Goal: Transaction & Acquisition: Purchase product/service

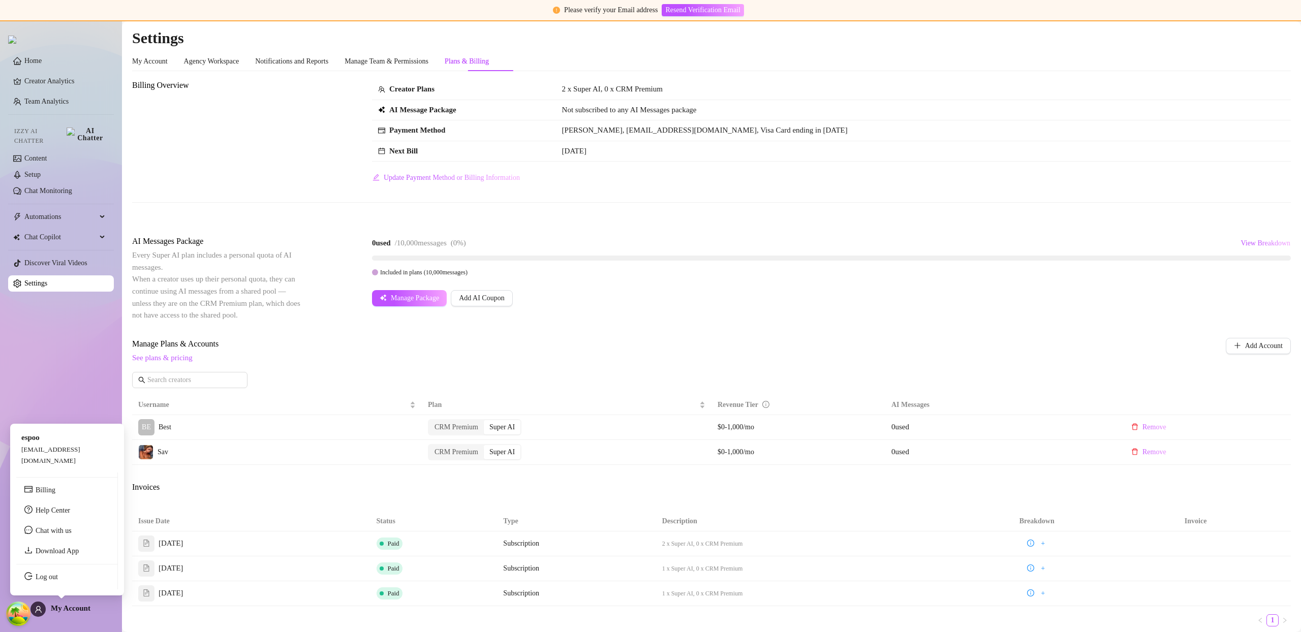
click at [65, 474] on div "My Account" at bounding box center [60, 609] width 60 height 15
click at [56, 474] on link "Log out" at bounding box center [47, 577] width 22 height 8
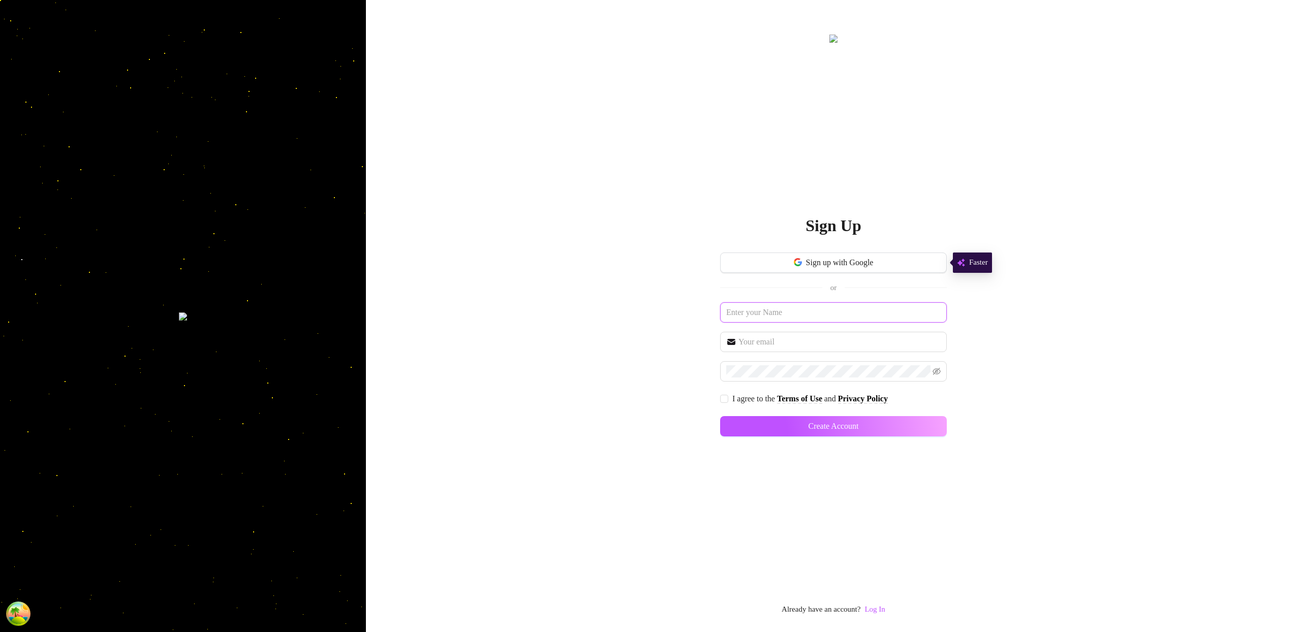
click at [786, 317] on input "text" at bounding box center [833, 312] width 227 height 20
type input "t"
type input "[GEOGRAPHIC_DATA]"
paste input "[GEOGRAPHIC_DATA]"
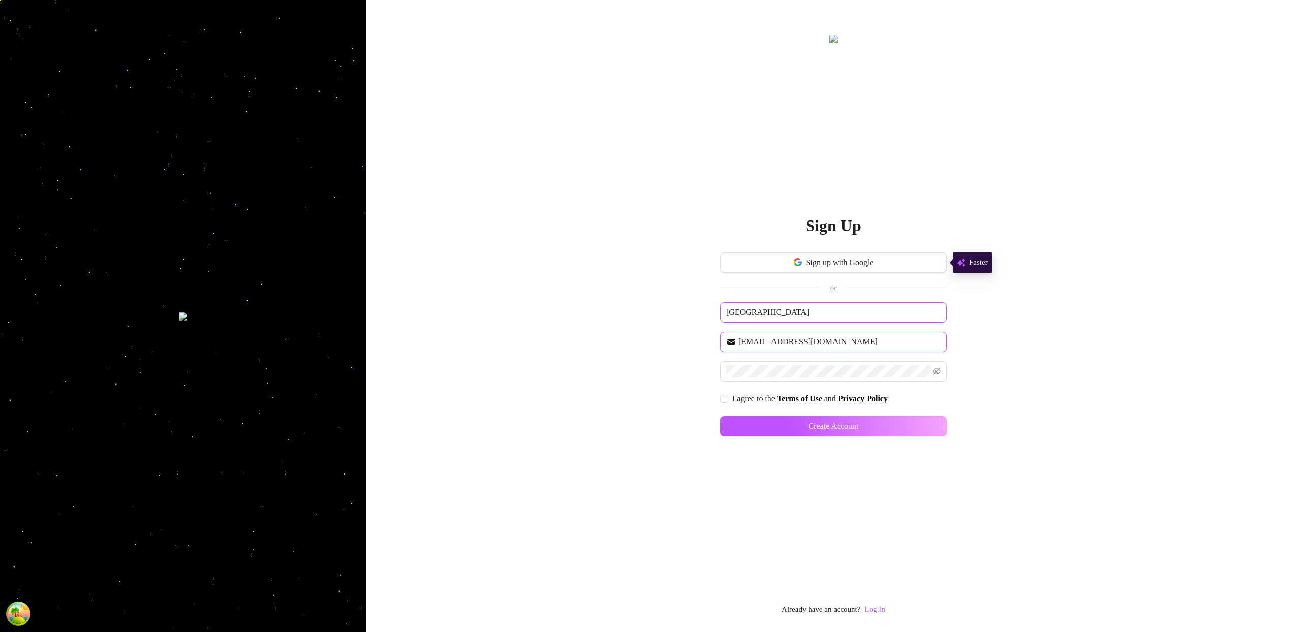
type input "[EMAIL_ADDRESS][DOMAIN_NAME]"
click at [723, 395] on input "I agree to the Terms of Use and Privacy Policy" at bounding box center [723, 398] width 7 height 7
checkbox input "true"
click at [910, 427] on button "Create Account" at bounding box center [833, 426] width 227 height 20
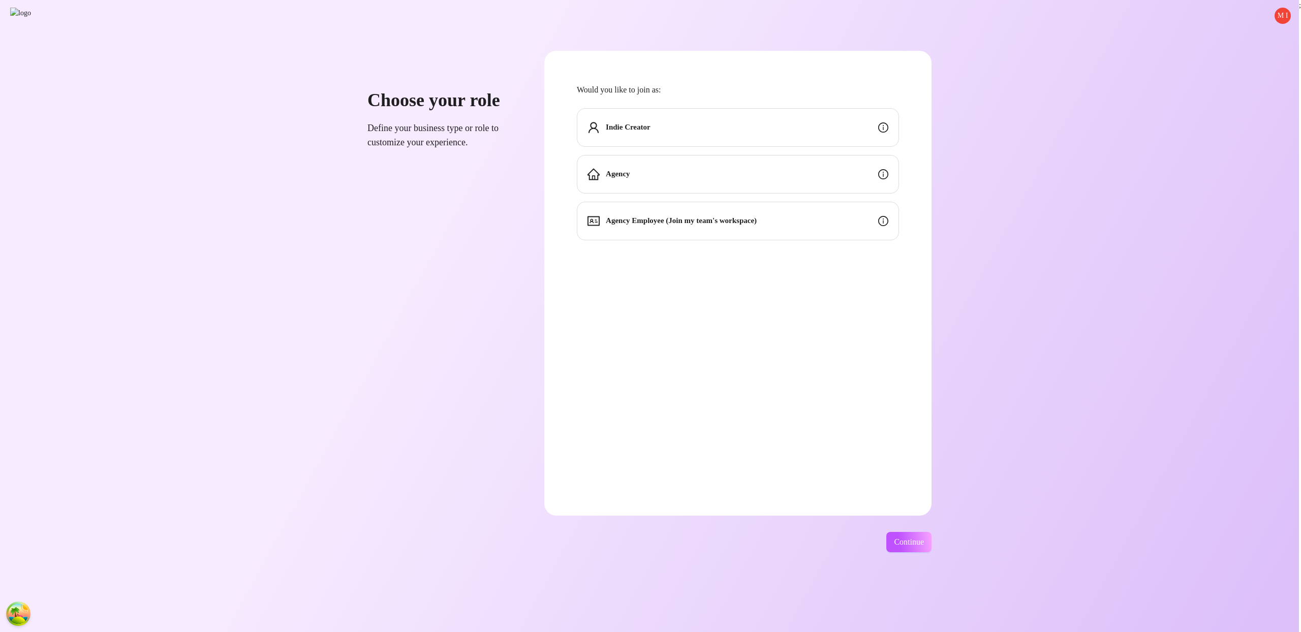
click at [796, 107] on div "Would you like to join as: Indie Creator Agency Agency Employee (Join my team's…" at bounding box center [738, 161] width 322 height 157
click at [804, 131] on div "Indie Creator" at bounding box center [738, 127] width 322 height 39
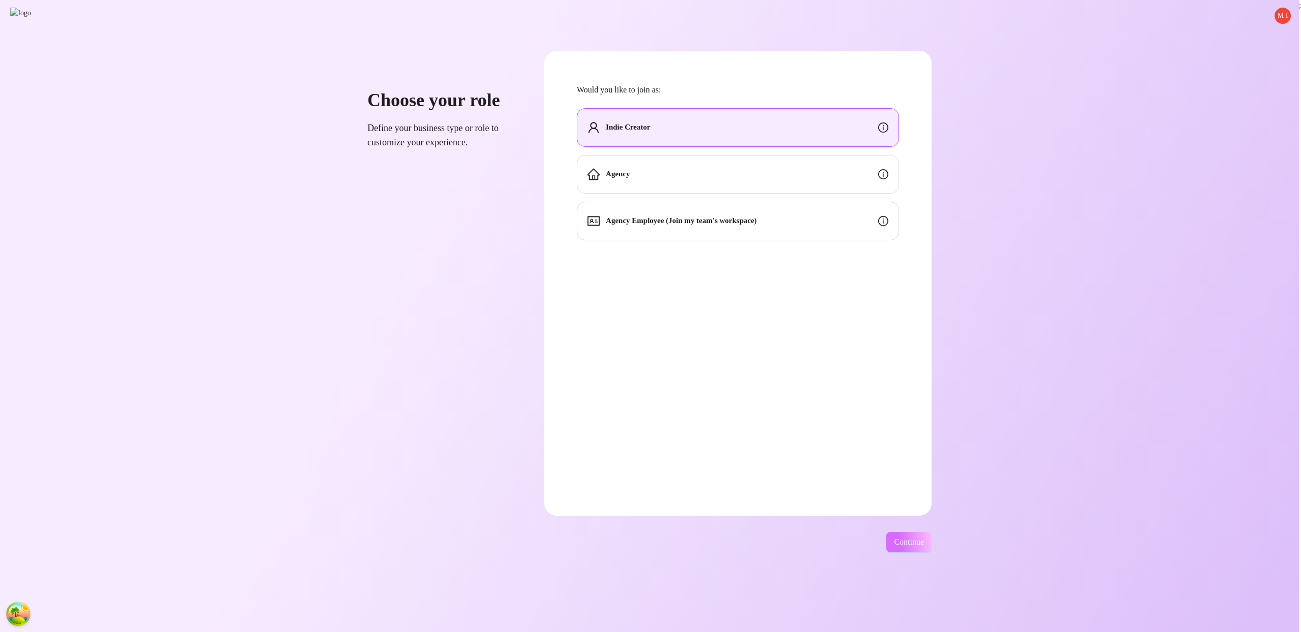
click at [910, 474] on span "Continue" at bounding box center [909, 542] width 30 height 9
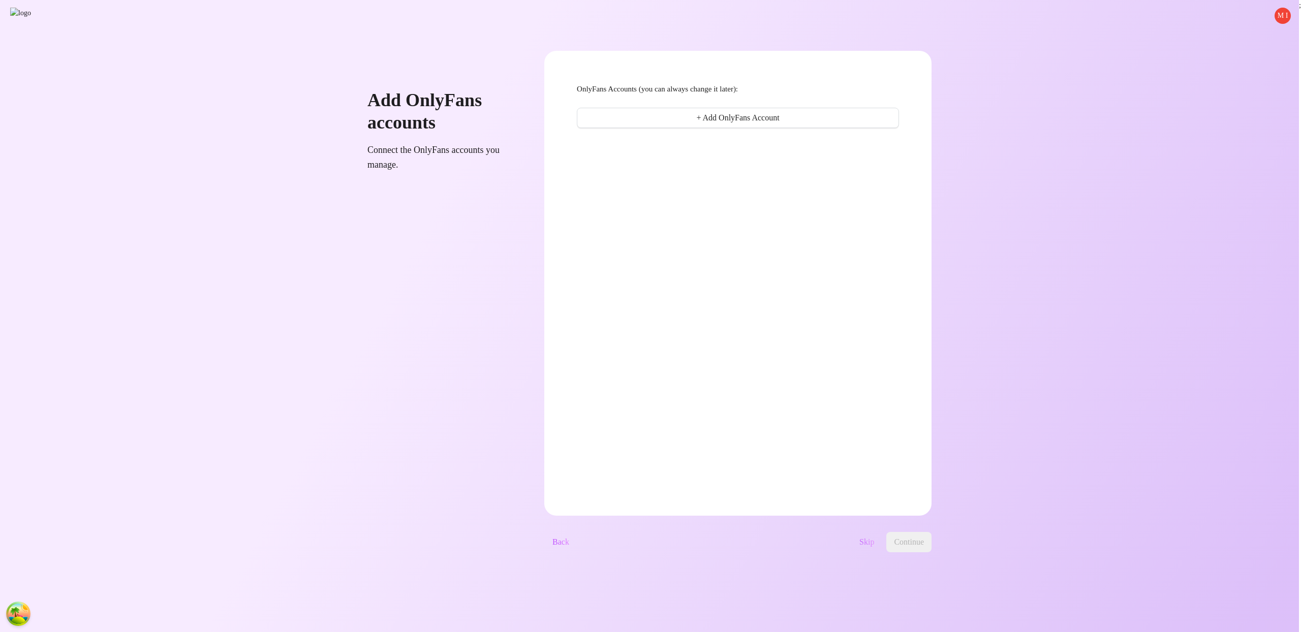
click at [874, 474] on span "Skip" at bounding box center [866, 542] width 15 height 9
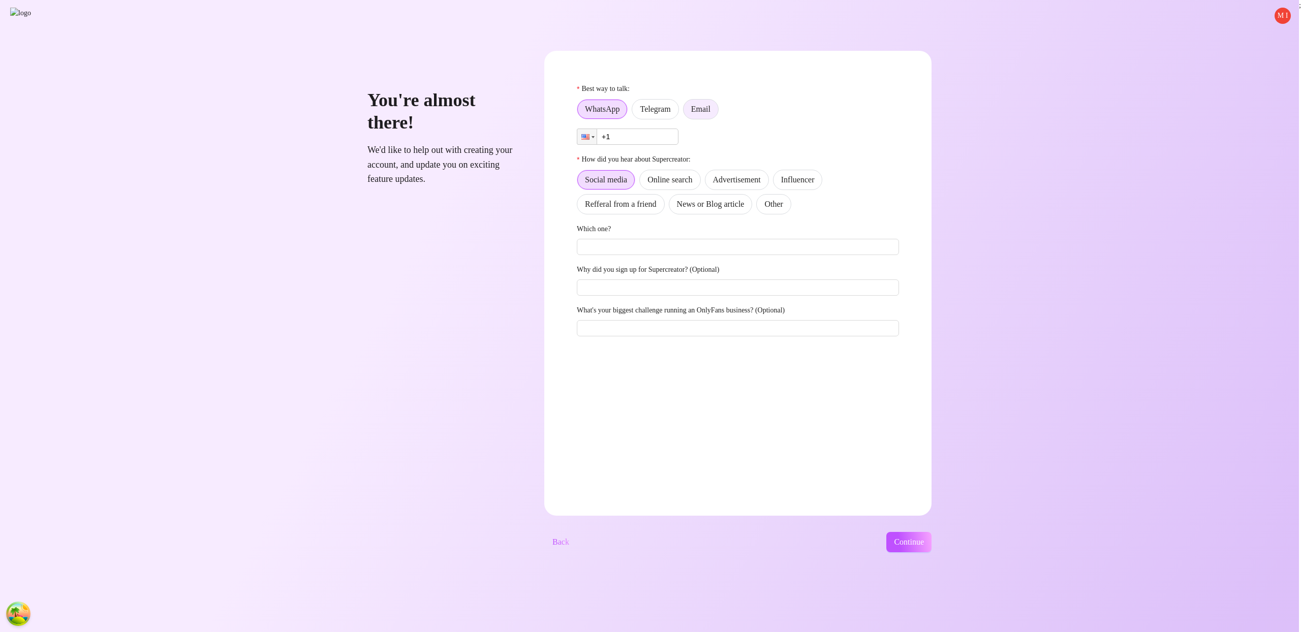
click at [710, 112] on span "Email" at bounding box center [700, 109] width 19 height 9
click at [686, 112] on input "Email" at bounding box center [686, 112] width 0 height 0
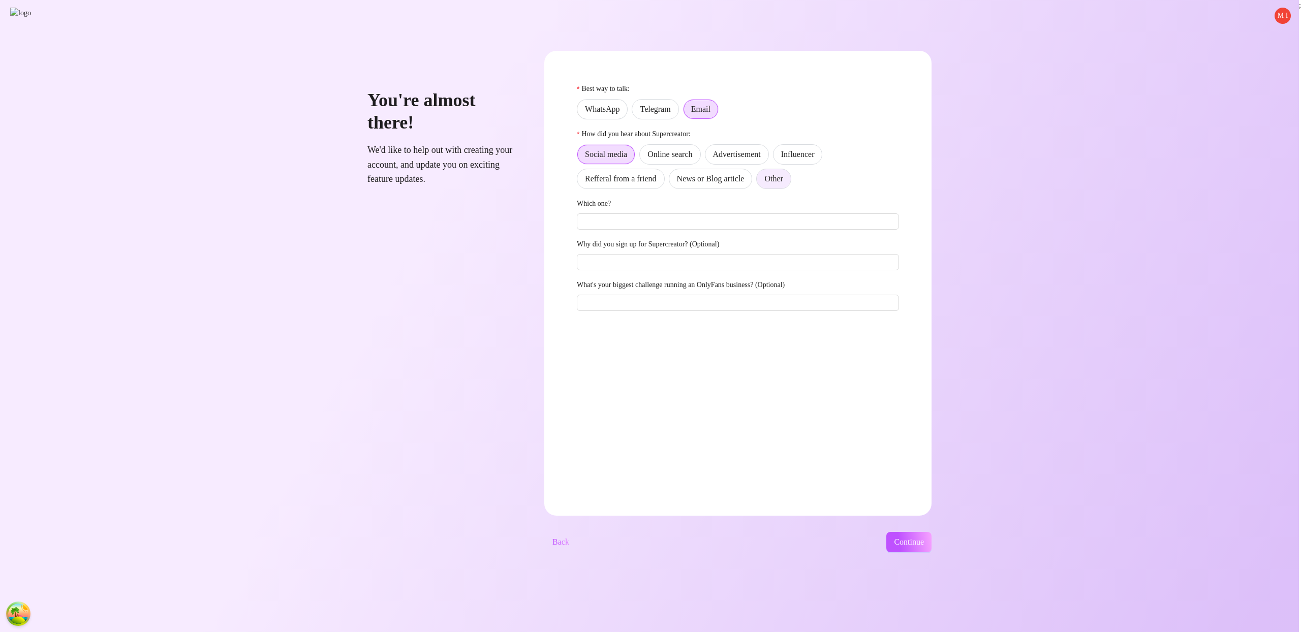
click at [782, 178] on span "Other" at bounding box center [773, 178] width 18 height 9
click at [759, 181] on input "Other" at bounding box center [759, 181] width 0 height 0
click at [910, 474] on button "Continue" at bounding box center [908, 542] width 45 height 20
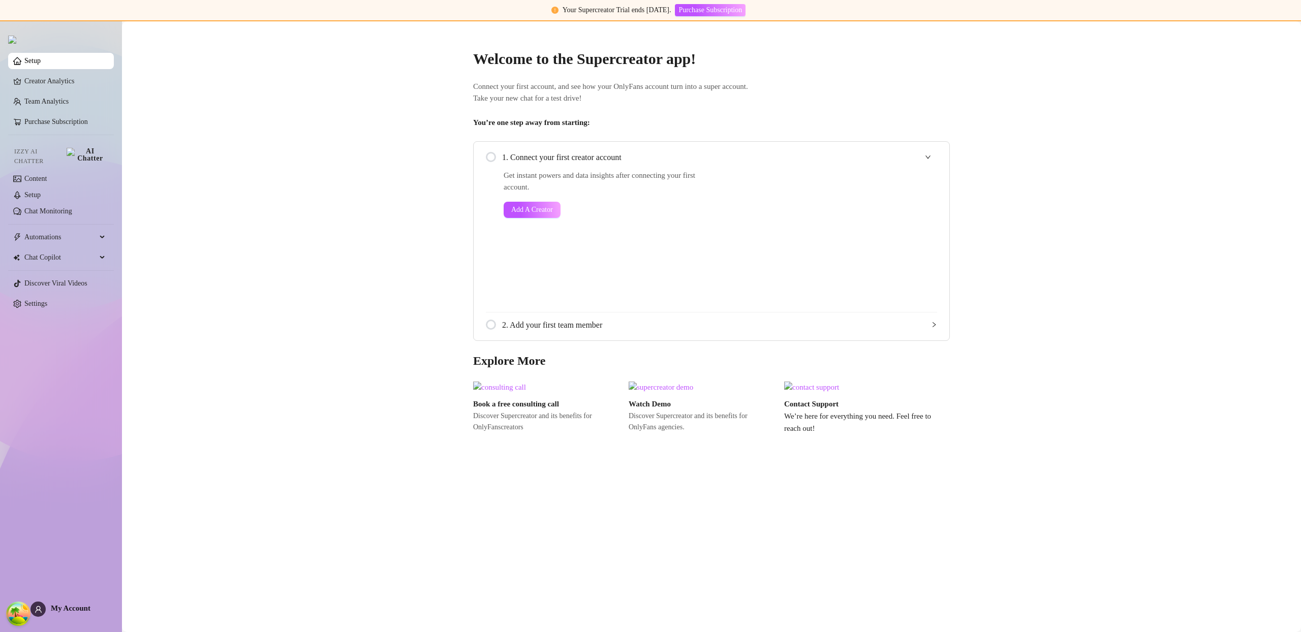
click at [1253, 38] on main "Welcome to the Supercreator app! Connect your first account, and see how your O…" at bounding box center [711, 326] width 1179 height 611
click at [1265, 30] on main "Welcome to the Supercreator app! Connect your first account, and see how your O…" at bounding box center [711, 326] width 1179 height 611
click at [1267, 28] on main "Welcome to the Supercreator app! Connect your first account, and see how your O…" at bounding box center [711, 326] width 1179 height 611
click at [1272, 26] on main "Welcome to the Supercreator app! Connect your first account, and see how your O…" at bounding box center [711, 326] width 1179 height 611
click at [47, 300] on link "Settings" at bounding box center [35, 304] width 23 height 8
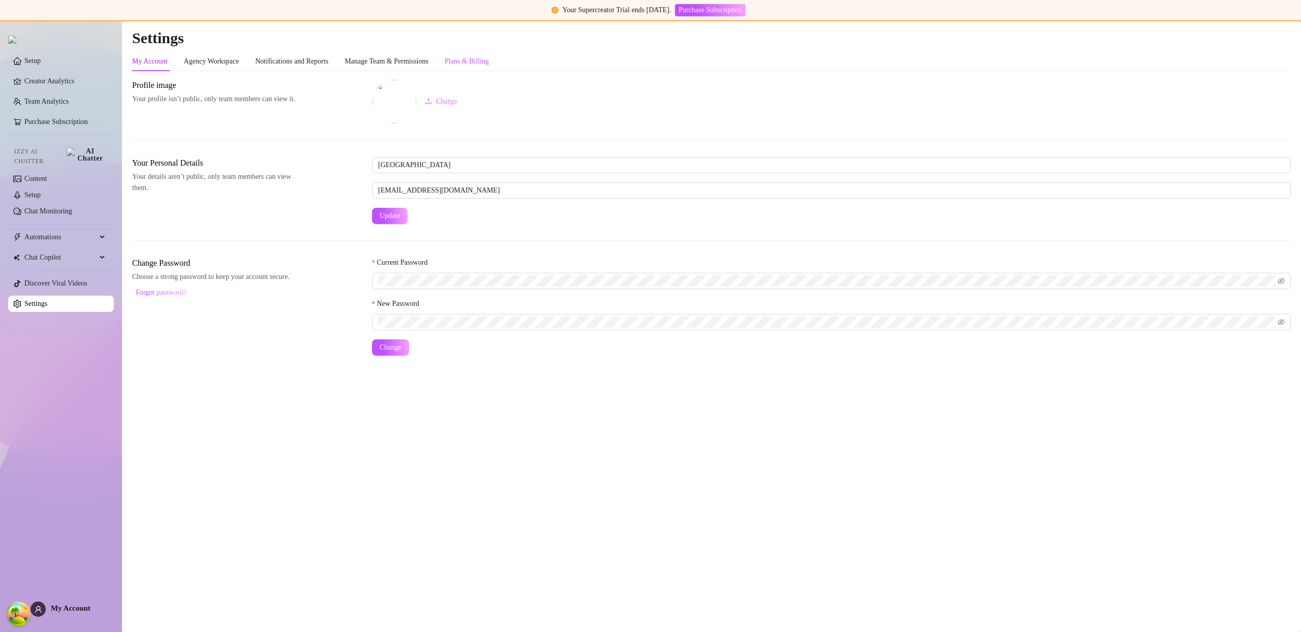
click at [489, 56] on div "Plans & Billing" at bounding box center [467, 61] width 44 height 11
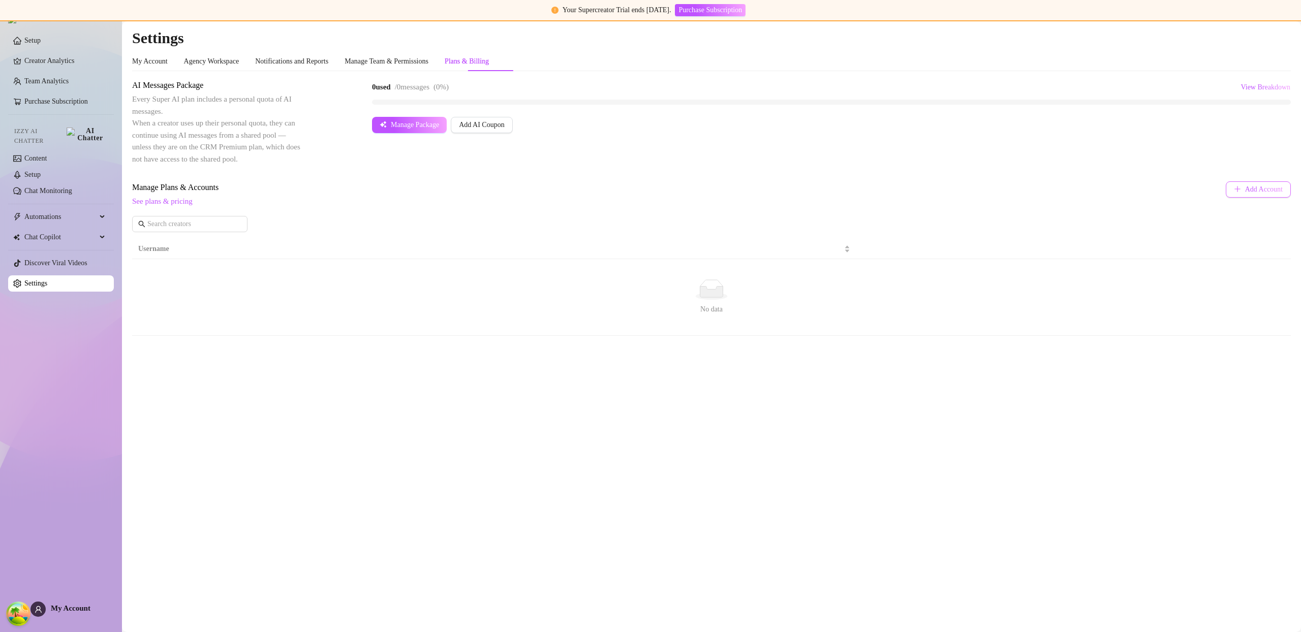
click at [1258, 183] on button "Add Account" at bounding box center [1258, 189] width 65 height 16
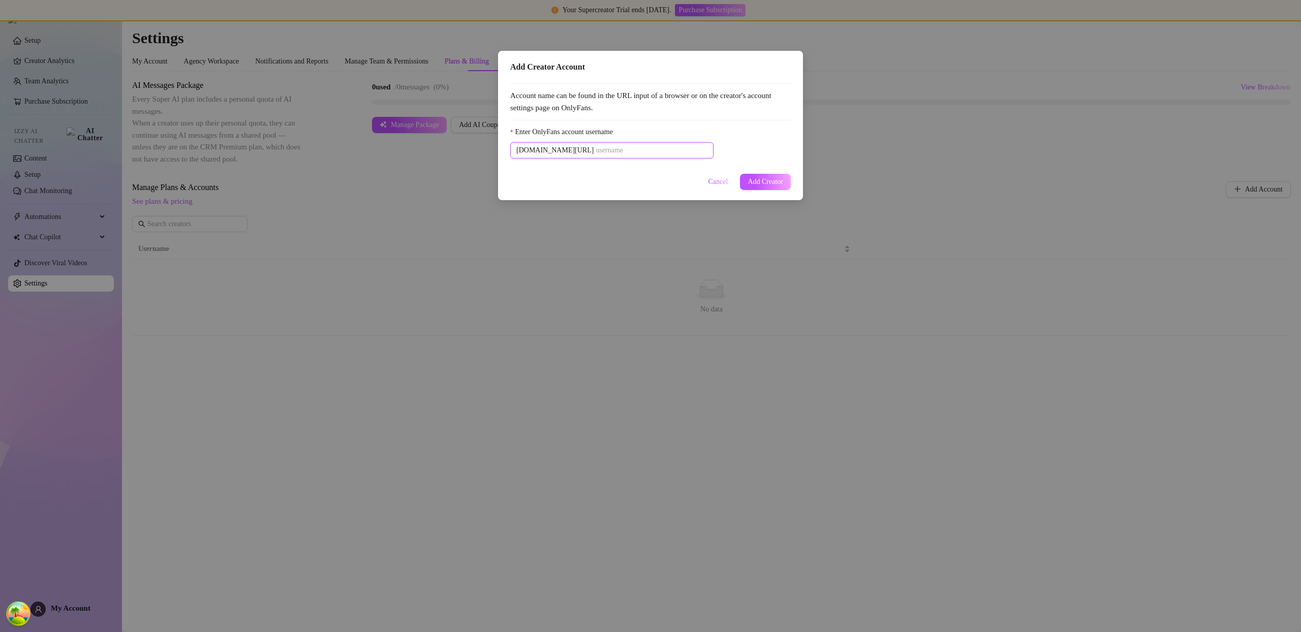
click at [637, 151] on input "Enter OnlyFans account username" at bounding box center [651, 150] width 112 height 11
paste input "u21892667nice"
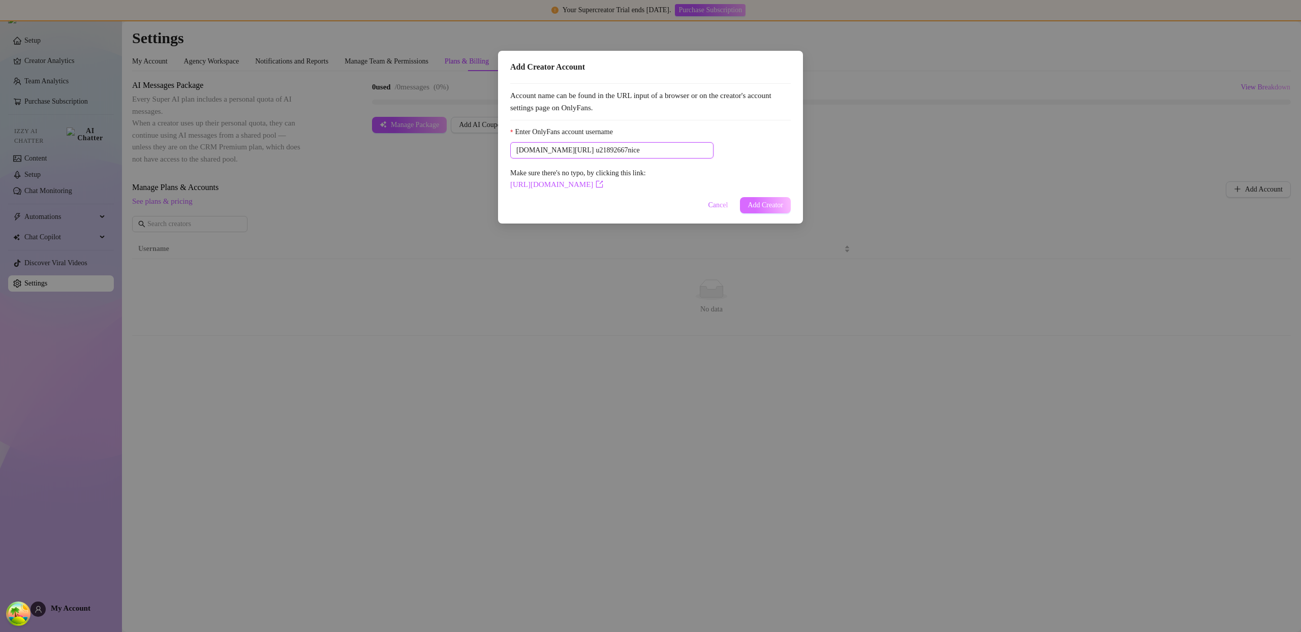
type input "u21892667nice"
click at [769, 203] on span "Add Creator" at bounding box center [765, 205] width 36 height 8
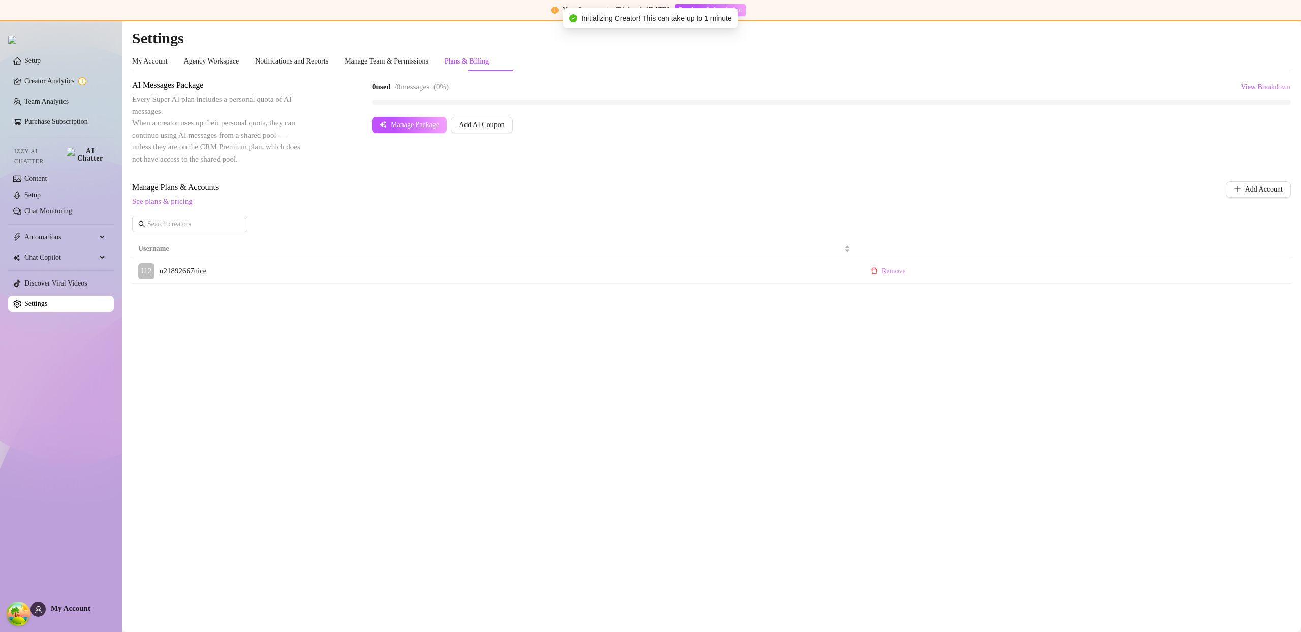
click at [1261, 191] on span "Add Account" at bounding box center [1264, 189] width 38 height 8
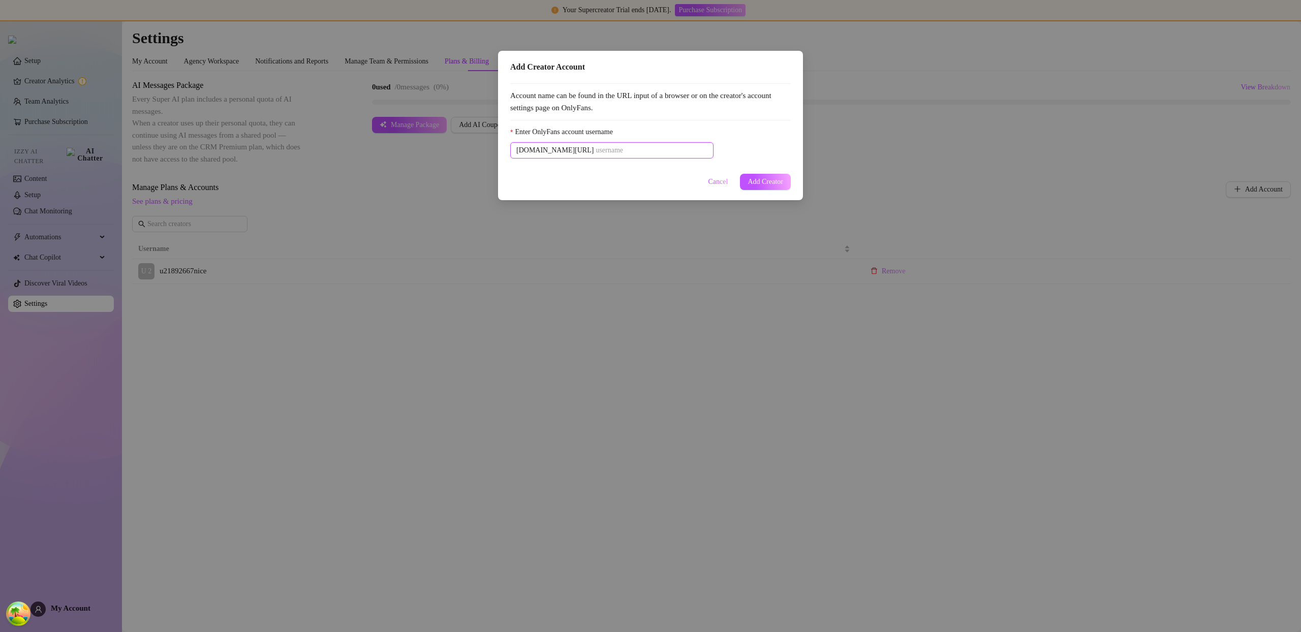
paste input "savsvania"
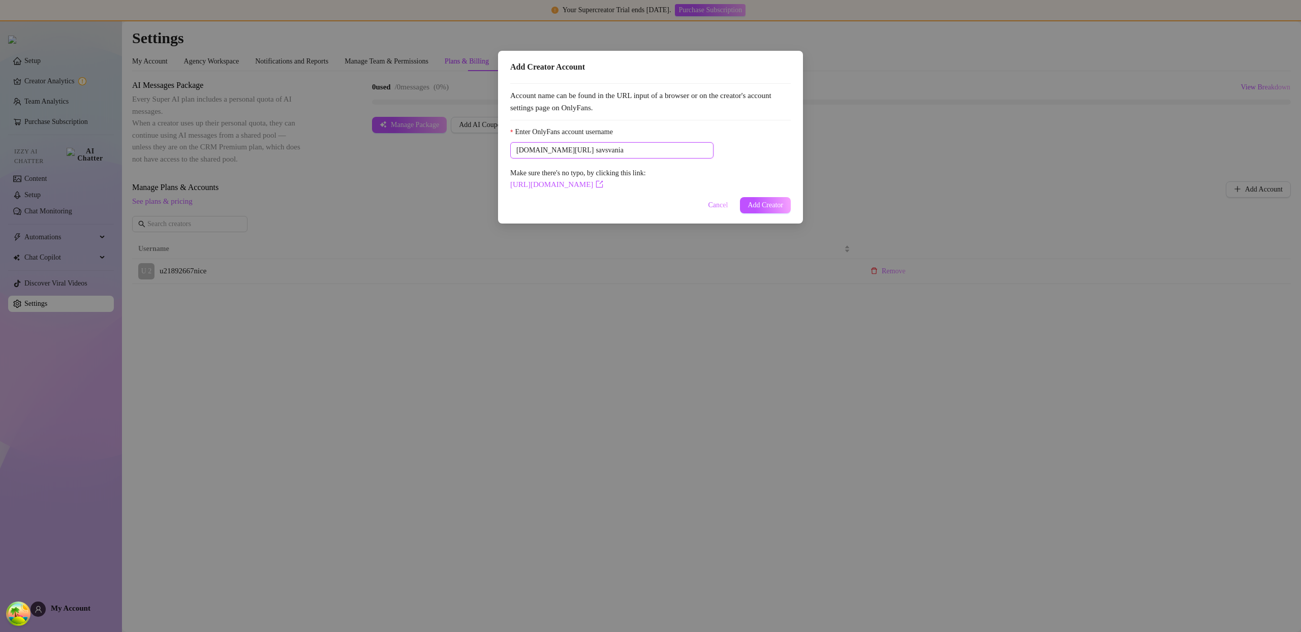
type input "savsvania"
click at [770, 205] on span "Add Creator" at bounding box center [765, 205] width 36 height 8
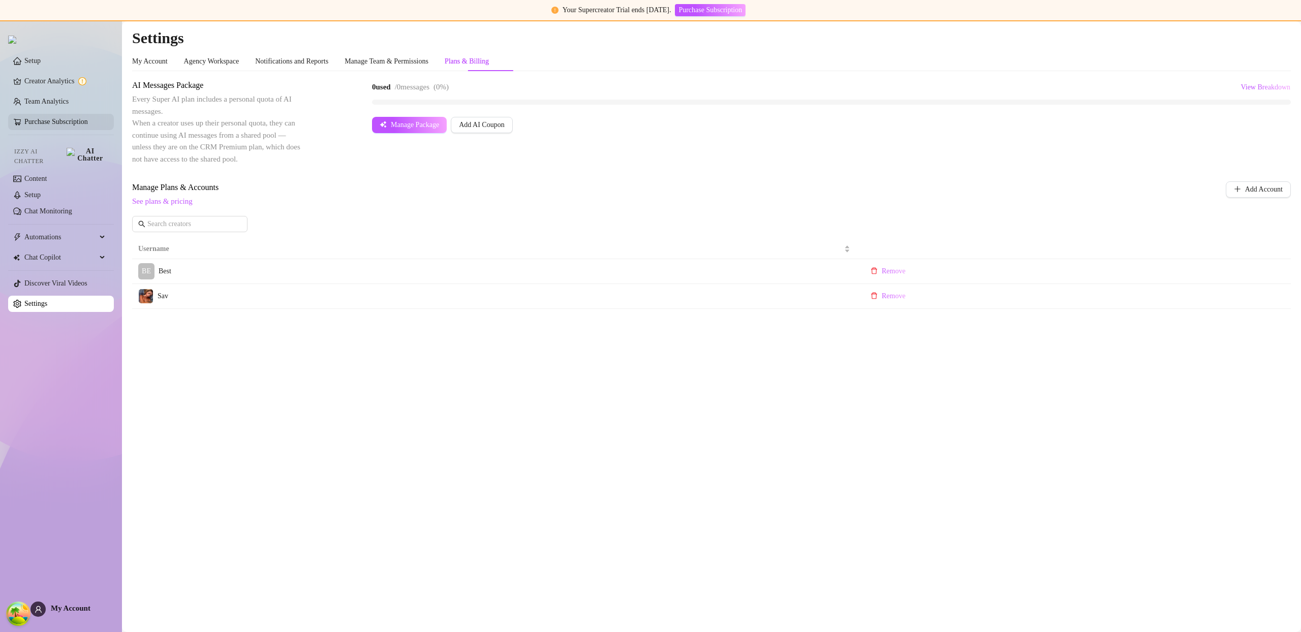
click at [84, 126] on link "Purchase Subscription" at bounding box center [56, 122] width 64 height 8
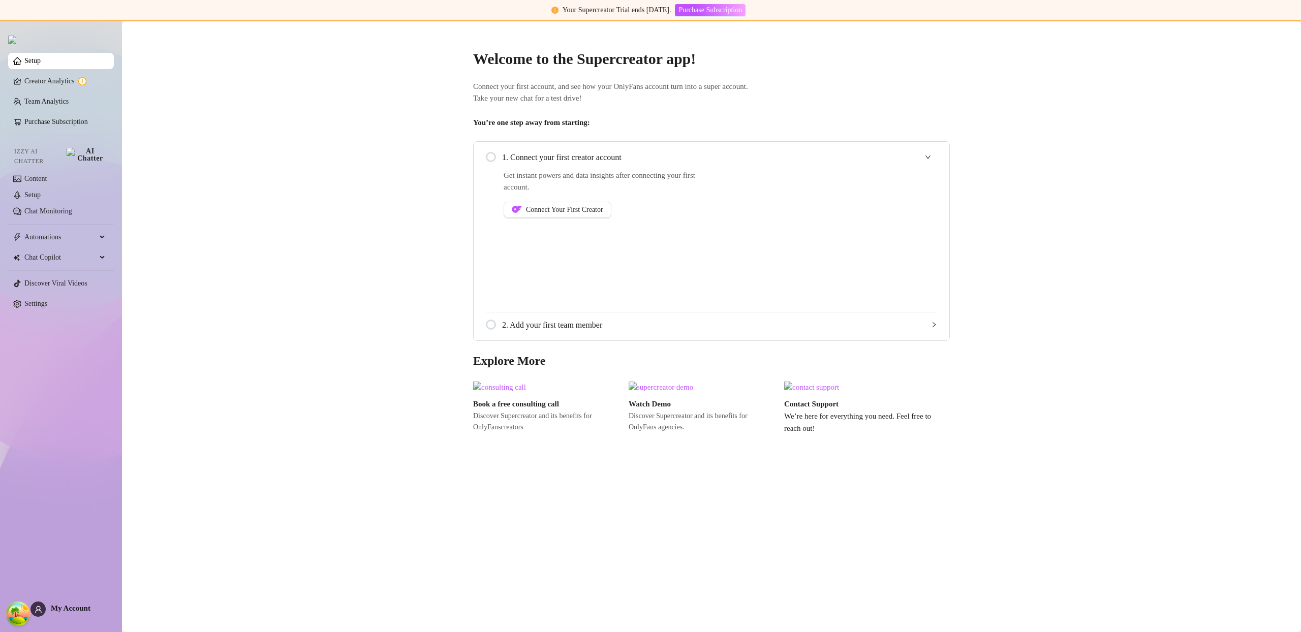
click at [41, 57] on link "Setup" at bounding box center [32, 61] width 16 height 8
click at [41, 58] on link "Setup" at bounding box center [32, 61] width 16 height 8
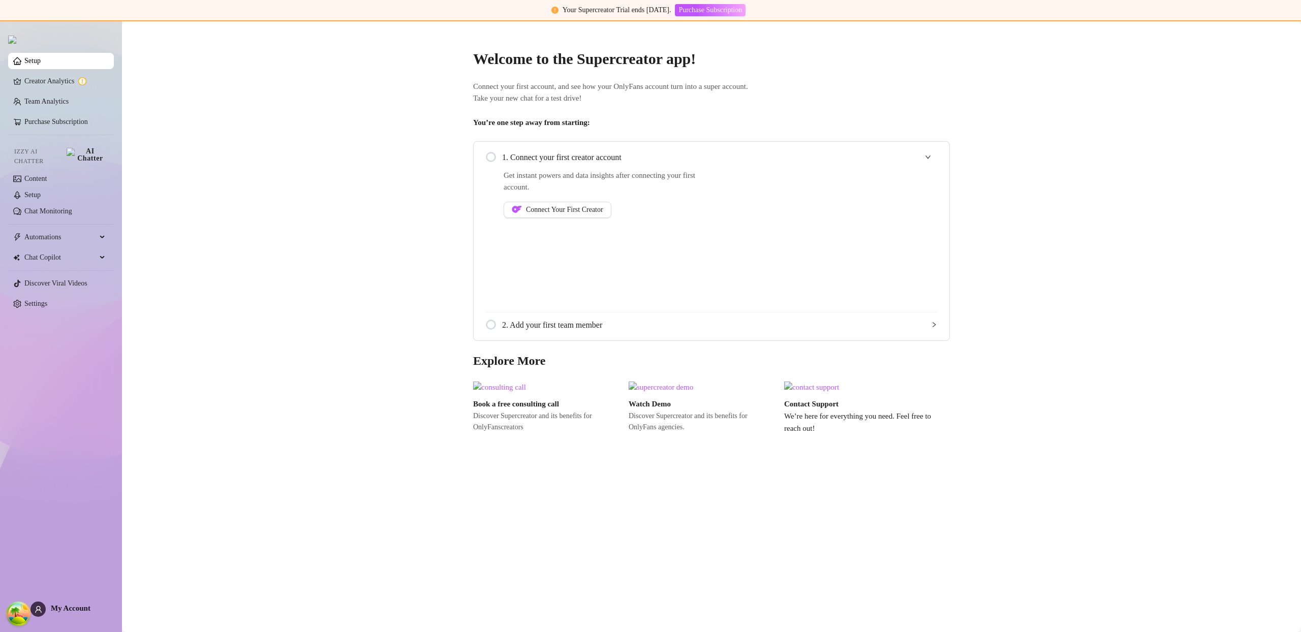
click at [41, 59] on link "Setup" at bounding box center [32, 61] width 16 height 8
click at [88, 122] on link "Purchase Subscription" at bounding box center [56, 122] width 64 height 8
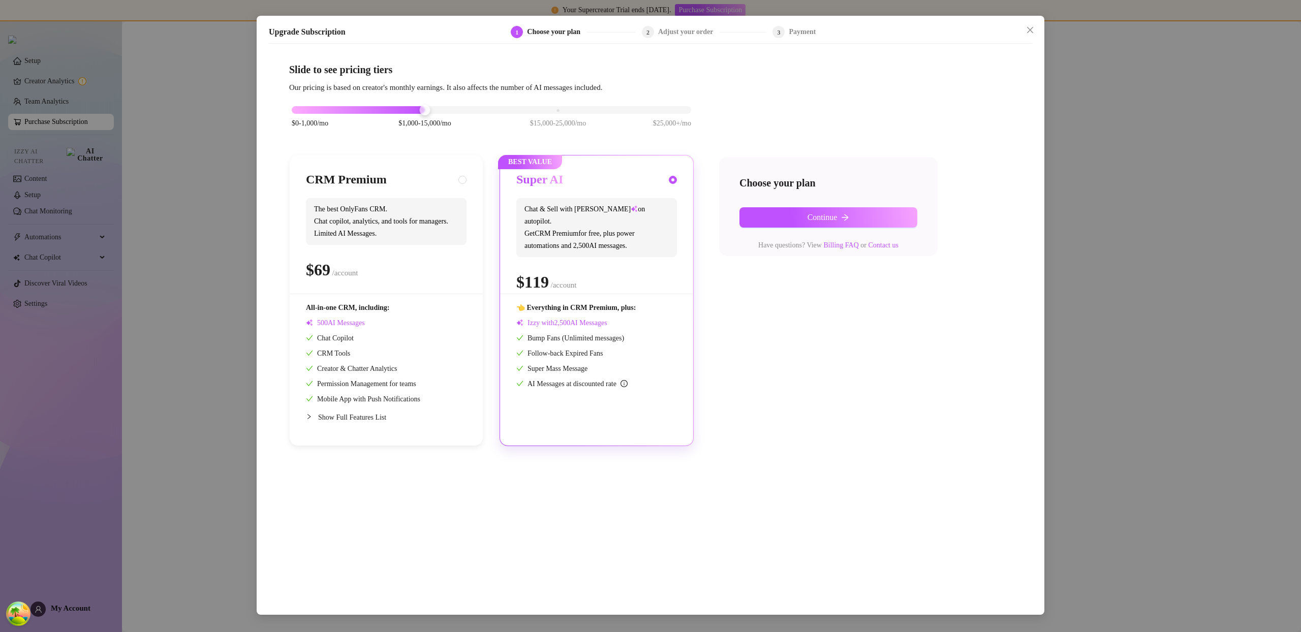
click at [234, 87] on div "Upgrade Subscription 1 Choose your plan 2 Adjust your order 3 Payment Slide to …" at bounding box center [650, 316] width 1301 height 632
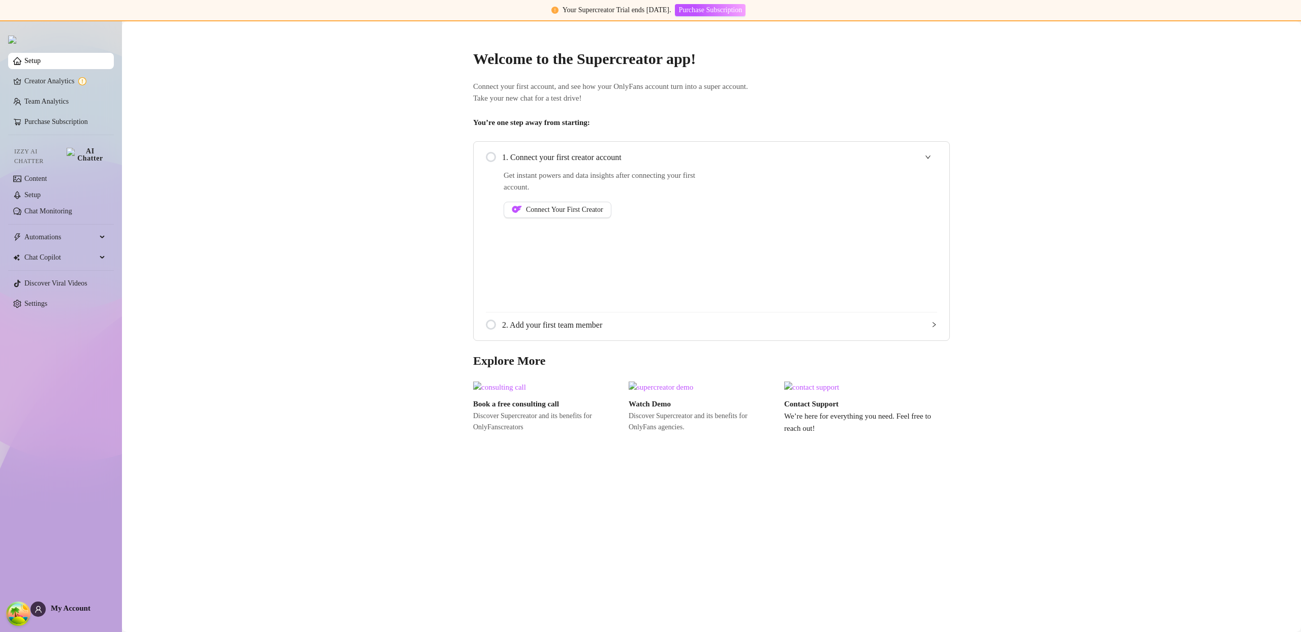
click at [41, 65] on link "Setup" at bounding box center [32, 61] width 16 height 8
click at [41, 64] on link "Setup" at bounding box center [32, 61] width 16 height 8
click at [237, 75] on main "Welcome to the Supercreator app! Connect your first account, and see how your O…" at bounding box center [711, 326] width 1179 height 611
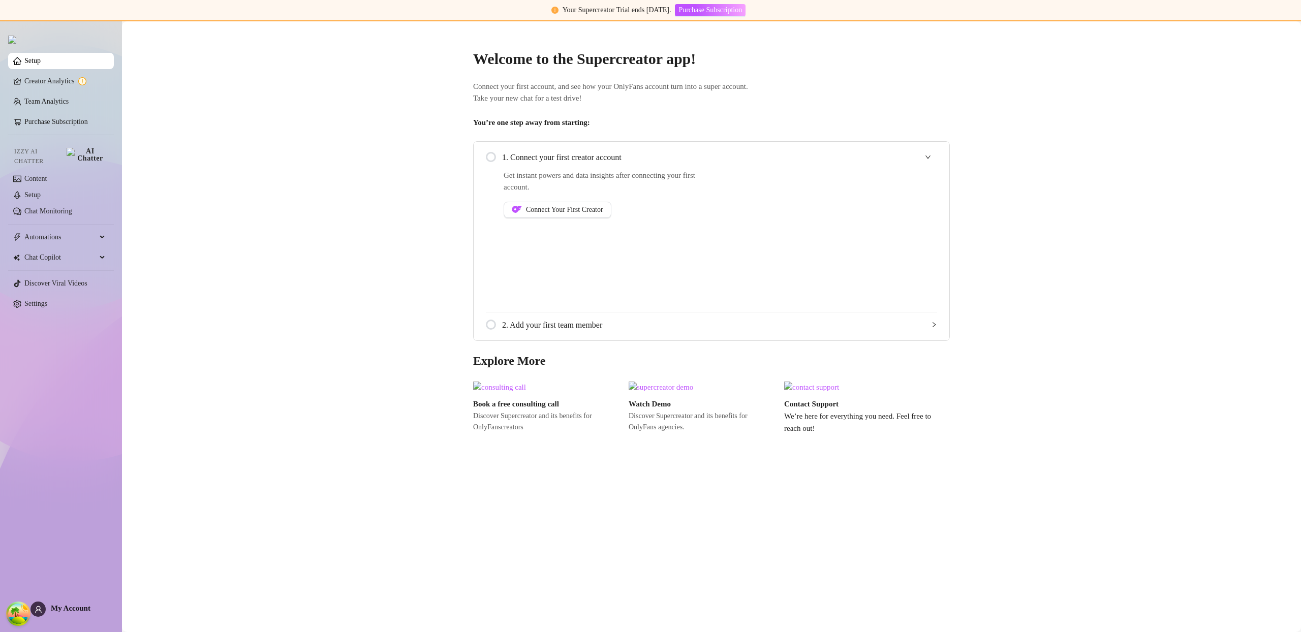
click at [247, 70] on main "Welcome to the Supercreator app! Connect your first account, and see how your O…" at bounding box center [711, 326] width 1179 height 611
click at [249, 69] on main "Welcome to the Supercreator app! Connect your first account, and see how your O…" at bounding box center [711, 326] width 1179 height 611
click at [1150, 46] on main "Welcome to the Supercreator app! Connect your first account, and see how your O…" at bounding box center [711, 326] width 1179 height 611
click at [88, 122] on link "Purchase Subscription" at bounding box center [56, 122] width 64 height 8
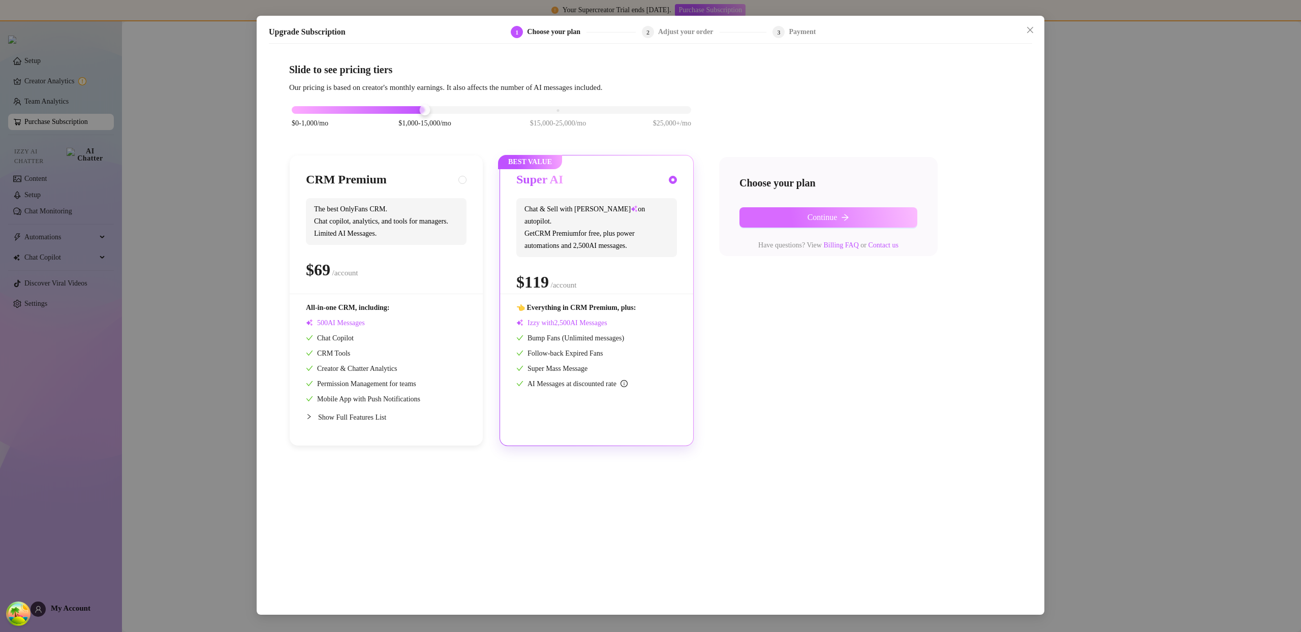
click at [837, 213] on span "Continue" at bounding box center [822, 217] width 30 height 9
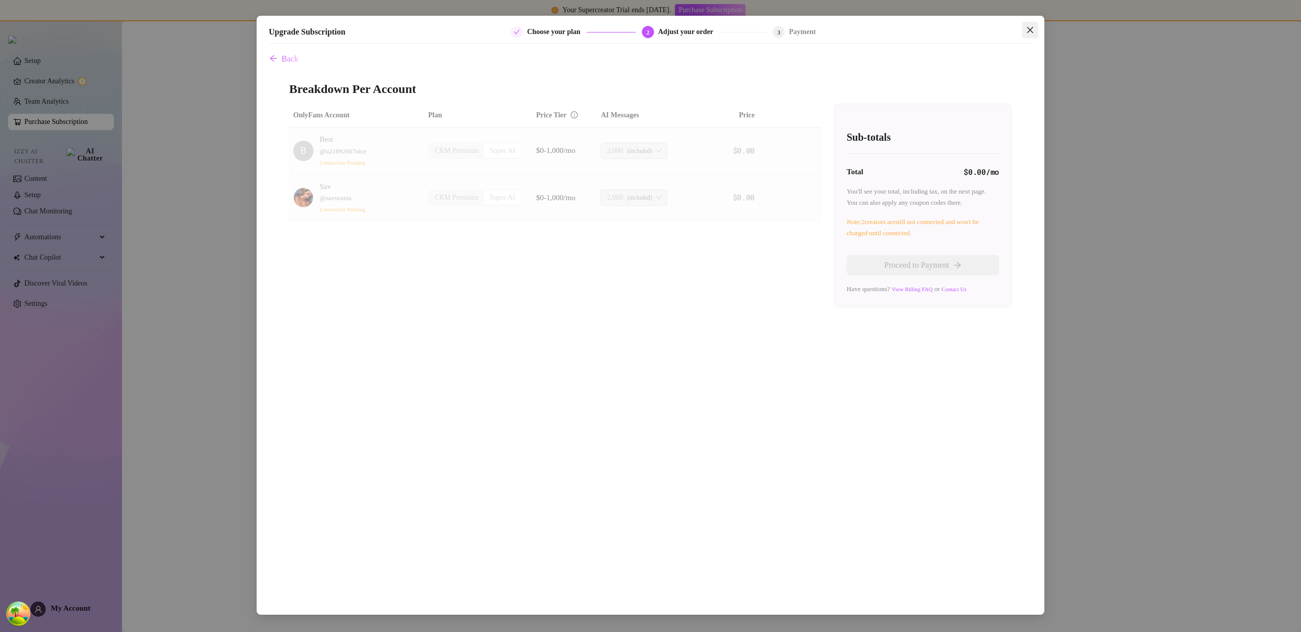
click at [1034, 29] on span "Close" at bounding box center [1030, 30] width 16 height 8
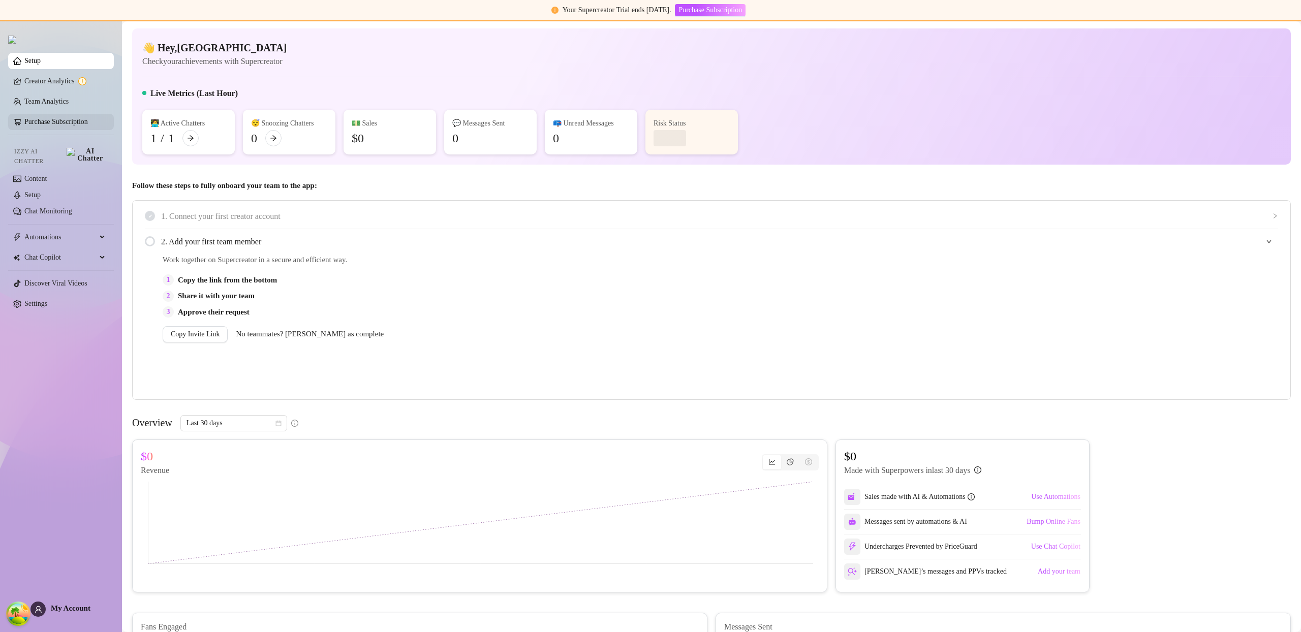
click at [88, 121] on link "Purchase Subscription" at bounding box center [56, 122] width 64 height 8
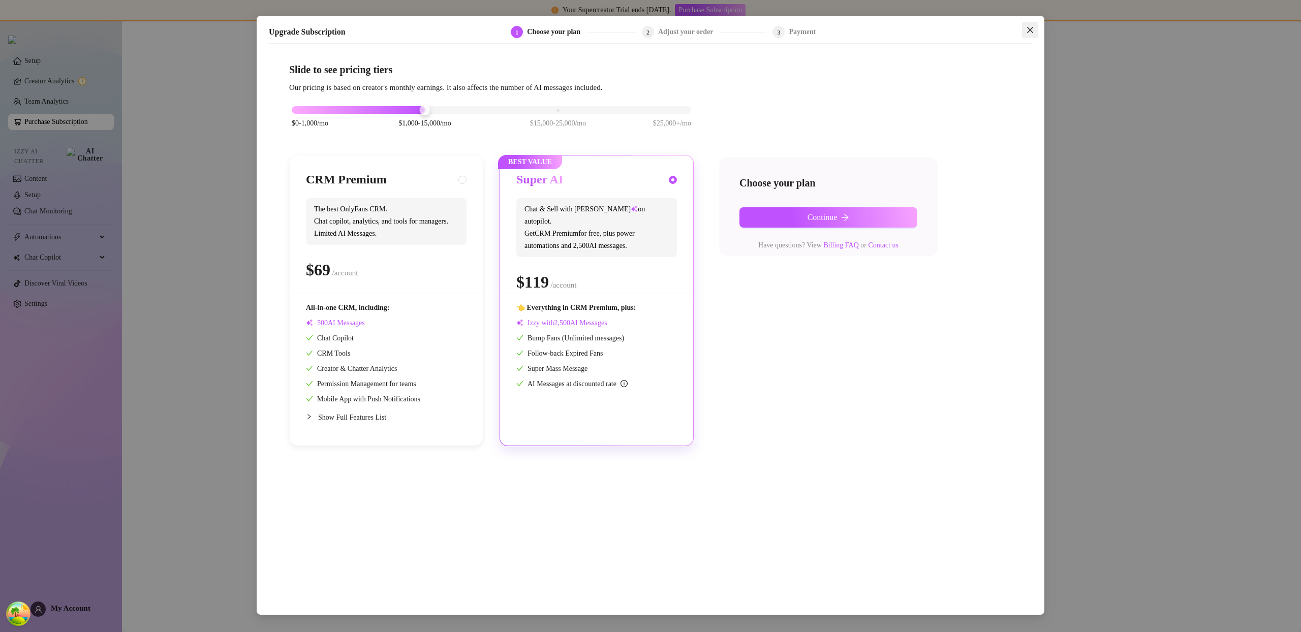
click at [1032, 28] on icon "close" at bounding box center [1030, 30] width 6 height 6
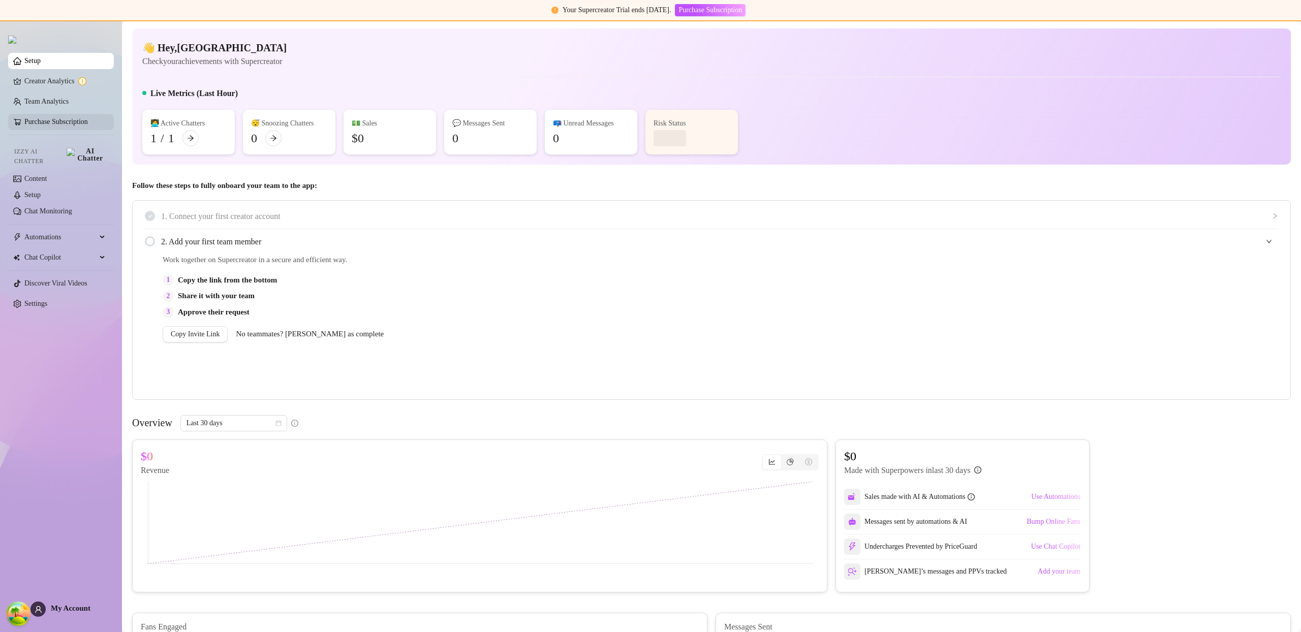
click at [88, 124] on link "Purchase Subscription" at bounding box center [56, 122] width 64 height 8
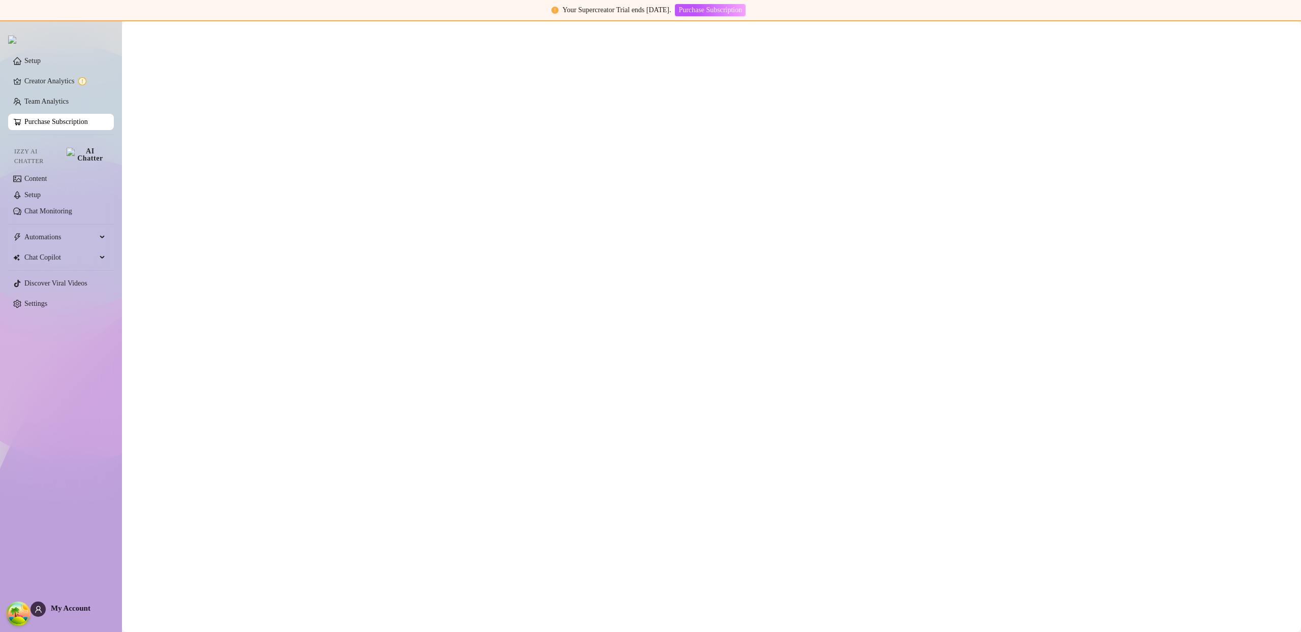
click at [102, 124] on div "Upgrade Subscription 1 Choose your plan 2 Adjust your order 3 Payment Slide to …" at bounding box center [650, 316] width 1301 height 632
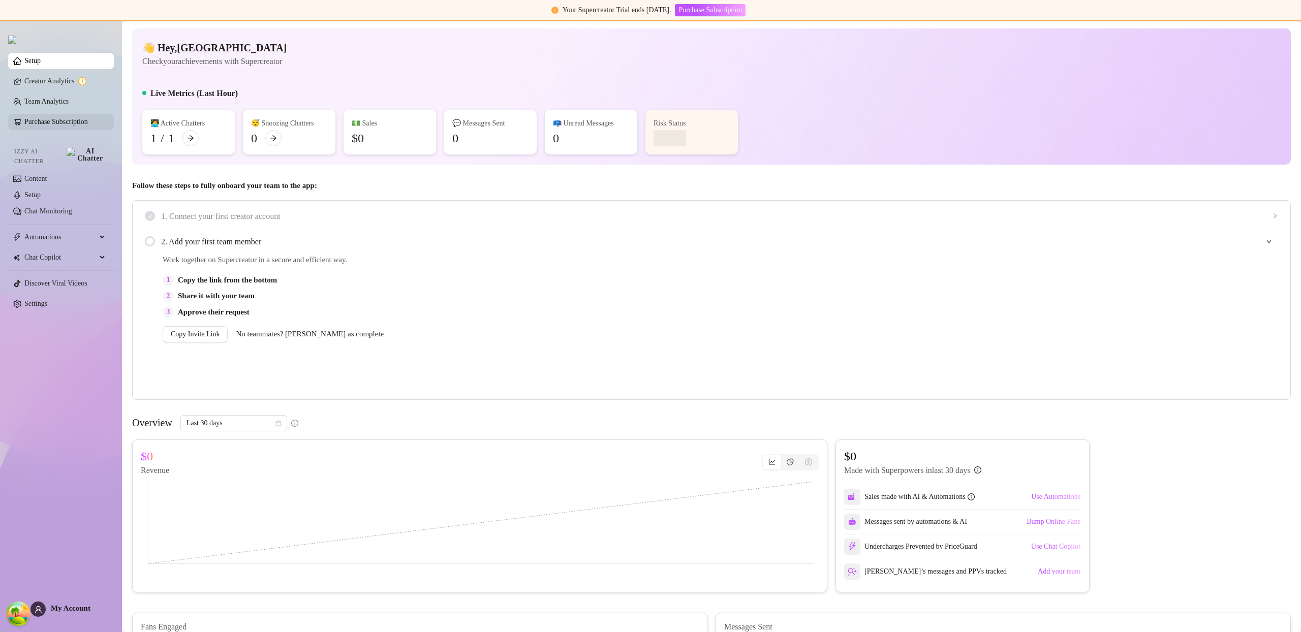
click at [88, 124] on link "Purchase Subscription" at bounding box center [56, 122] width 64 height 8
click at [88, 125] on link "Purchase Subscription" at bounding box center [56, 122] width 64 height 8
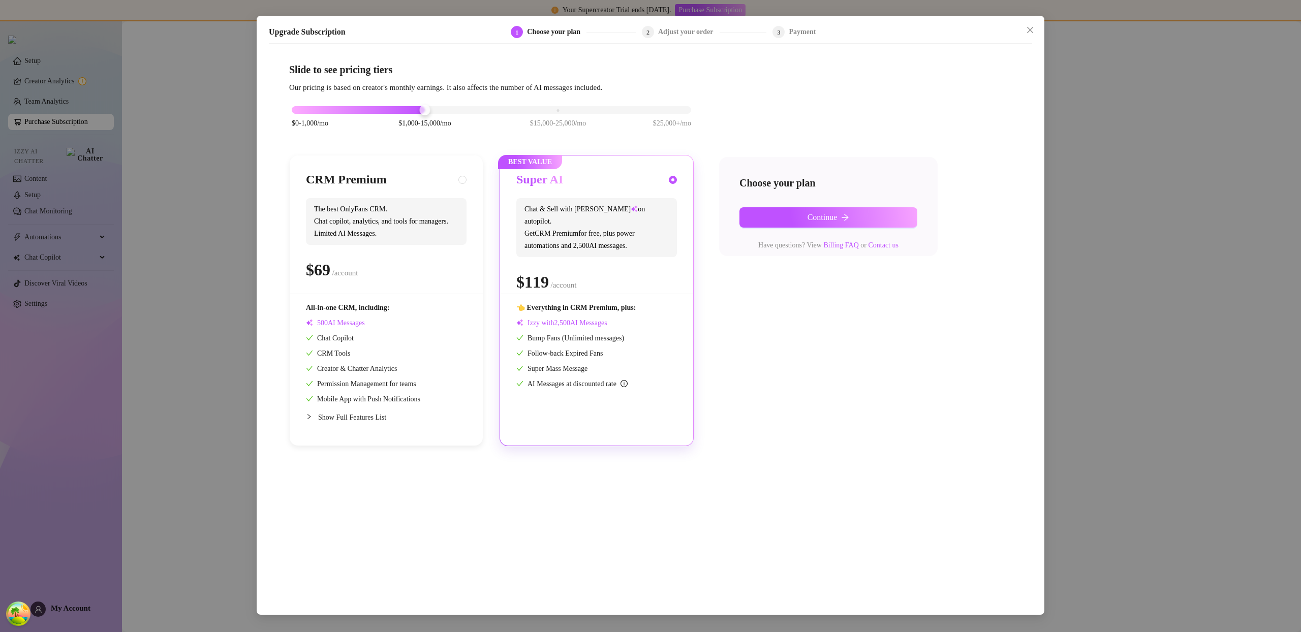
click at [165, 120] on div "Upgrade Subscription 1 Choose your plan 2 Adjust your order 3 Payment Slide to …" at bounding box center [650, 316] width 1301 height 632
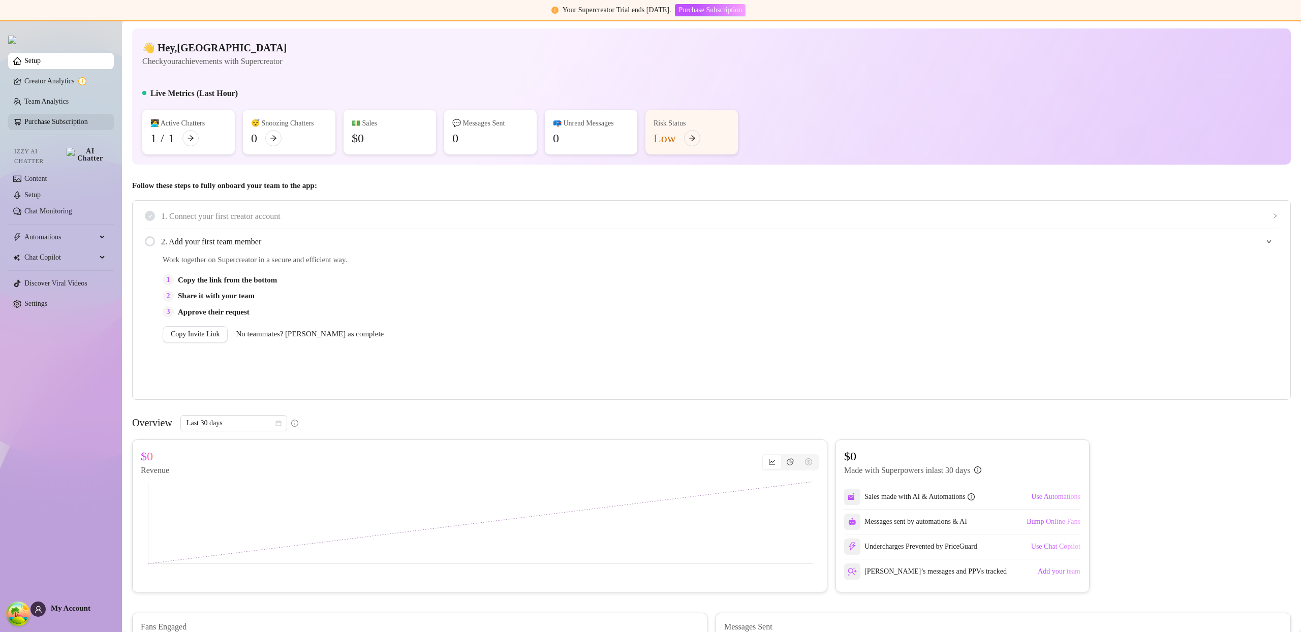
click at [72, 209] on link "Chat Monitoring" at bounding box center [48, 211] width 48 height 8
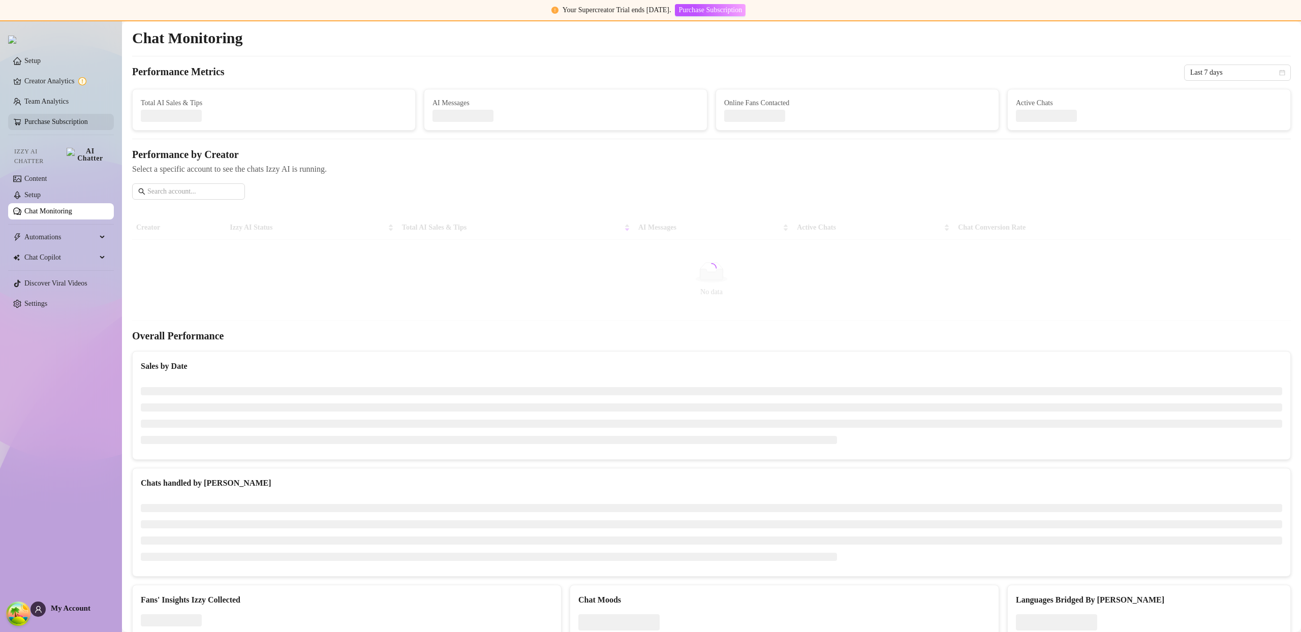
click at [88, 122] on link "Purchase Subscription" at bounding box center [56, 122] width 64 height 8
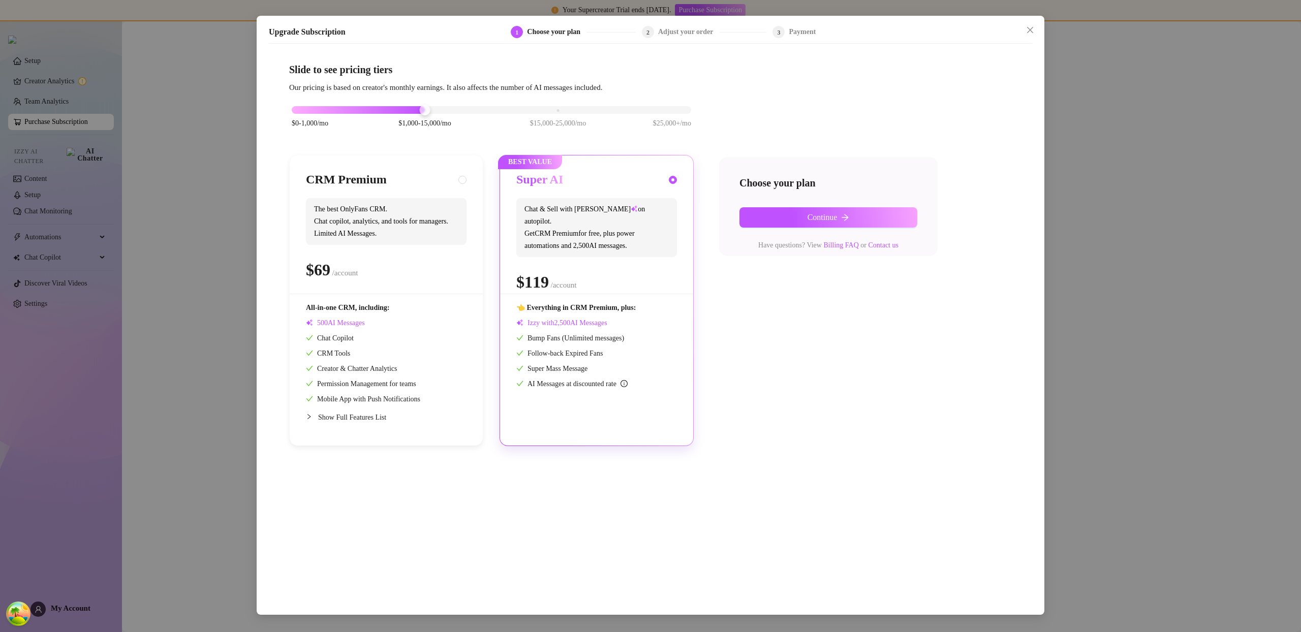
click at [117, 125] on div "Upgrade Subscription 1 Choose your plan 2 Adjust your order 3 Payment Slide to …" at bounding box center [650, 316] width 1301 height 632
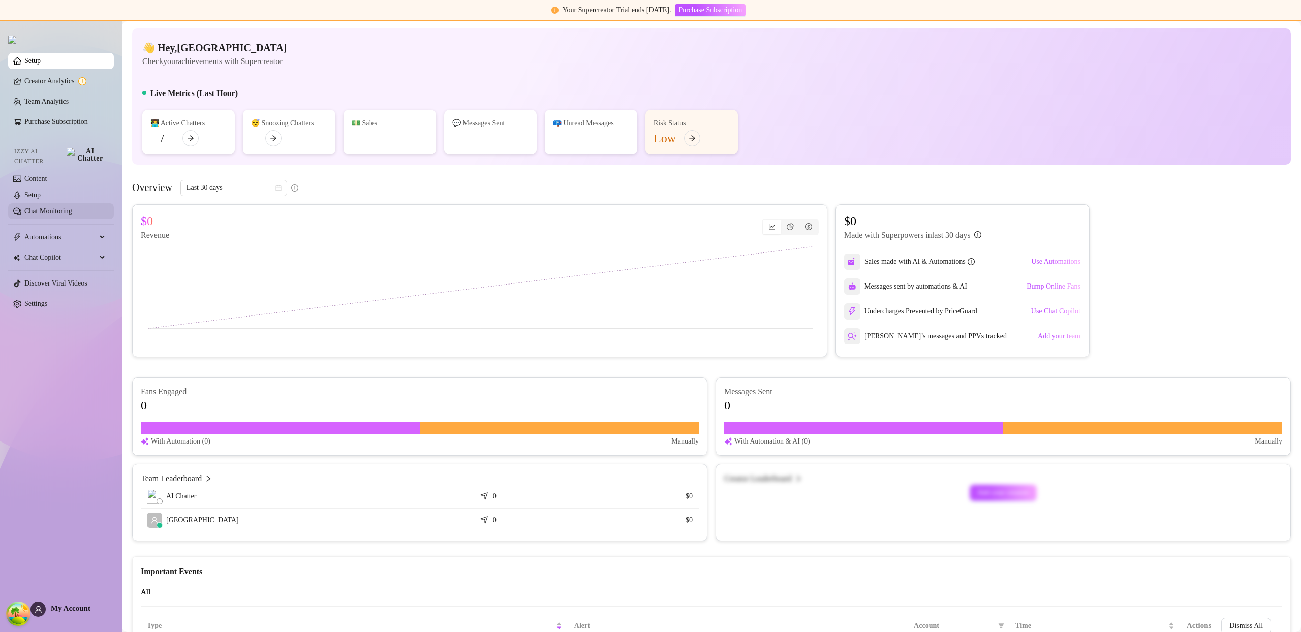
click at [72, 210] on link "Chat Monitoring" at bounding box center [48, 211] width 48 height 8
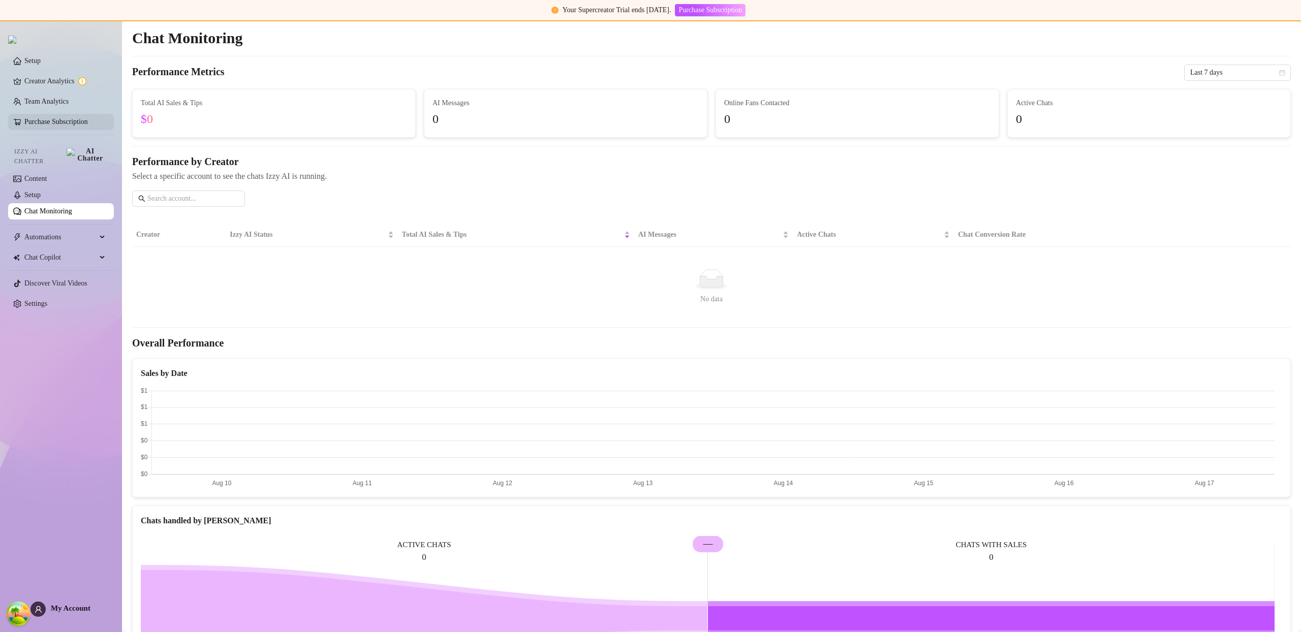
click at [88, 121] on link "Purchase Subscription" at bounding box center [56, 122] width 64 height 8
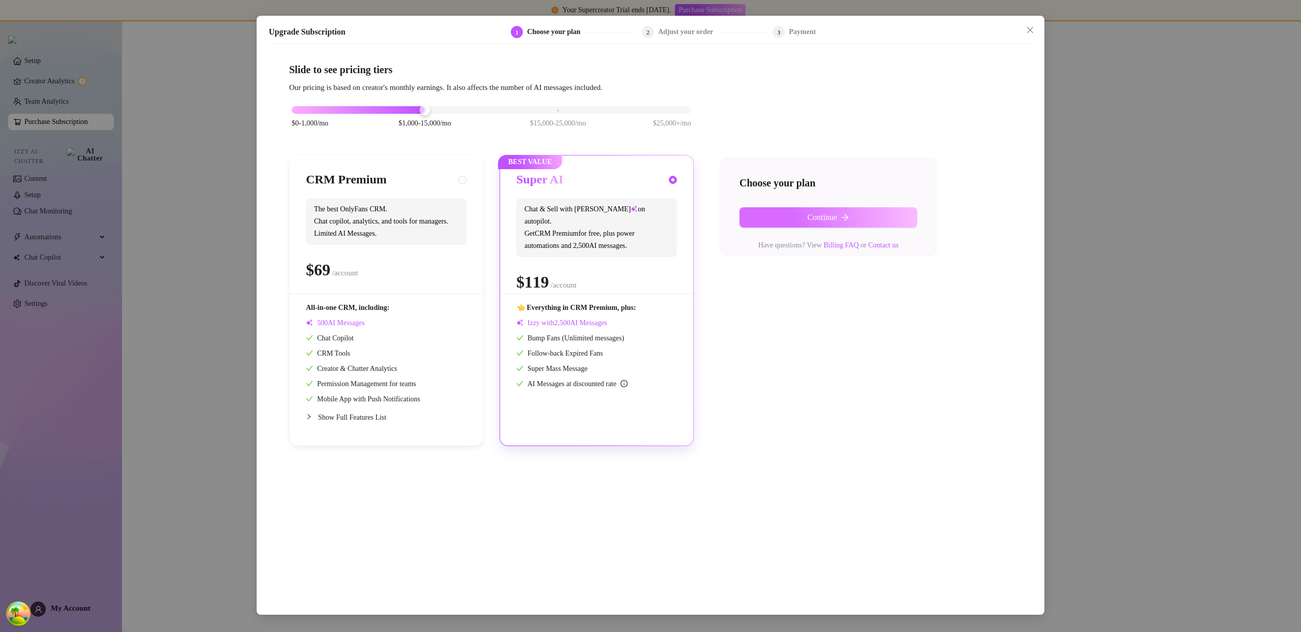
click at [893, 225] on button "Continue" at bounding box center [828, 217] width 178 height 20
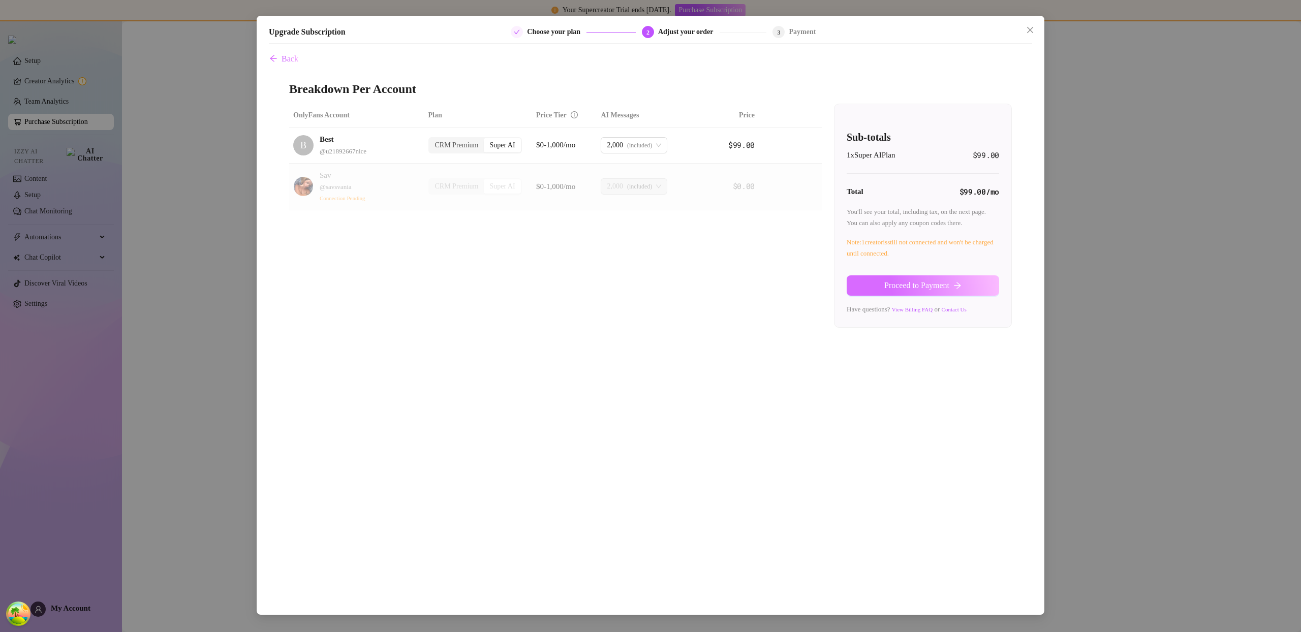
click at [967, 288] on button "Proceed to Payment" at bounding box center [922, 285] width 152 height 20
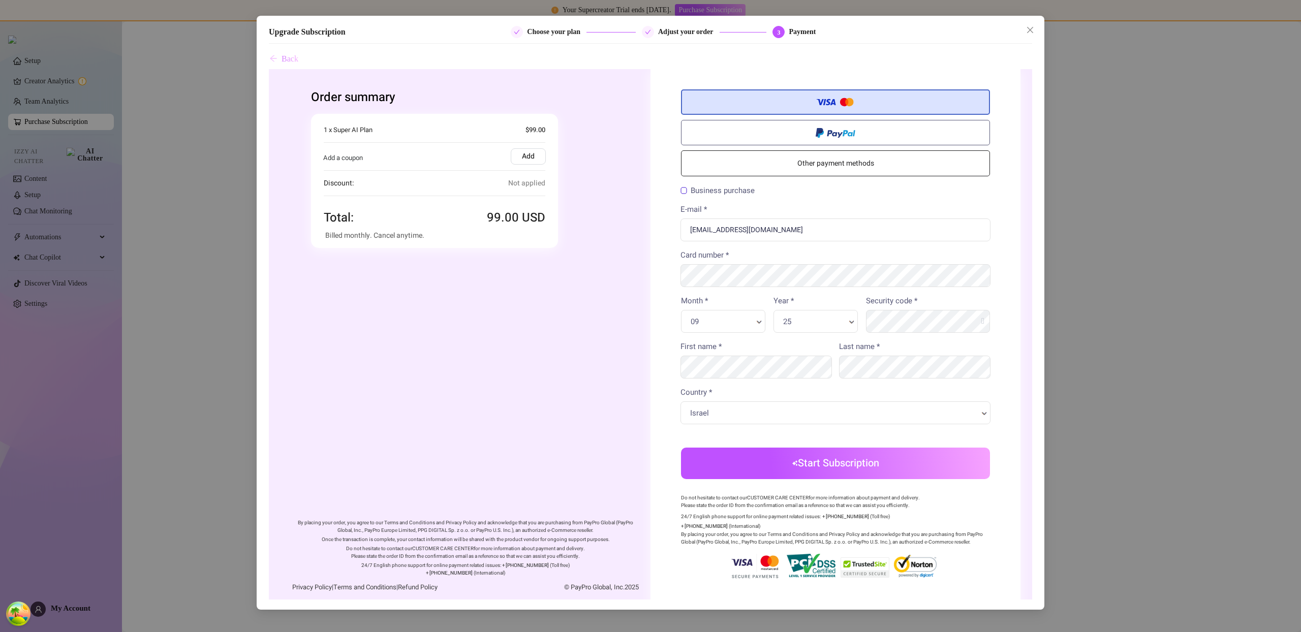
click at [274, 55] on icon "arrow-left" at bounding box center [273, 58] width 8 height 8
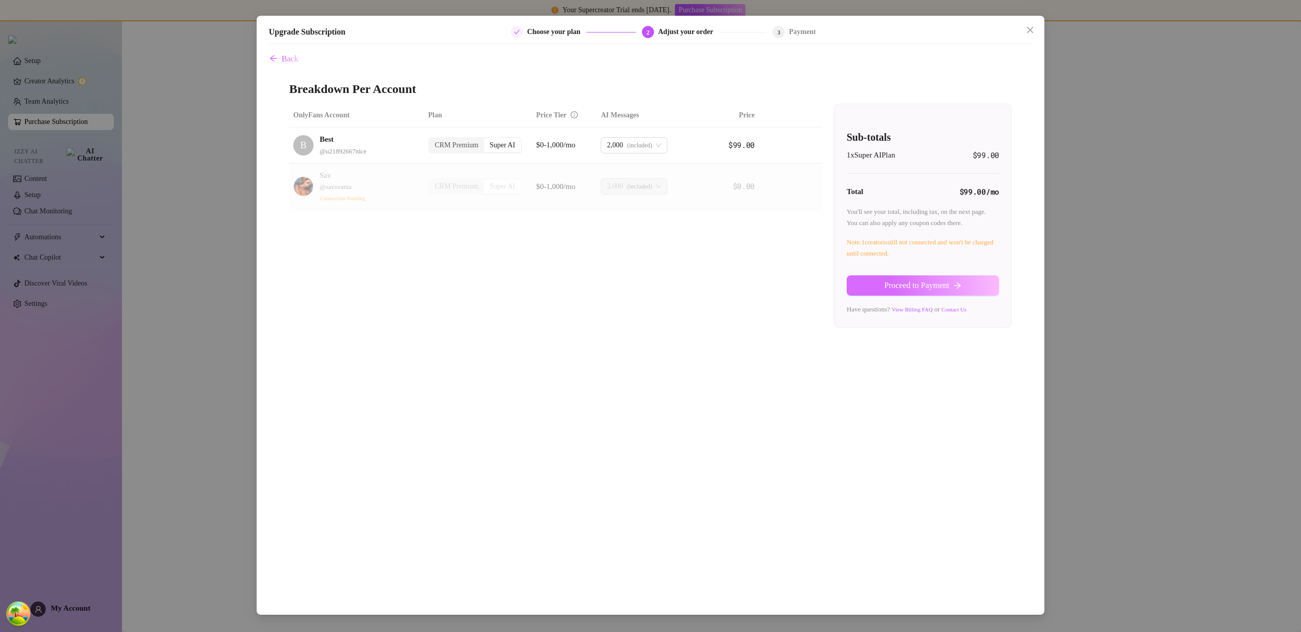
click at [986, 286] on button "Proceed to Payment" at bounding box center [922, 285] width 152 height 20
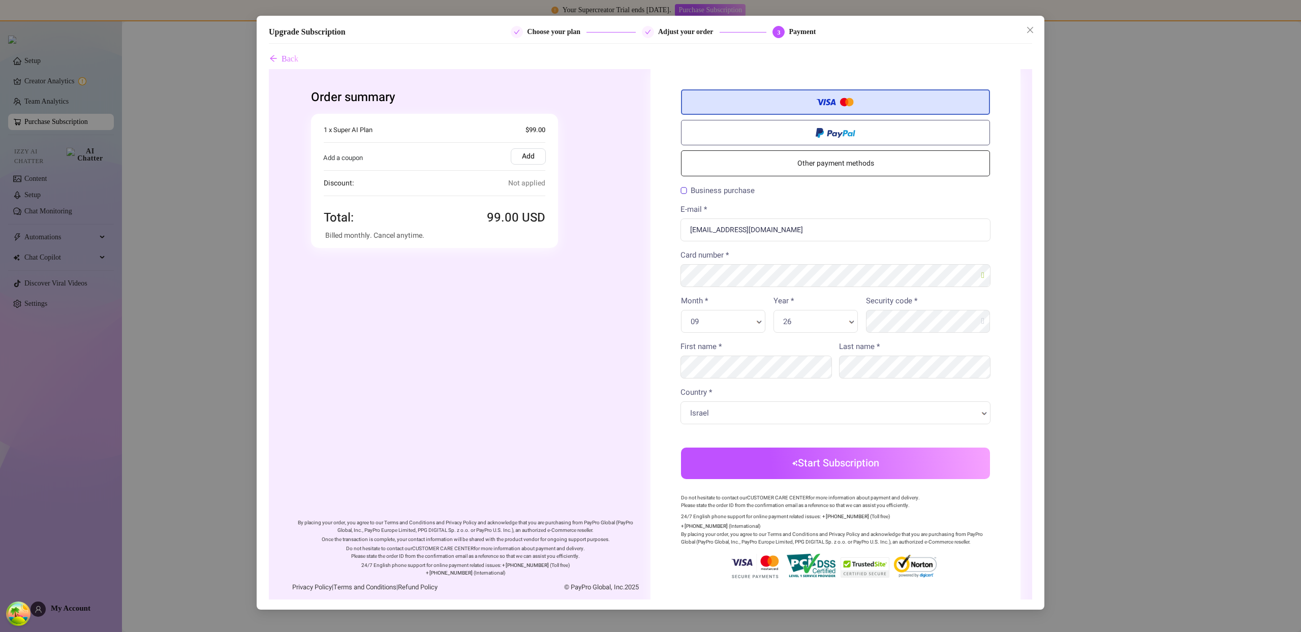
click at [831, 315] on div "26 Year *" at bounding box center [815, 321] width 84 height 23
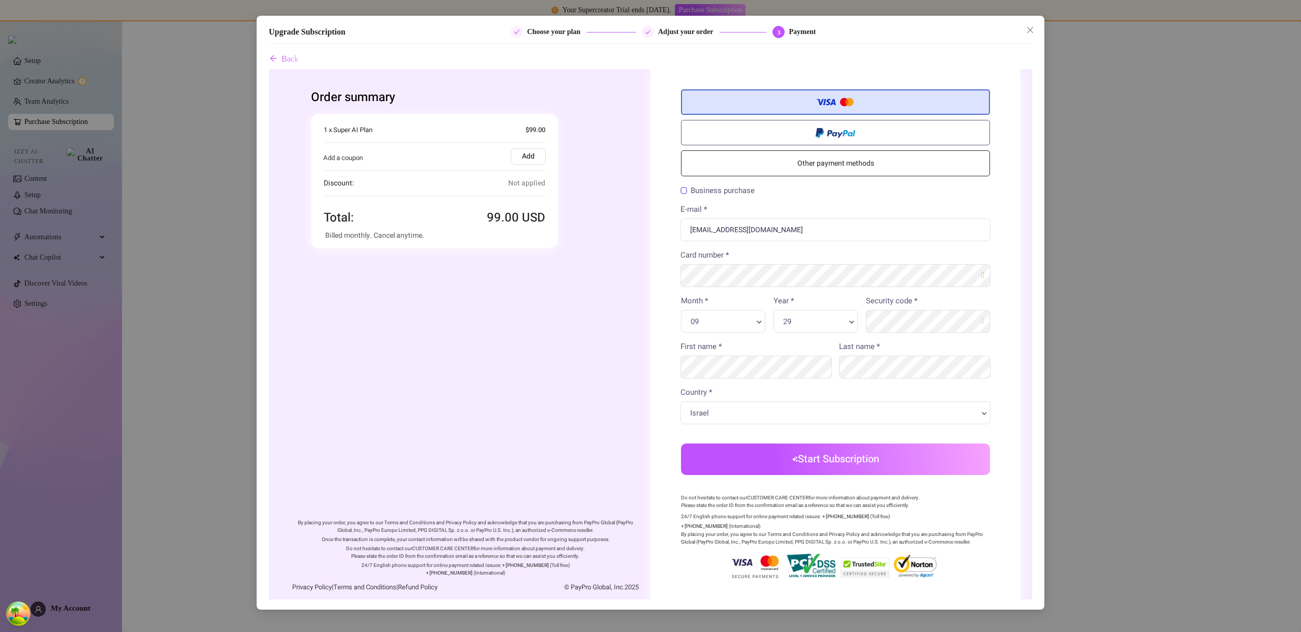
click at [945, 463] on button "Start Subscription" at bounding box center [835, 460] width 309 height 32
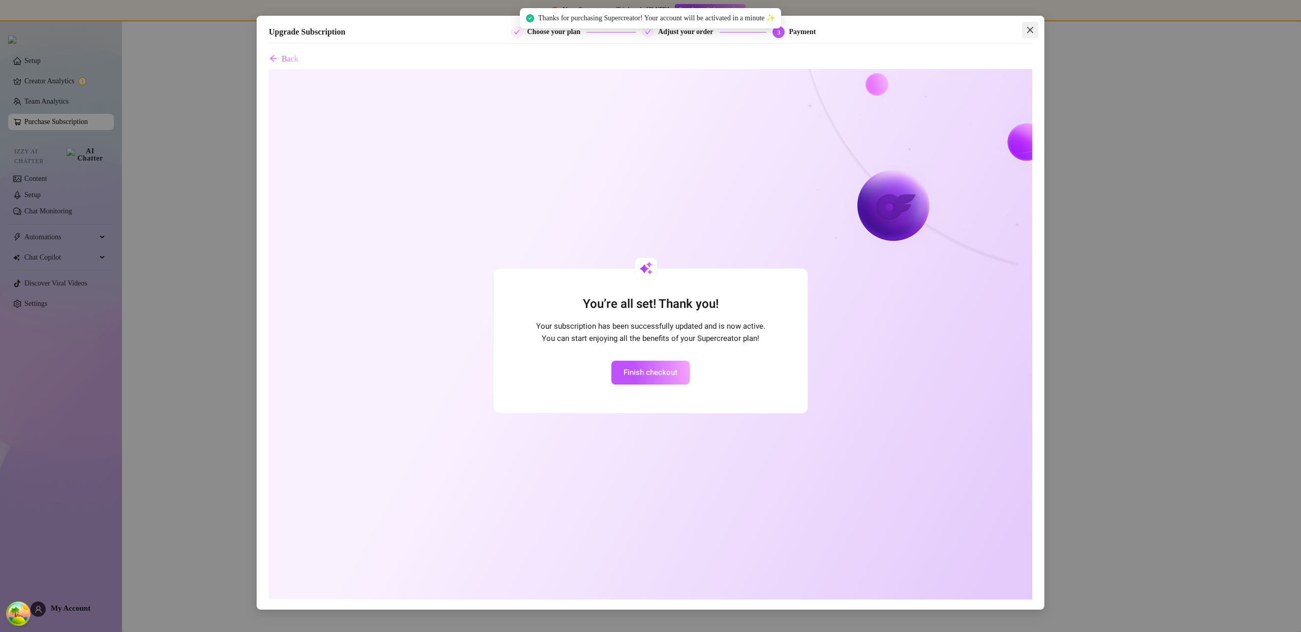
click at [1027, 24] on button "Close" at bounding box center [1030, 30] width 16 height 16
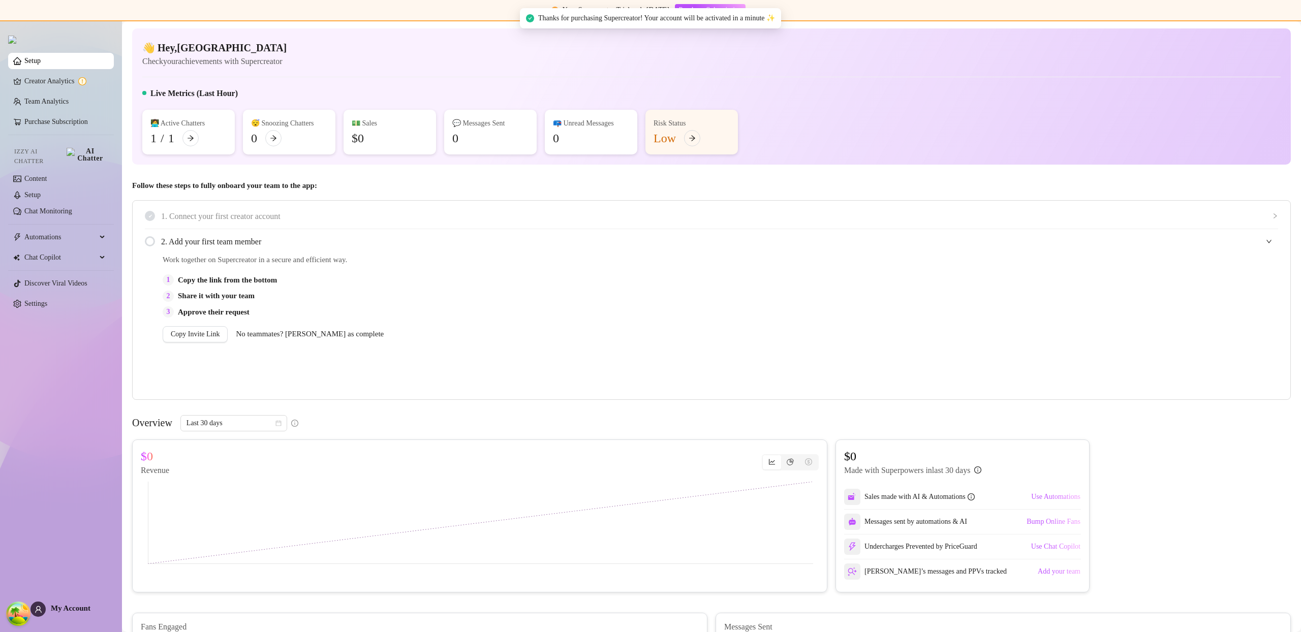
click at [1283, 25] on main "👋 Hey, miami Check your achievements with Supercreator Live Metrics (Last Hour)…" at bounding box center [711, 505] width 1179 height 969
click at [1287, 25] on main "👋 Hey, miami Check your achievements with Supercreator Live Metrics (Last Hour)…" at bounding box center [711, 505] width 1179 height 969
click at [1288, 25] on main "👋 Hey, miami Check your achievements with Supercreator Live Metrics (Last Hour)…" at bounding box center [711, 505] width 1179 height 969
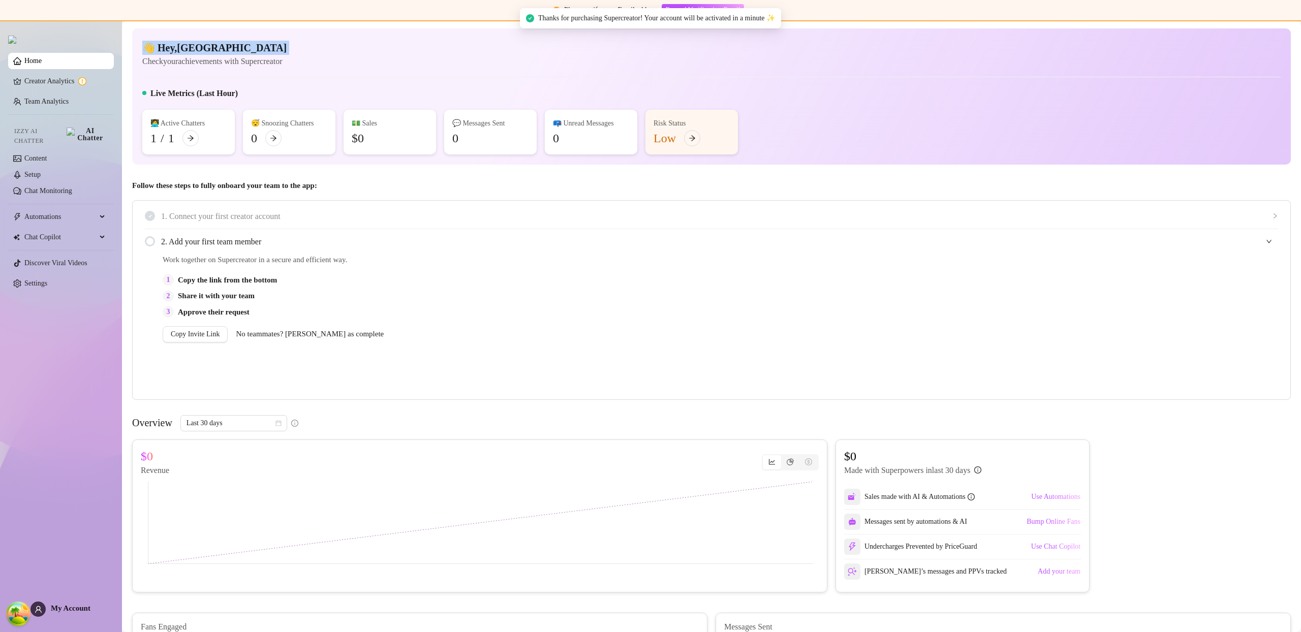
click at [1286, 25] on main "👋 Hey, miami Check your achievements with Supercreator Live Metrics (Last Hour)…" at bounding box center [711, 505] width 1179 height 969
click at [1288, 25] on main "👋 Hey, miami Check your achievements with Supercreator Live Metrics (Last Hour)…" at bounding box center [711, 505] width 1179 height 969
click at [1290, 26] on main "👋 Hey, miami Check your achievements with Supercreator Live Metrics (Last Hour)…" at bounding box center [711, 505] width 1179 height 969
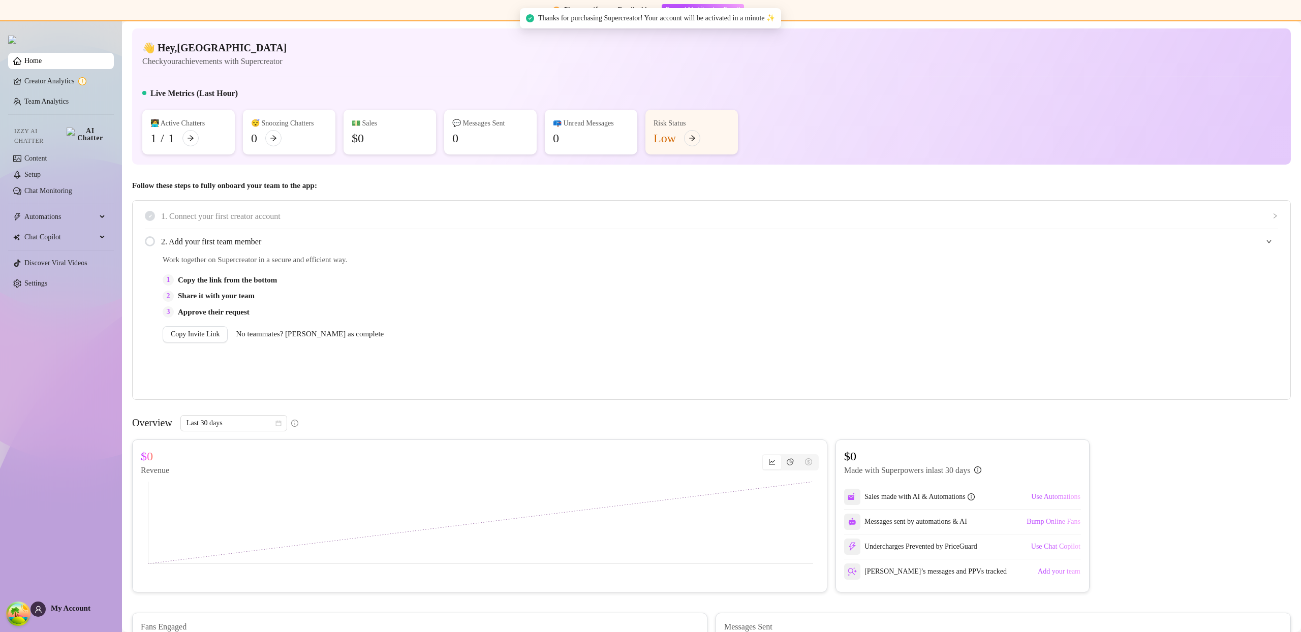
click at [1290, 26] on main "👋 Hey, miami Check your achievements with Supercreator Live Metrics (Last Hour)…" at bounding box center [711, 505] width 1179 height 969
click at [1289, 25] on main "👋 Hey, miami Check your achievements with Supercreator Live Metrics (Last Hour)…" at bounding box center [711, 505] width 1179 height 969
click at [1288, 25] on main "👋 Hey, miami Check your achievements with Supercreator Live Metrics (Last Hour)…" at bounding box center [711, 505] width 1179 height 969
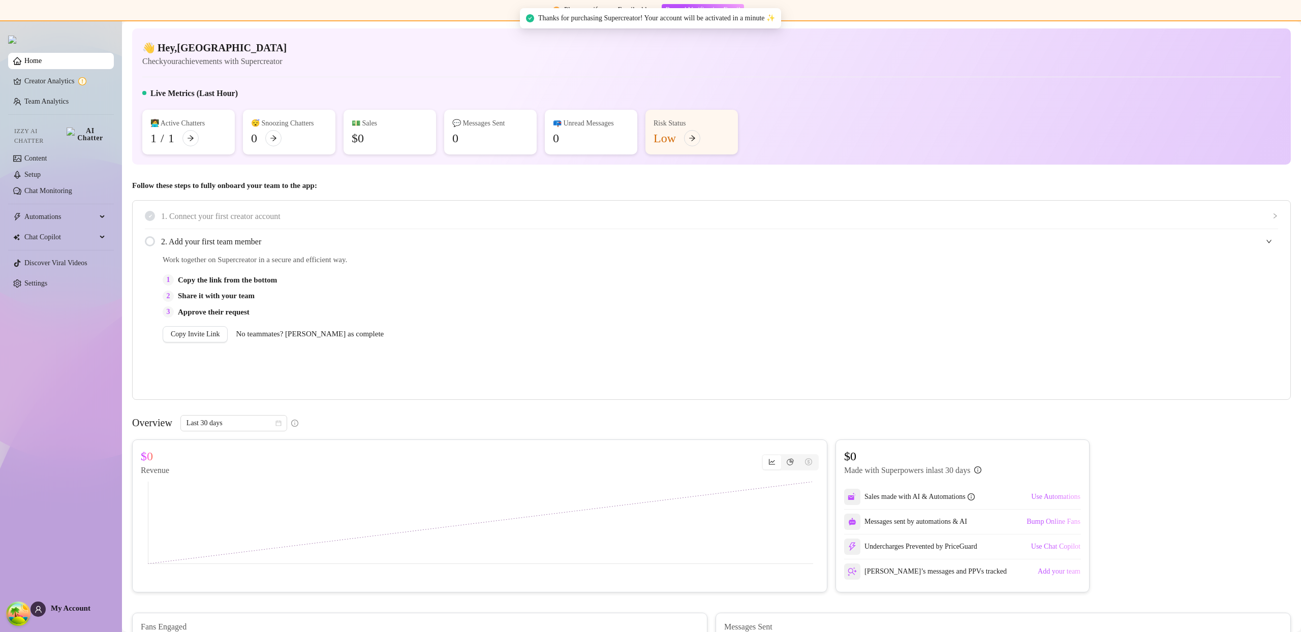
click at [1288, 25] on main "👋 Hey, miami Check your achievements with Supercreator Live Metrics (Last Hour)…" at bounding box center [711, 505] width 1179 height 969
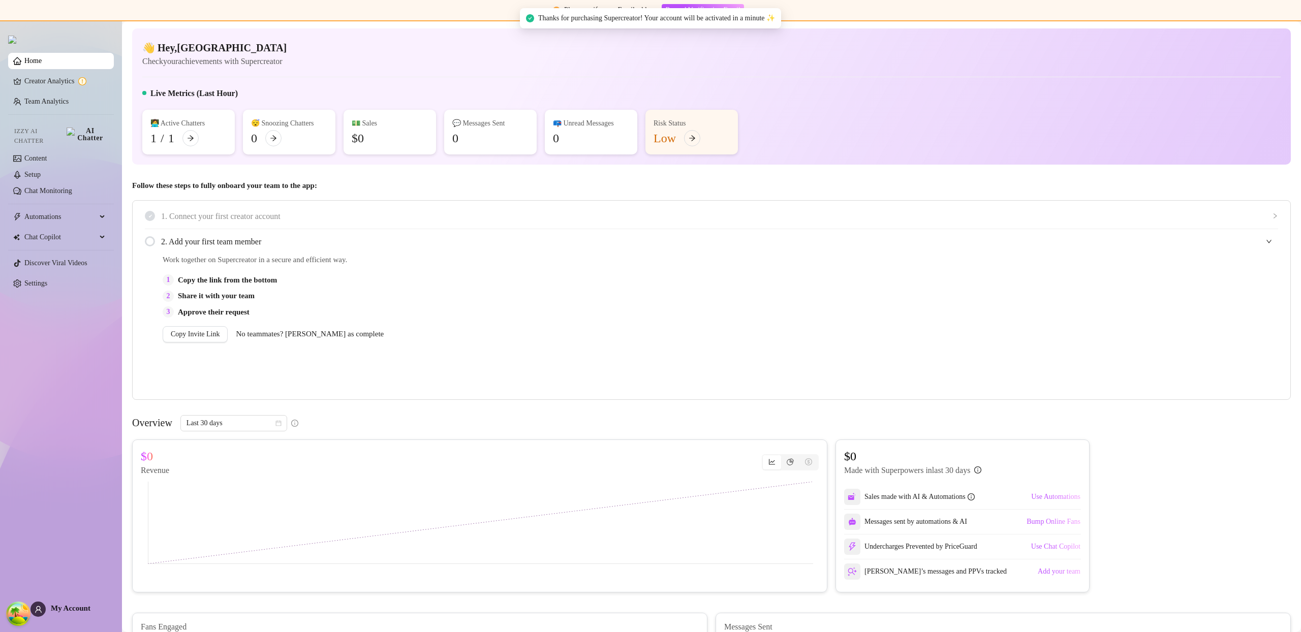
click at [1288, 25] on main "👋 Hey, miami Check your achievements with Supercreator Live Metrics (Last Hour)…" at bounding box center [711, 505] width 1179 height 969
click at [47, 280] on link "Settings" at bounding box center [35, 283] width 23 height 8
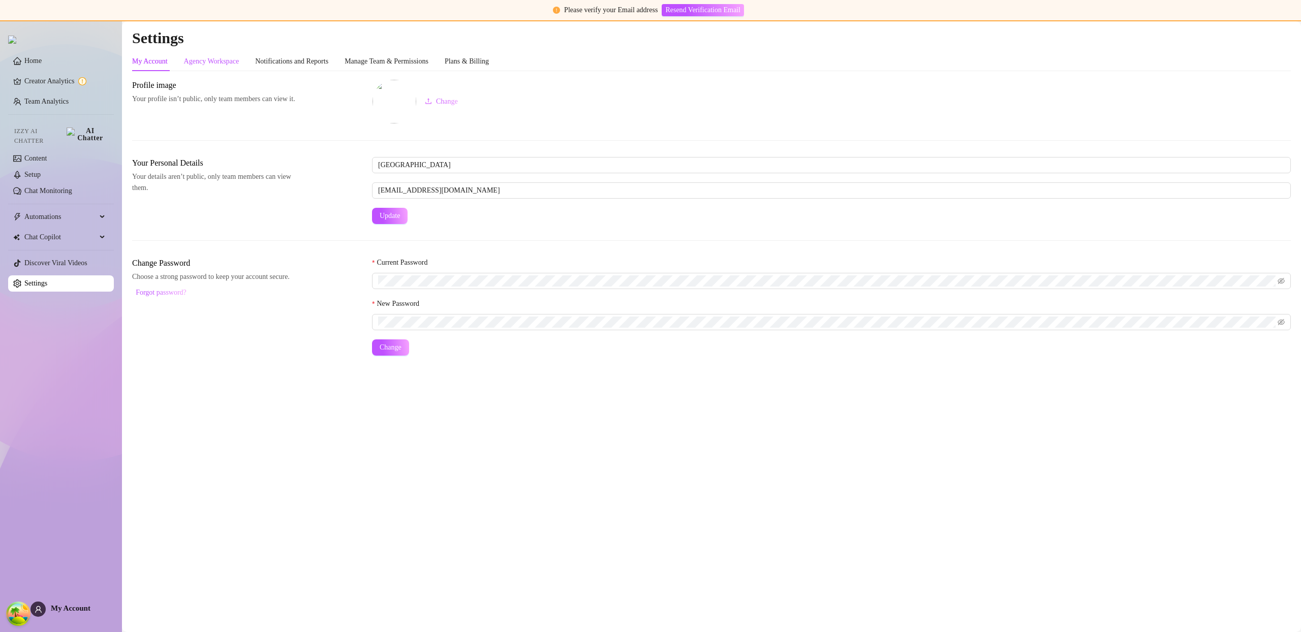
click at [217, 57] on div "Agency Workspace" at bounding box center [211, 61] width 55 height 11
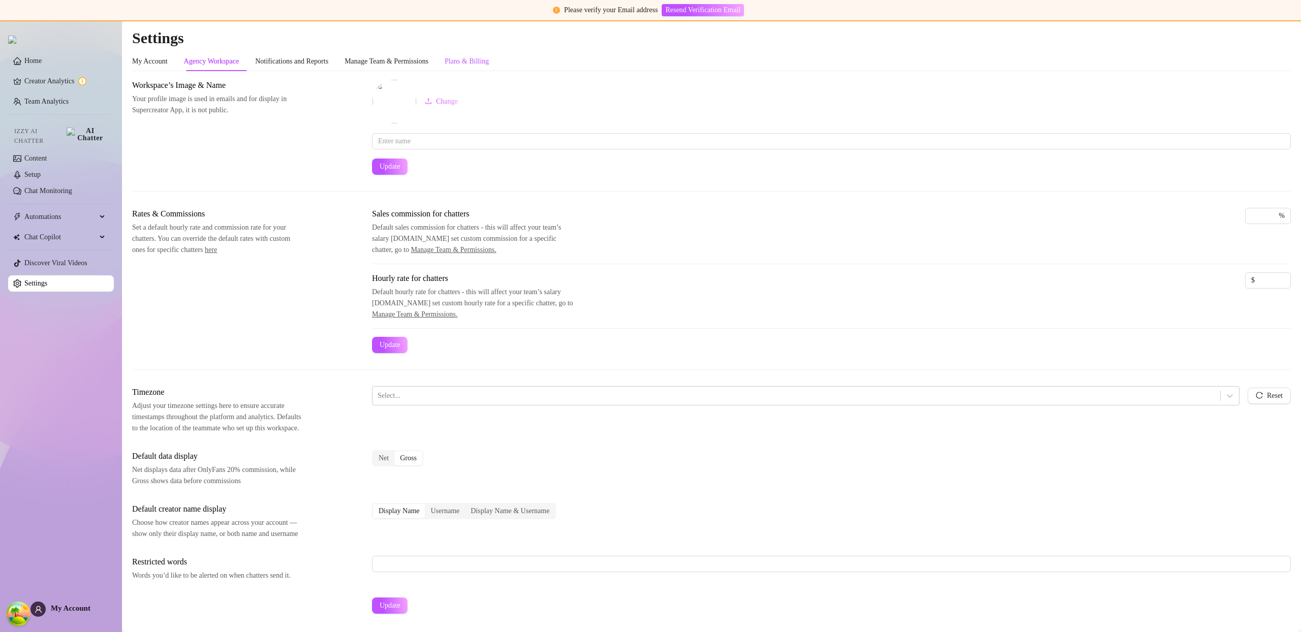
click at [489, 59] on div "Plans & Billing" at bounding box center [467, 61] width 44 height 11
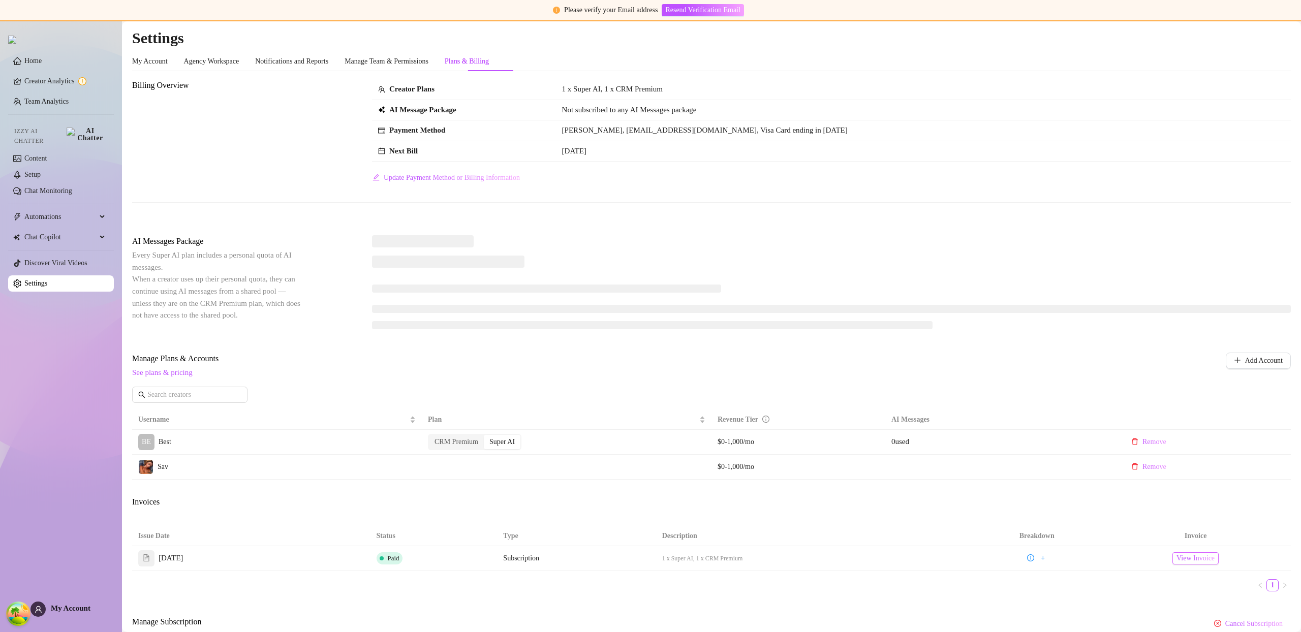
click at [1190, 559] on span "View Invoice" at bounding box center [1195, 558] width 38 height 11
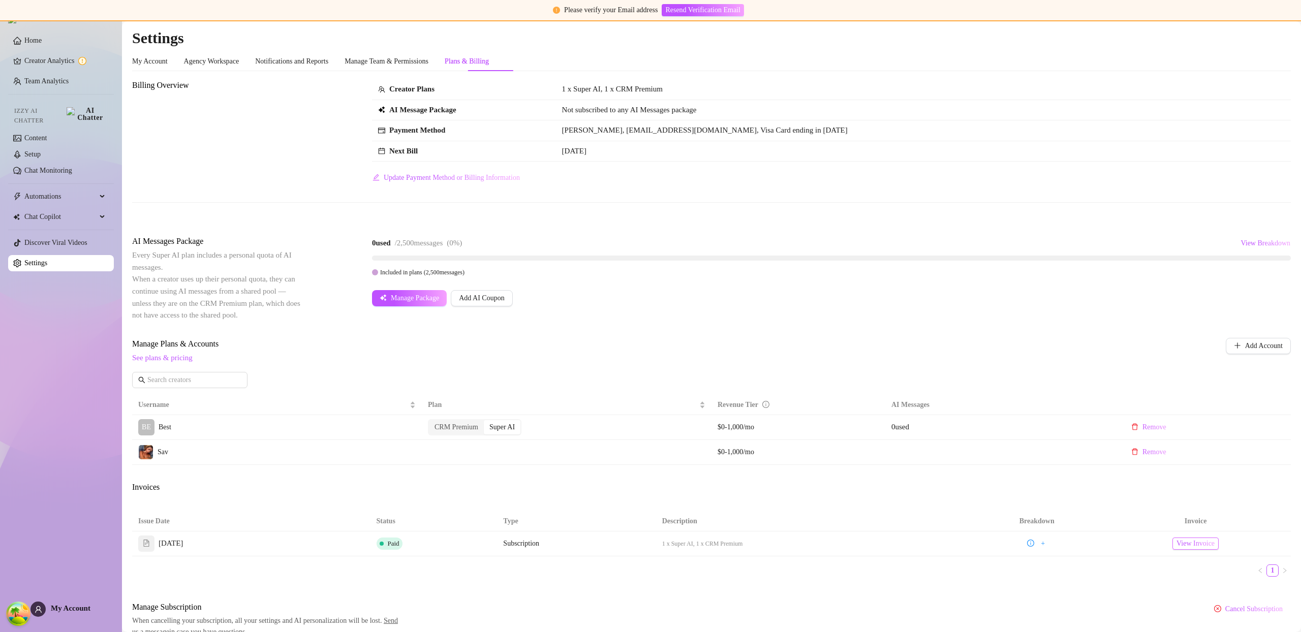
click at [1211, 542] on link "View Invoice" at bounding box center [1195, 544] width 46 height 12
click at [1195, 568] on ul "1" at bounding box center [711, 570] width 1158 height 12
click at [1210, 540] on link "View Invoice" at bounding box center [1195, 544] width 46 height 12
click at [1284, 31] on main "Settings My Account Agency Workspace Notifications and Reports Manage Team & Pe…" at bounding box center [711, 350] width 1179 height 659
click at [1286, 29] on main "Settings My Account Agency Workspace Notifications and Reports Manage Team & Pe…" at bounding box center [711, 350] width 1179 height 659
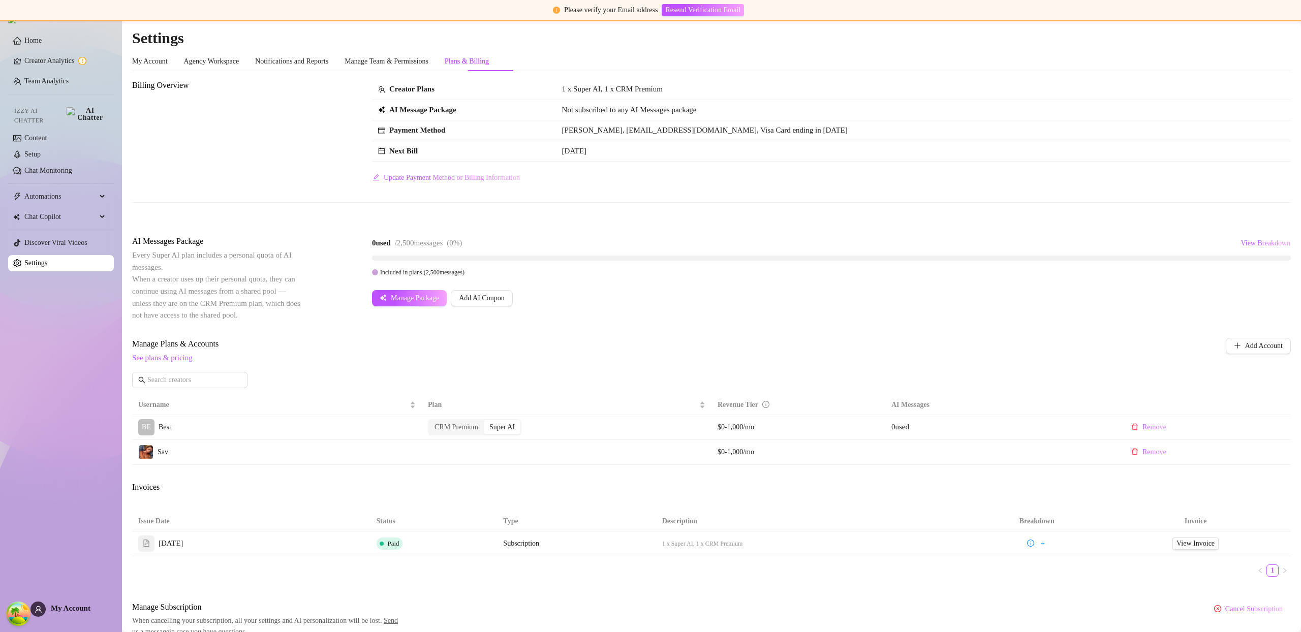
click at [1287, 27] on main "Settings My Account Agency Workspace Notifications and Reports Manage Team & Pe…" at bounding box center [711, 350] width 1179 height 659
click at [1287, 25] on main "Settings My Account Agency Workspace Notifications and Reports Manage Team & Pe…" at bounding box center [711, 350] width 1179 height 659
click at [1271, 33] on h2 "Settings" at bounding box center [711, 37] width 1158 height 19
click at [1277, 28] on h2 "Settings" at bounding box center [711, 37] width 1158 height 19
click at [1273, 34] on h2 "Settings" at bounding box center [711, 37] width 1158 height 19
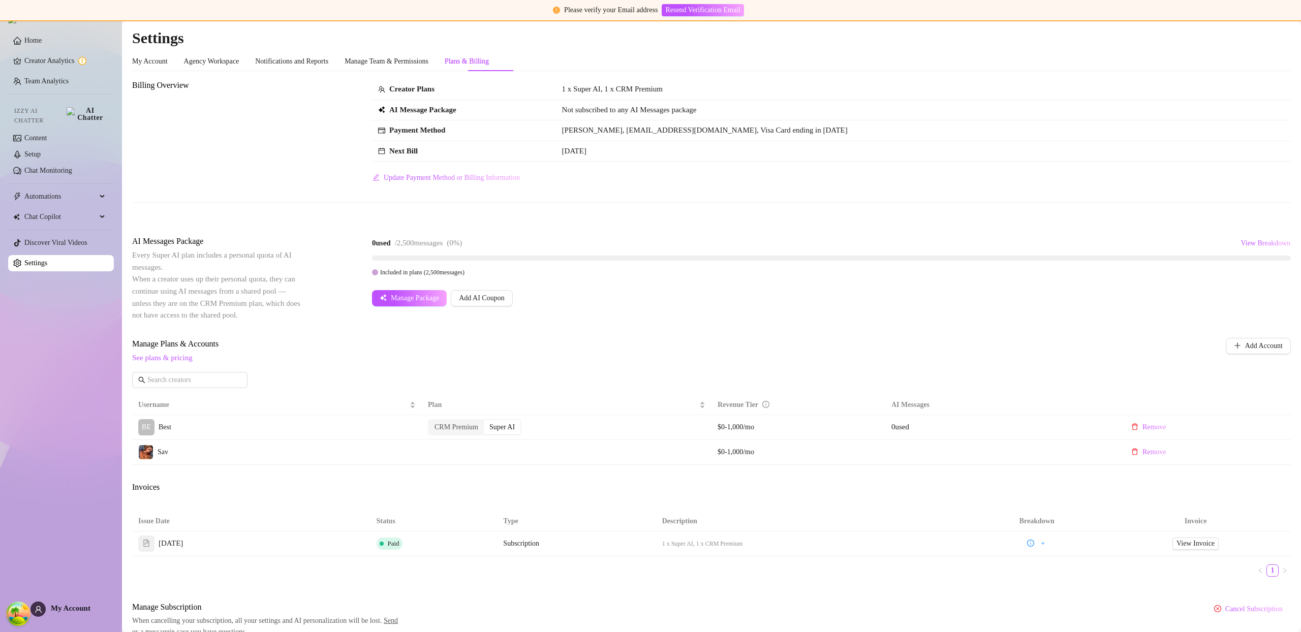
click at [1274, 33] on h2 "Settings" at bounding box center [711, 37] width 1158 height 19
click at [1273, 29] on h2 "Settings" at bounding box center [711, 37] width 1158 height 19
click at [1275, 28] on h2 "Settings" at bounding box center [711, 37] width 1158 height 19
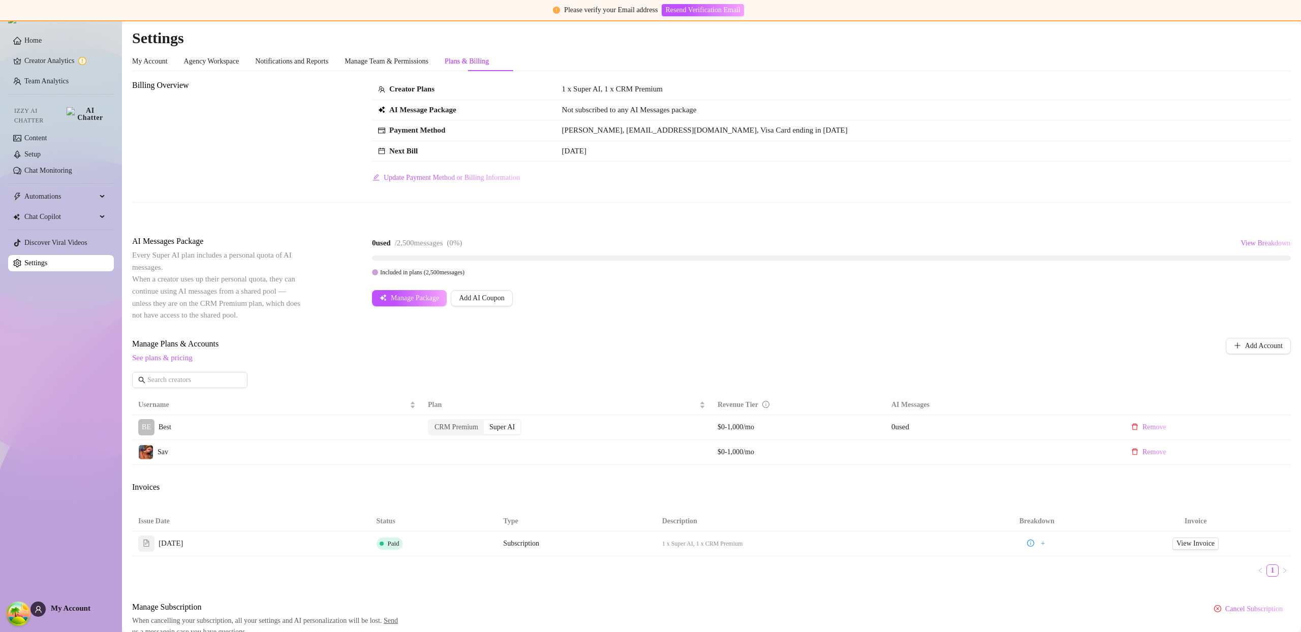
click at [1278, 27] on main "Settings My Account Agency Workspace Notifications and Reports Manage Team & Pe…" at bounding box center [711, 350] width 1179 height 659
click at [1278, 26] on main "Settings My Account Agency Workspace Notifications and Reports Manage Team & Pe…" at bounding box center [711, 350] width 1179 height 659
click at [1276, 28] on h2 "Settings" at bounding box center [711, 37] width 1158 height 19
click at [1277, 27] on main "Settings My Account Agency Workspace Notifications and Reports Manage Team & Pe…" at bounding box center [711, 350] width 1179 height 659
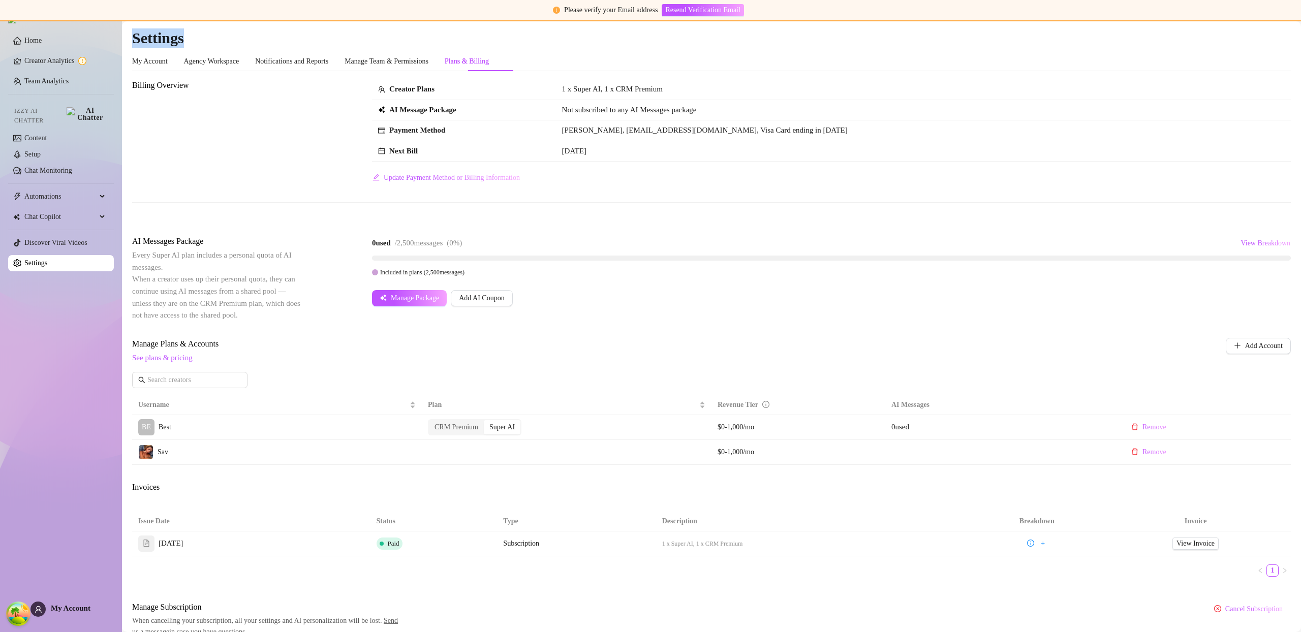
click at [1277, 27] on main "Settings My Account Agency Workspace Notifications and Reports Manage Team & Pe…" at bounding box center [711, 350] width 1179 height 659
click at [1276, 27] on main "Settings My Account Agency Workspace Notifications and Reports Manage Team & Pe…" at bounding box center [711, 350] width 1179 height 659
click at [1276, 28] on h2 "Settings" at bounding box center [711, 37] width 1158 height 19
click at [1275, 28] on h2 "Settings" at bounding box center [711, 37] width 1158 height 19
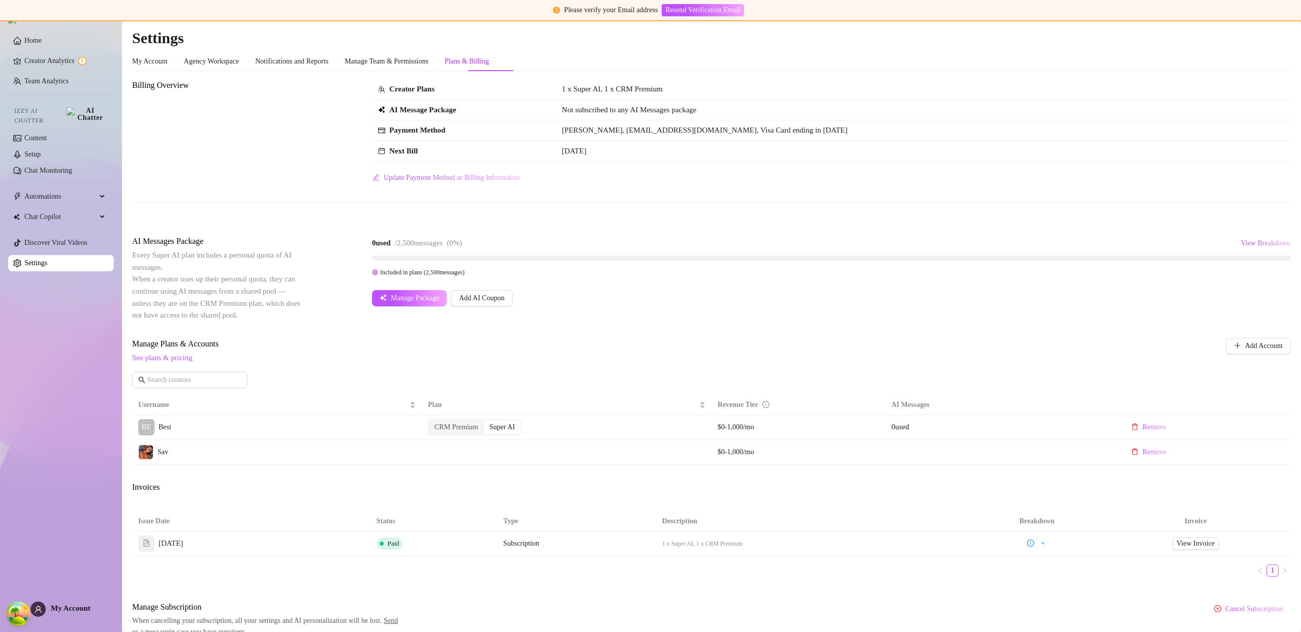
click at [1275, 27] on main "Settings My Account Agency Workspace Notifications and Reports Manage Team & Pe…" at bounding box center [711, 350] width 1179 height 659
click at [1278, 26] on main "Settings My Account Agency Workspace Notifications and Reports Manage Team & Pe…" at bounding box center [711, 350] width 1179 height 659
click at [1279, 26] on main "Settings My Account Agency Workspace Notifications and Reports Manage Team & Pe…" at bounding box center [711, 350] width 1179 height 659
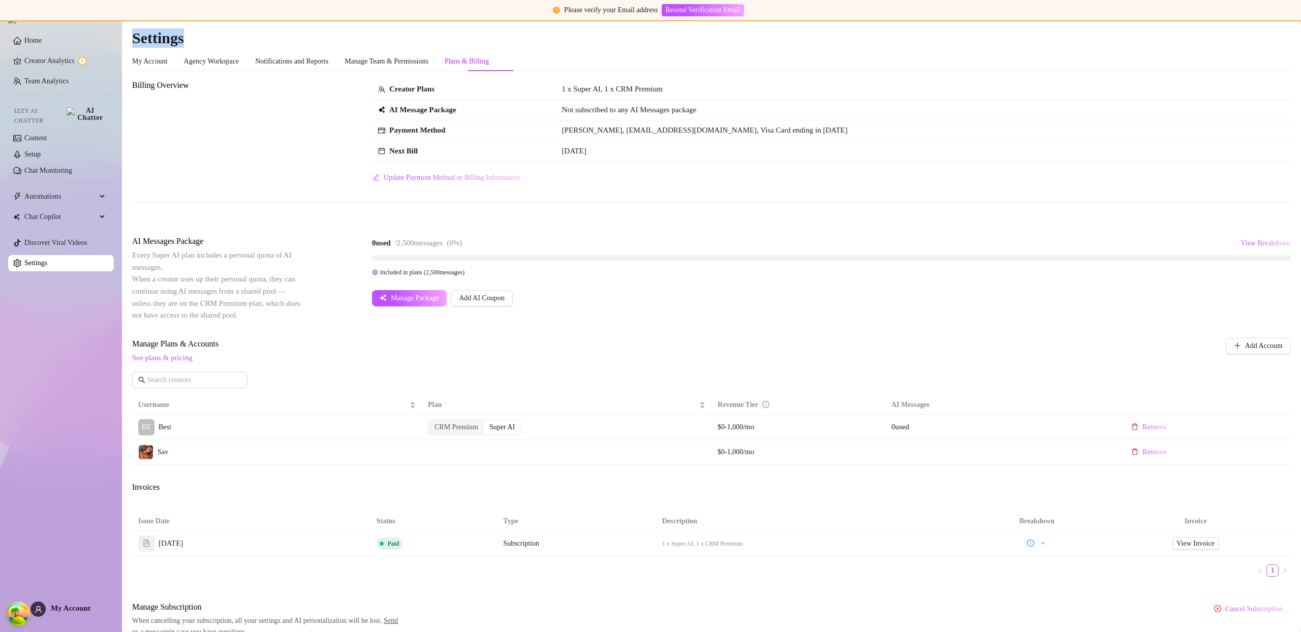
click at [1279, 26] on main "Settings My Account Agency Workspace Notifications and Reports Manage Team & Pe…" at bounding box center [711, 350] width 1179 height 659
click at [1280, 26] on main "Settings My Account Agency Workspace Notifications and Reports Manage Team & Pe…" at bounding box center [711, 350] width 1179 height 659
click at [1281, 24] on main "Settings My Account Agency Workspace Notifications and Reports Manage Team & Pe…" at bounding box center [711, 350] width 1179 height 659
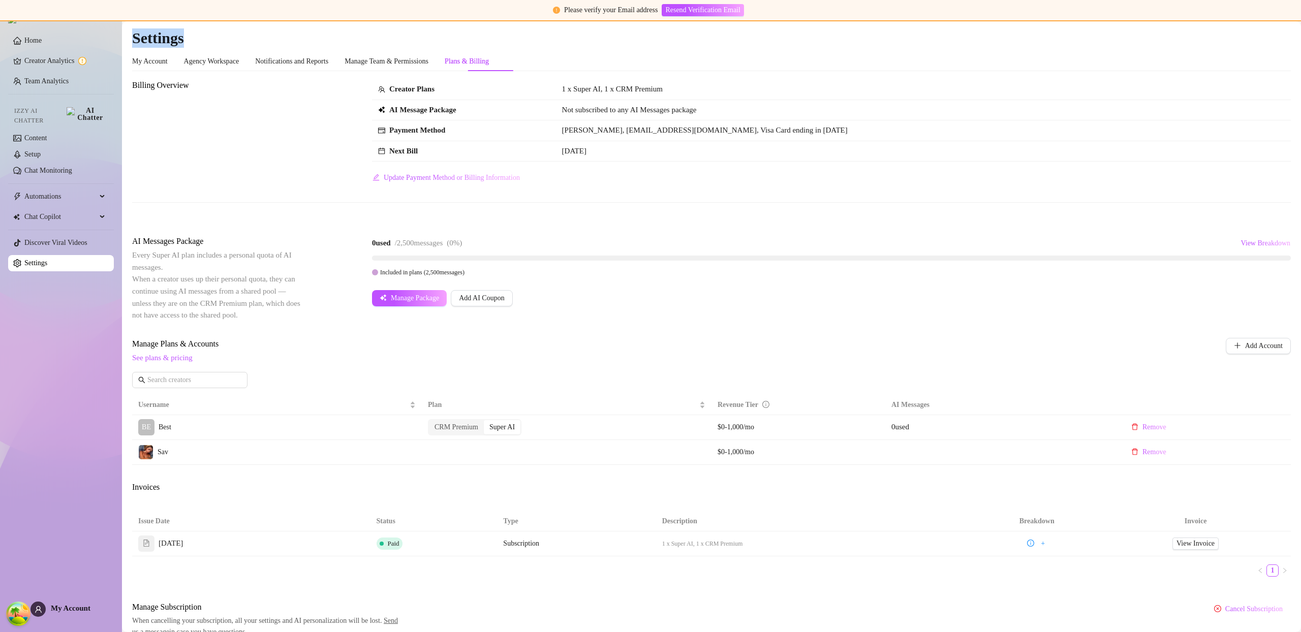
click at [1281, 24] on main "Settings My Account Agency Workspace Notifications and Reports Manage Team & Pe…" at bounding box center [711, 350] width 1179 height 659
click at [1282, 24] on main "Settings My Account Agency Workspace Notifications and Reports Manage Team & Pe…" at bounding box center [711, 350] width 1179 height 659
click at [1283, 24] on main "Settings My Account Agency Workspace Notifications and Reports Manage Team & Pe…" at bounding box center [711, 350] width 1179 height 659
click at [1285, 24] on main "Settings My Account Agency Workspace Notifications and Reports Manage Team & Pe…" at bounding box center [711, 350] width 1179 height 659
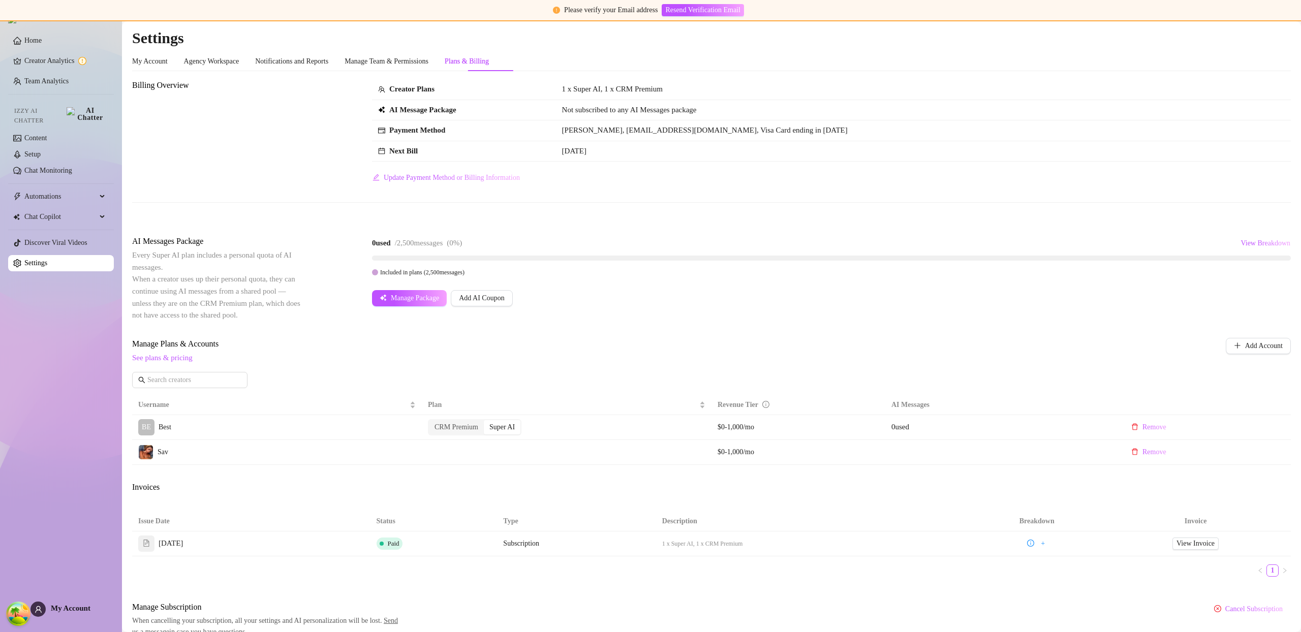
click at [1270, 30] on h2 "Settings" at bounding box center [711, 37] width 1158 height 19
click at [1236, 32] on h2 "Settings" at bounding box center [711, 37] width 1158 height 19
click at [1244, 30] on h2 "Settings" at bounding box center [711, 37] width 1158 height 19
click at [1248, 29] on h2 "Settings" at bounding box center [711, 37] width 1158 height 19
click at [1250, 28] on h2 "Settings" at bounding box center [711, 37] width 1158 height 19
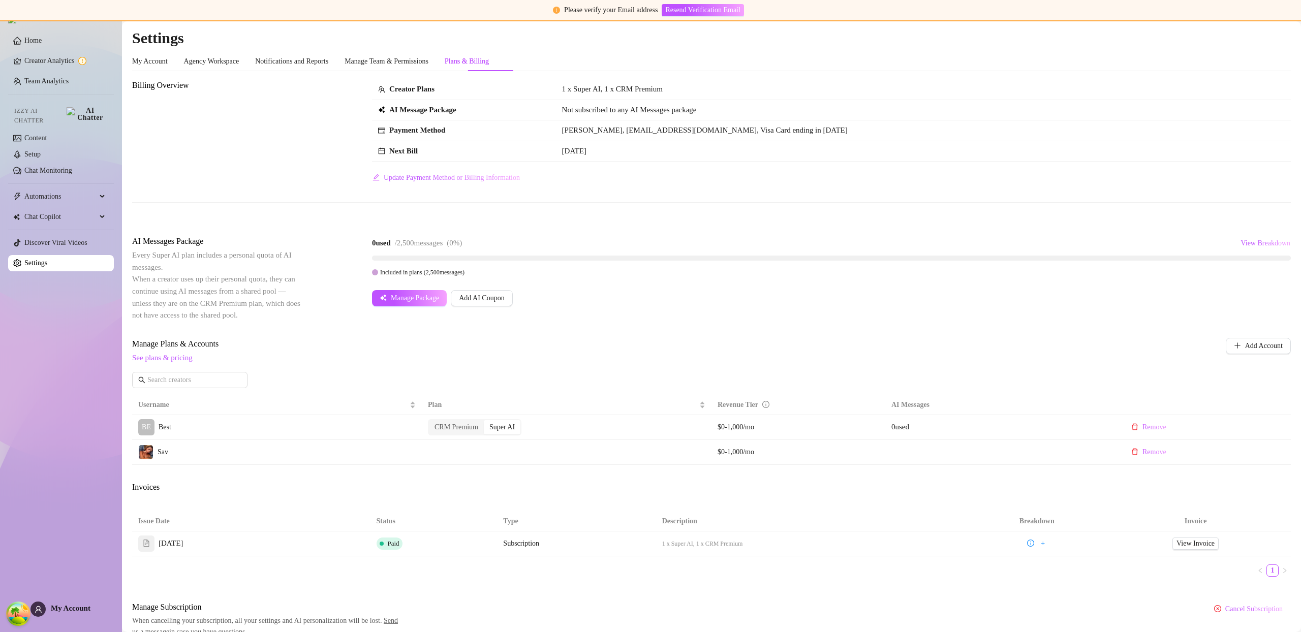
click at [1253, 28] on h2 "Settings" at bounding box center [711, 37] width 1158 height 19
click at [1278, 25] on main "Settings My Account Agency Workspace Notifications and Reports Manage Team & Pe…" at bounding box center [711, 350] width 1179 height 659
click at [1287, 25] on main "Settings My Account Agency Workspace Notifications and Reports Manage Team & Pe…" at bounding box center [711, 350] width 1179 height 659
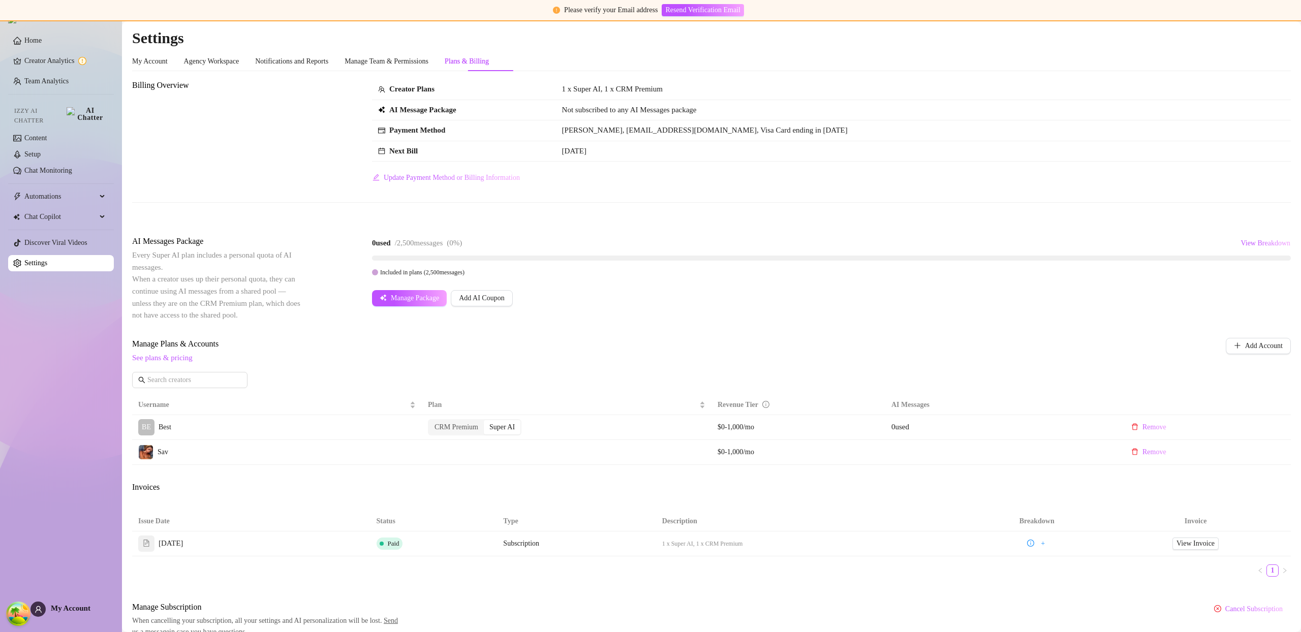
click at [1286, 25] on main "Settings My Account Agency Workspace Notifications and Reports Manage Team & Pe…" at bounding box center [711, 350] width 1179 height 659
click at [1286, 24] on main "Settings My Account Agency Workspace Notifications and Reports Manage Team & Pe…" at bounding box center [711, 350] width 1179 height 659
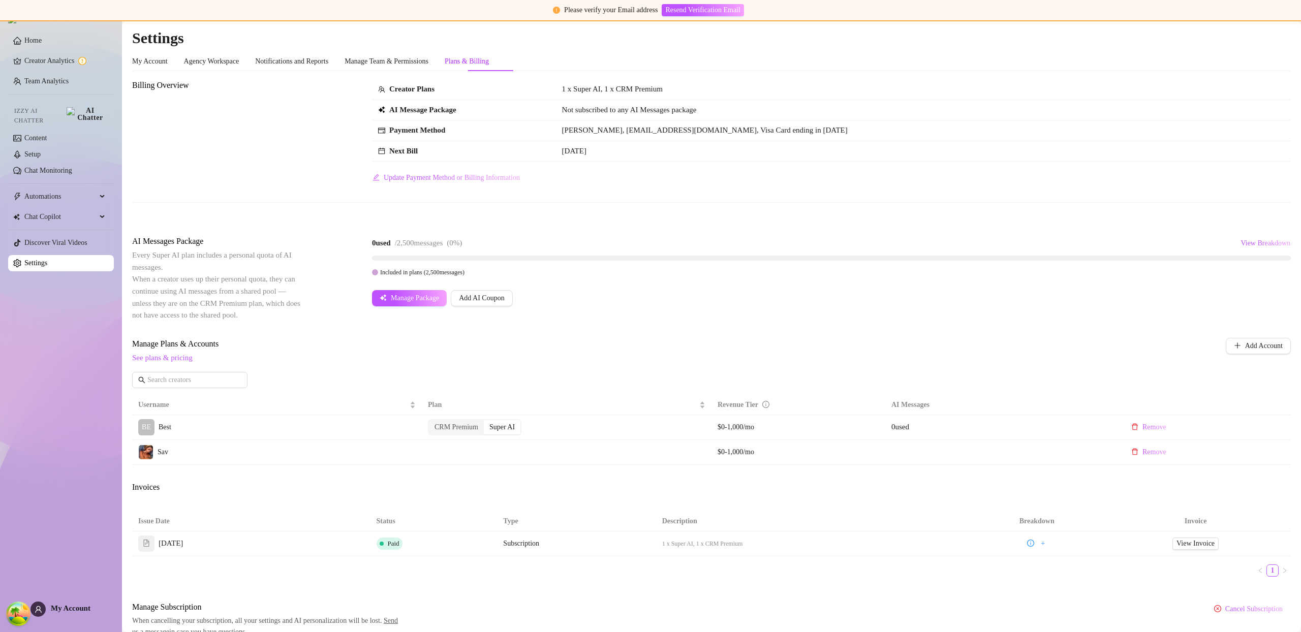
click at [1285, 24] on main "Settings My Account Agency Workspace Notifications and Reports Manage Team & Pe…" at bounding box center [711, 350] width 1179 height 659
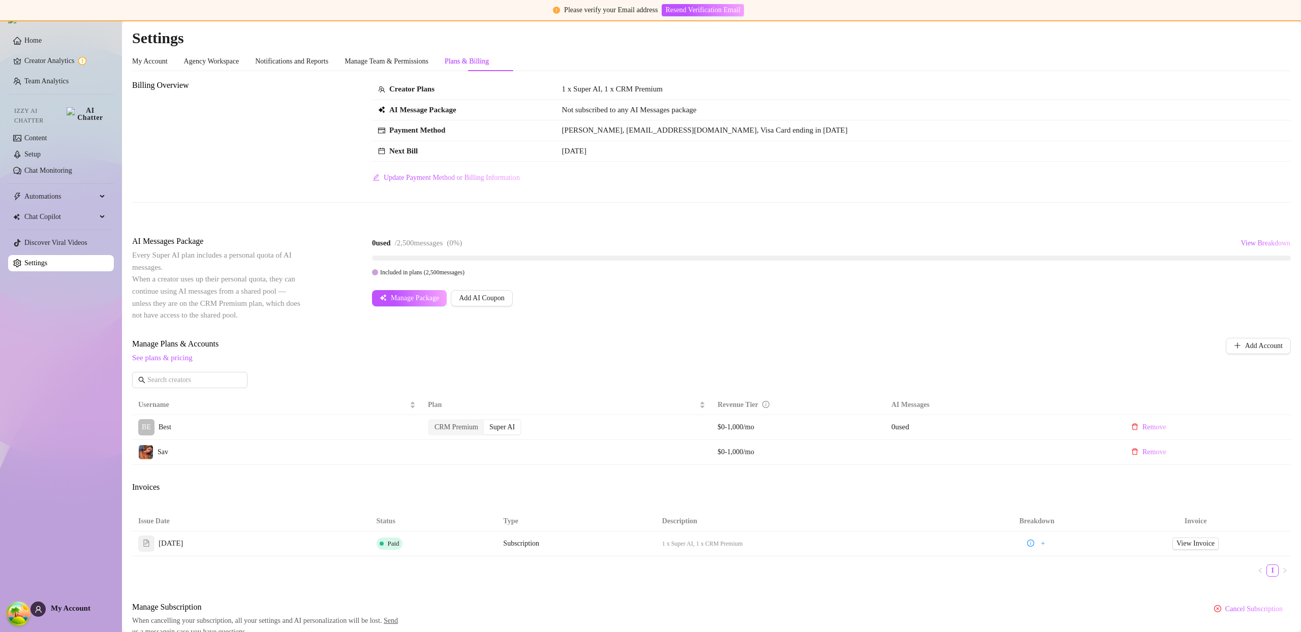
click at [1286, 24] on main "Settings My Account Agency Workspace Notifications and Reports Manage Team & Pe…" at bounding box center [711, 350] width 1179 height 659
click at [1285, 24] on main "Settings My Account Agency Workspace Notifications and Reports Manage Team & Pe…" at bounding box center [711, 350] width 1179 height 659
click at [1287, 23] on main "Settings My Account Agency Workspace Notifications and Reports Manage Team & Pe…" at bounding box center [711, 350] width 1179 height 659
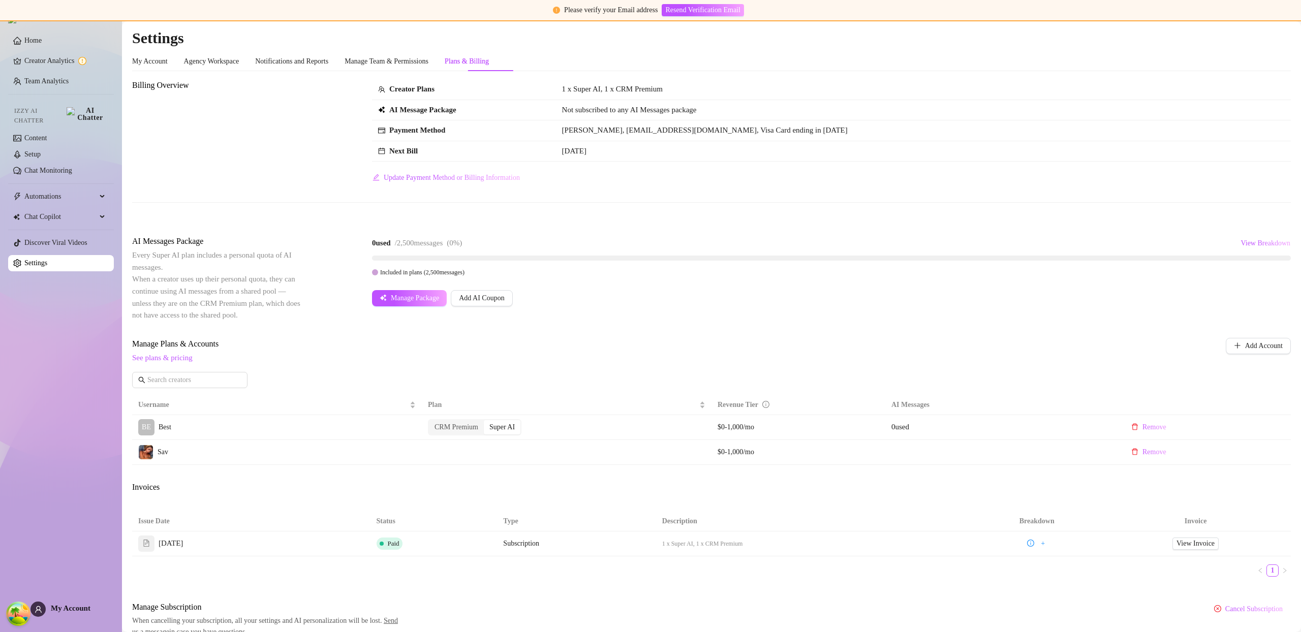
click at [1287, 23] on main "Settings My Account Agency Workspace Notifications and Reports Manage Team & Pe…" at bounding box center [711, 350] width 1179 height 659
click at [1286, 23] on main "Settings My Account Agency Workspace Notifications and Reports Manage Team & Pe…" at bounding box center [711, 350] width 1179 height 659
click at [1288, 23] on main "Settings My Account Agency Workspace Notifications and Reports Manage Team & Pe…" at bounding box center [711, 350] width 1179 height 659
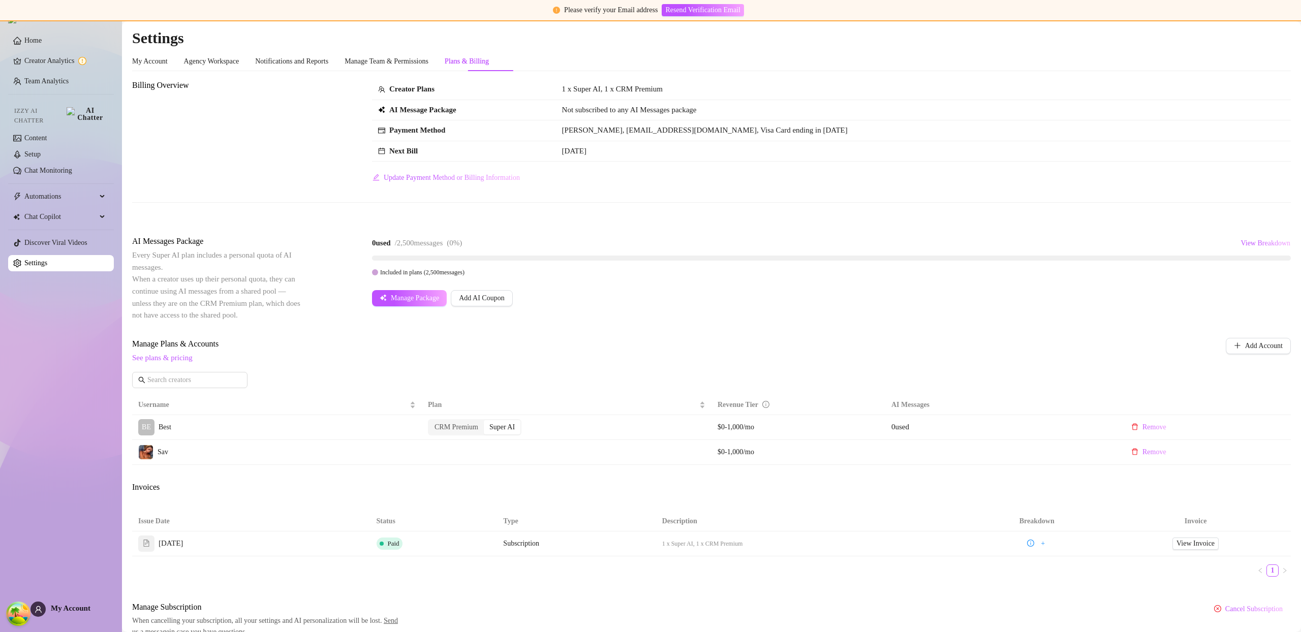
click at [1288, 23] on main "Settings My Account Agency Workspace Notifications and Reports Manage Team & Pe…" at bounding box center [711, 350] width 1179 height 659
click at [1285, 24] on main "Settings My Account Agency Workspace Notifications and Reports Manage Team & Pe…" at bounding box center [711, 350] width 1179 height 659
click at [1286, 24] on main "Settings My Account Agency Workspace Notifications and Reports Manage Team & Pe…" at bounding box center [711, 350] width 1179 height 659
click at [1285, 24] on main "Settings My Account Agency Workspace Notifications and Reports Manage Team & Pe…" at bounding box center [711, 350] width 1179 height 659
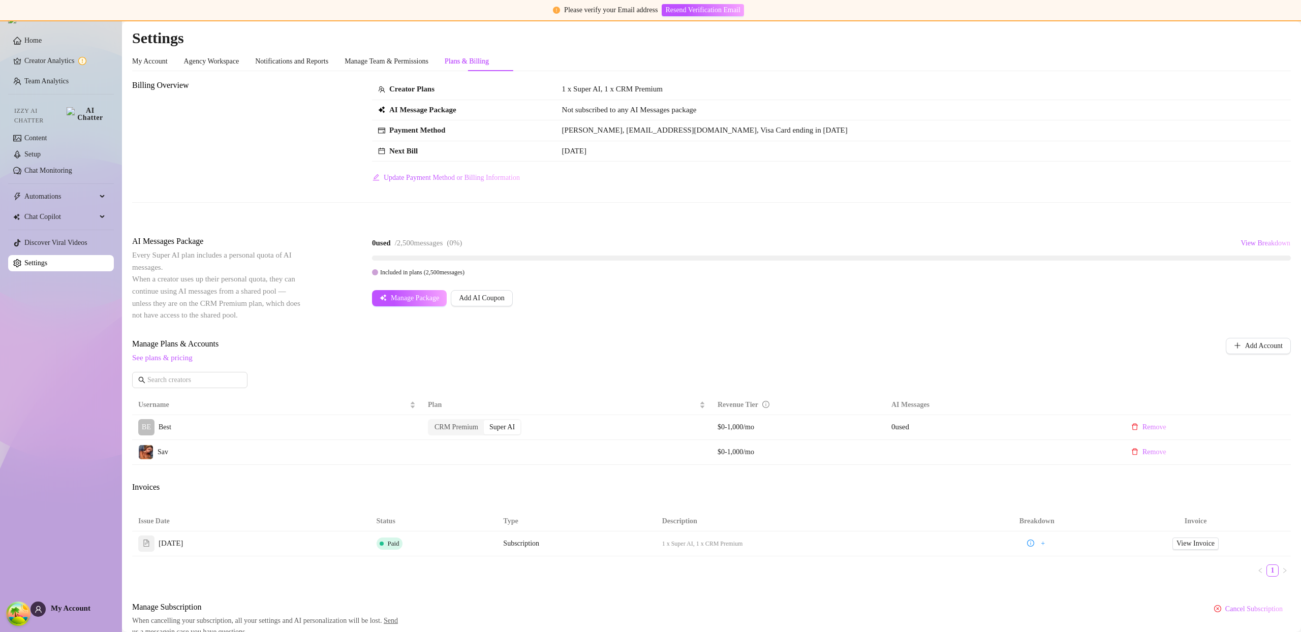
click at [1287, 25] on main "Settings My Account Agency Workspace Notifications and Reports Manage Team & Pe…" at bounding box center [711, 350] width 1179 height 659
click at [1289, 24] on main "Settings My Account Agency Workspace Notifications and Reports Manage Team & Pe…" at bounding box center [711, 350] width 1179 height 659
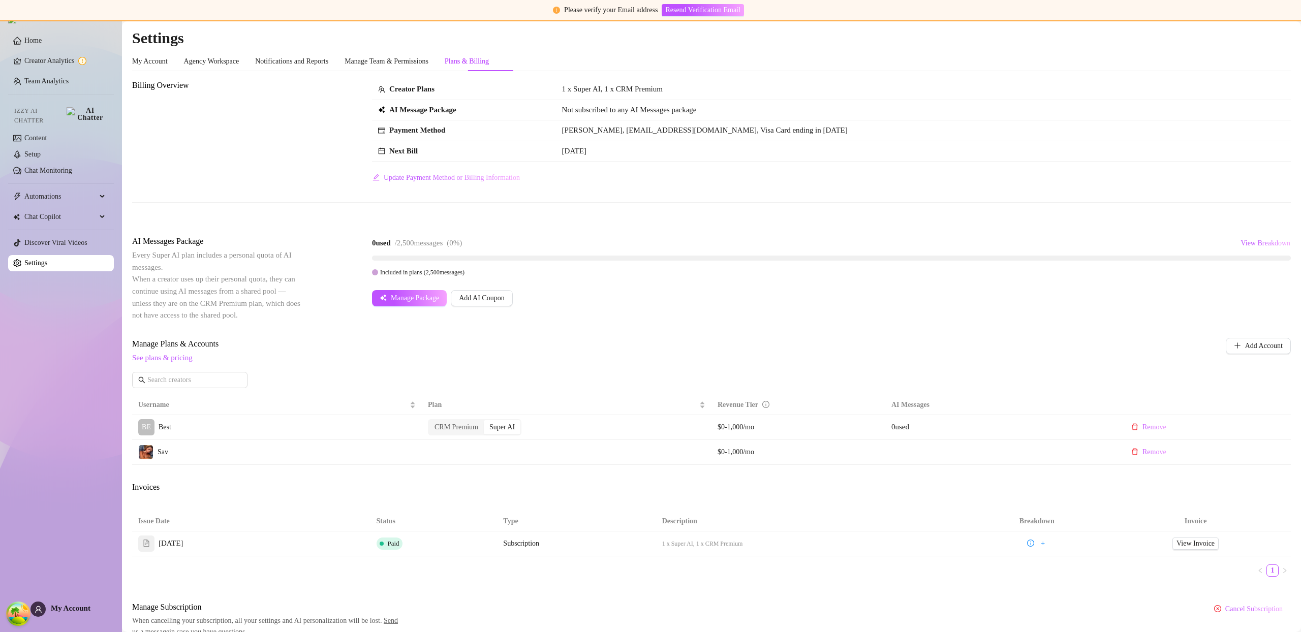
click at [1289, 24] on main "Settings My Account Agency Workspace Notifications and Reports Manage Team & Pe…" at bounding box center [711, 350] width 1179 height 659
click at [1288, 24] on main "Settings My Account Agency Workspace Notifications and Reports Manage Team & Pe…" at bounding box center [711, 350] width 1179 height 659
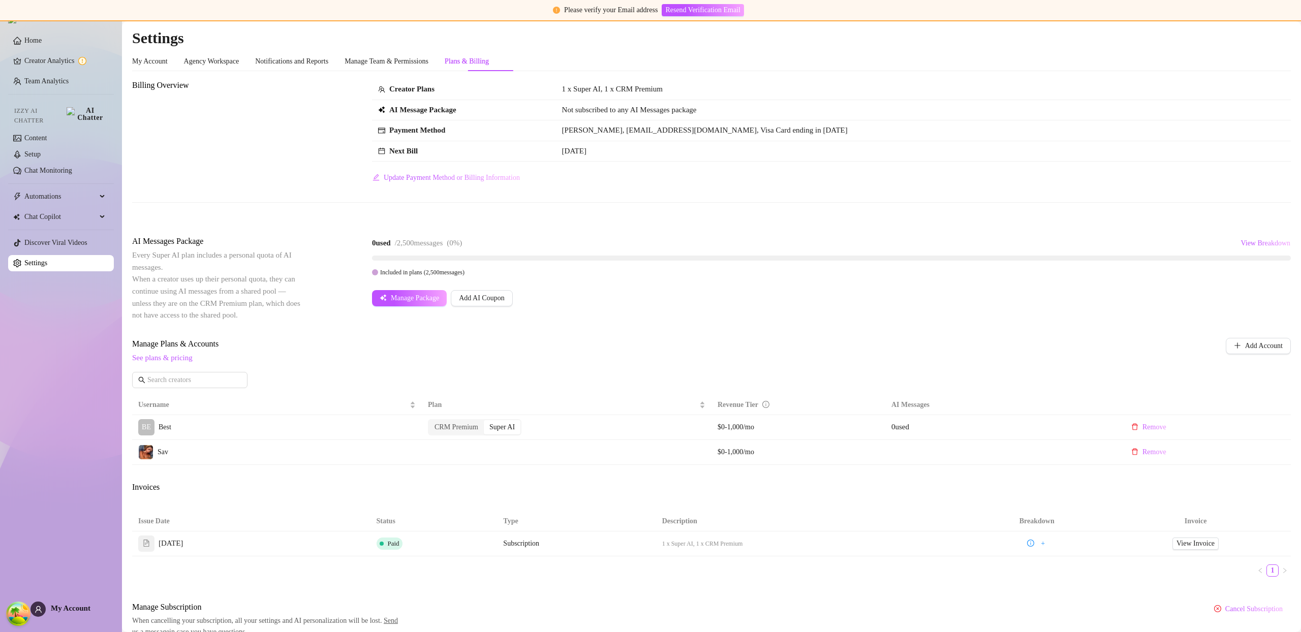
click at [1288, 24] on main "Settings My Account Agency Workspace Notifications and Reports Manage Team & Pe…" at bounding box center [711, 350] width 1179 height 659
click at [1283, 25] on main "Settings My Account Agency Workspace Notifications and Reports Manage Team & Pe…" at bounding box center [711, 350] width 1179 height 659
click at [1278, 30] on h2 "Settings" at bounding box center [711, 37] width 1158 height 19
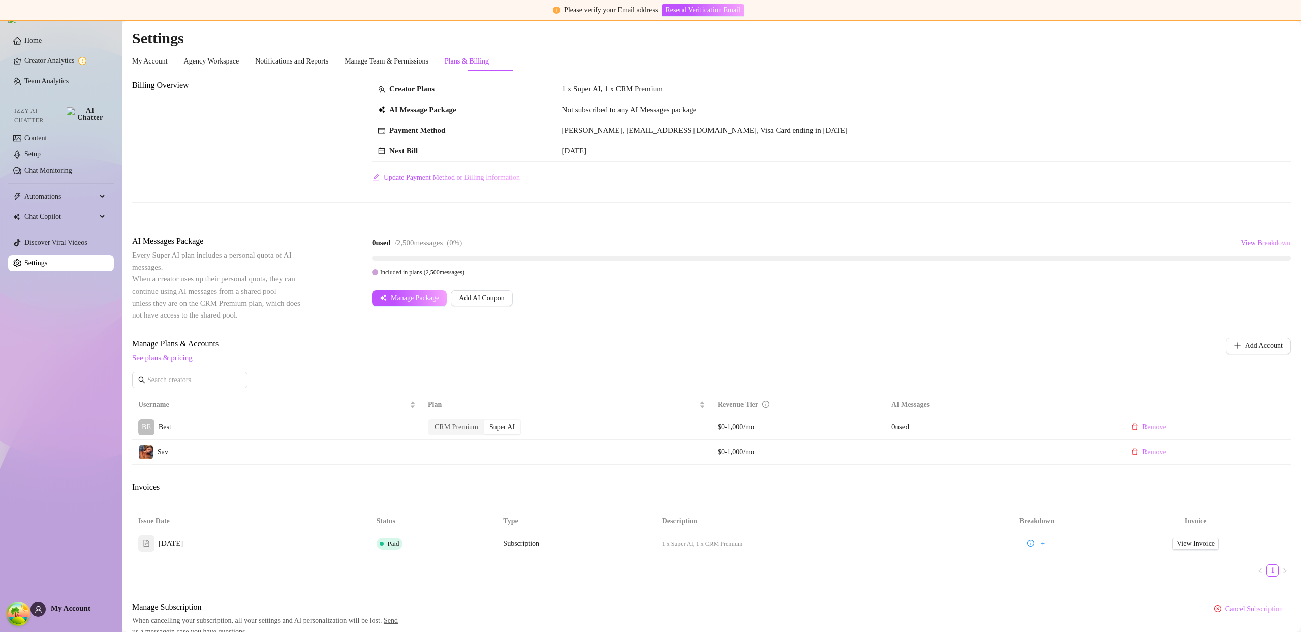
click at [1279, 29] on h2 "Settings" at bounding box center [711, 37] width 1158 height 19
click at [1251, 243] on span "View Breakdown" at bounding box center [1265, 243] width 50 height 8
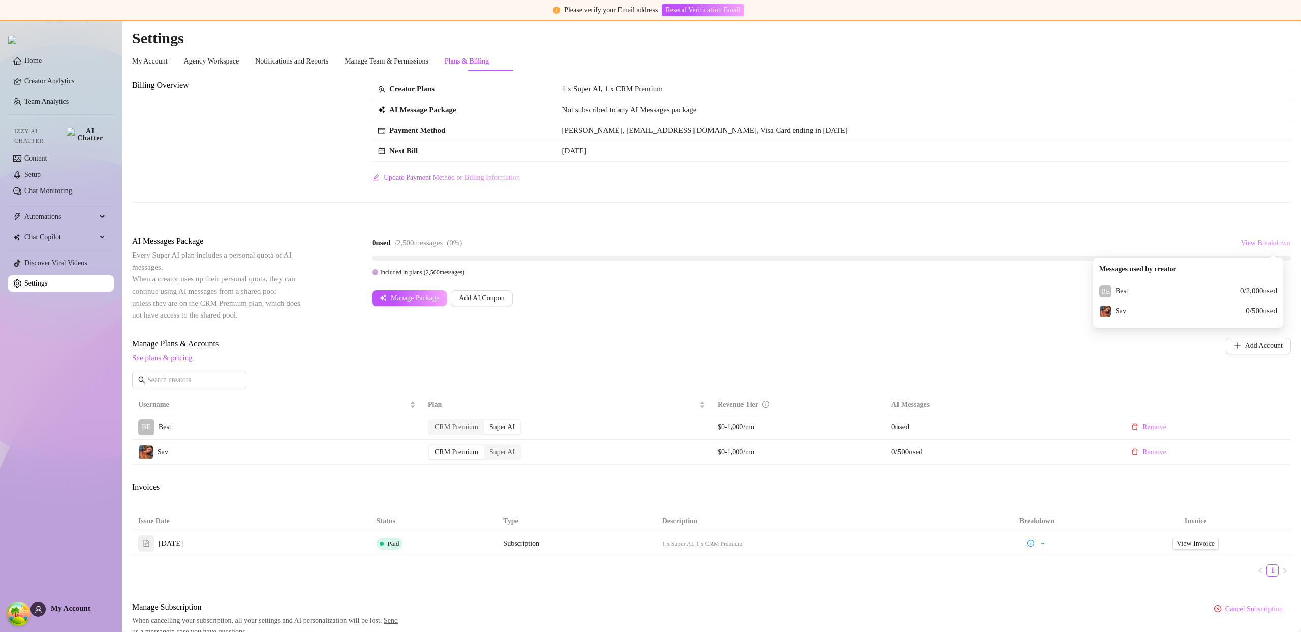
click at [1251, 243] on span "View Breakdown" at bounding box center [1265, 243] width 50 height 8
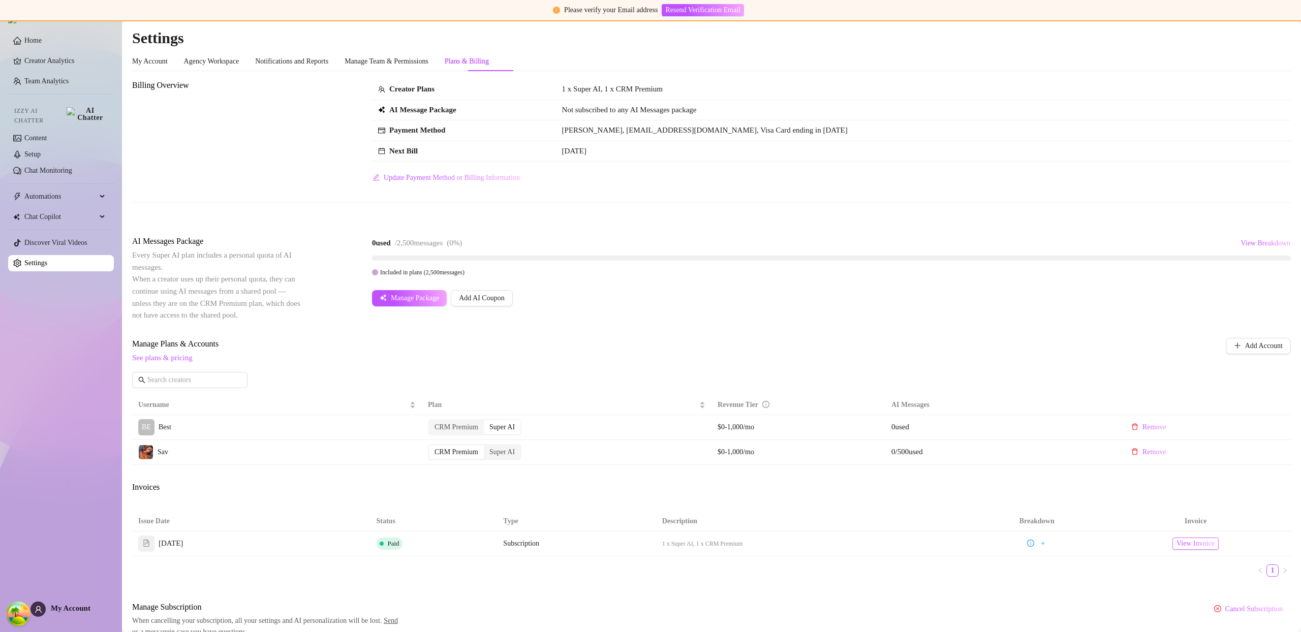
click at [1189, 547] on span "View Invoice" at bounding box center [1195, 543] width 38 height 11
click at [69, 607] on span "My Account" at bounding box center [71, 608] width 40 height 8
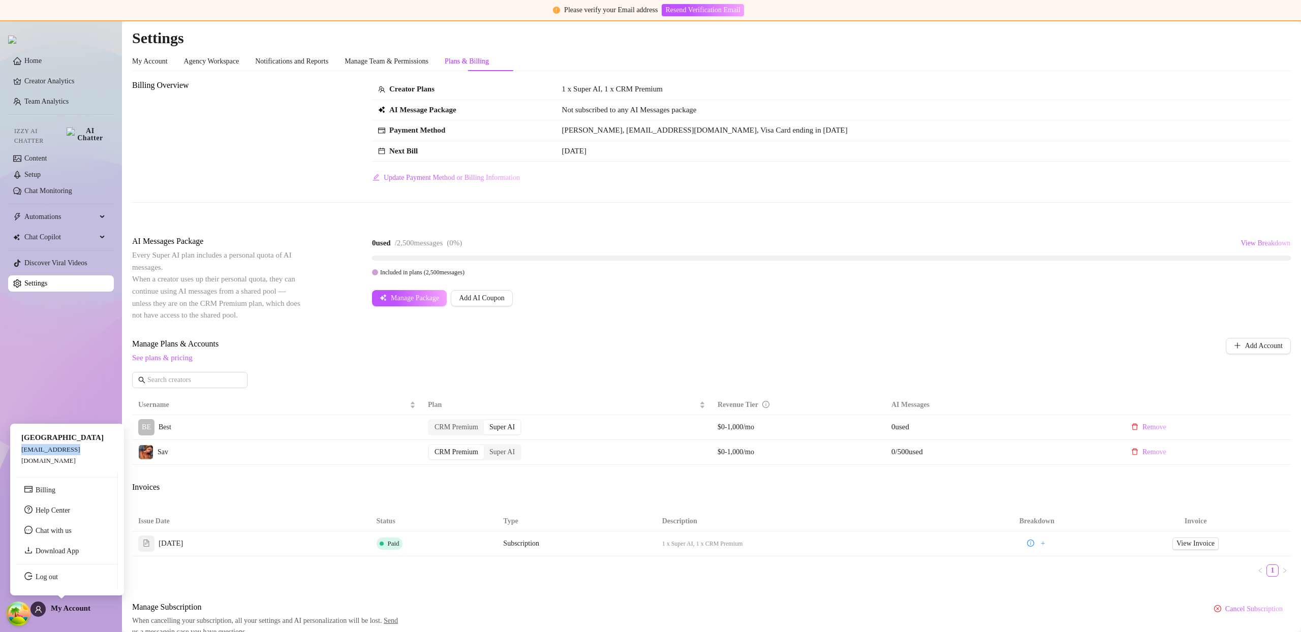
drag, startPoint x: 22, startPoint y: 462, endPoint x: 77, endPoint y: 460, distance: 54.4
click at [77, 460] on span "[EMAIL_ADDRESS][DOMAIN_NAME]" at bounding box center [50, 455] width 59 height 19
copy span "[EMAIL_ADDRESS][DOMAIN_NAME]"
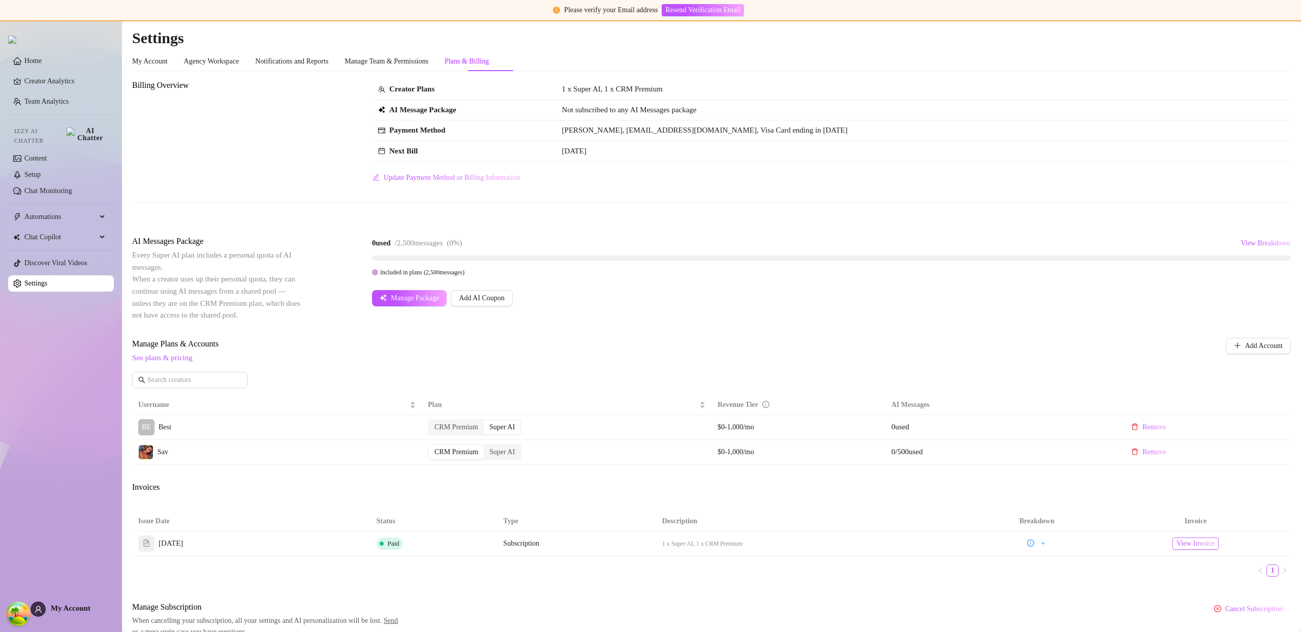
click at [1184, 545] on span "View Invoice" at bounding box center [1195, 543] width 38 height 11
click at [1192, 541] on span "View Invoice" at bounding box center [1195, 543] width 38 height 11
drag, startPoint x: 659, startPoint y: 544, endPoint x: 767, endPoint y: 551, distance: 108.4
click at [767, 551] on td "1 x Super AI, 1 x CRM Premium" at bounding box center [815, 543] width 318 height 25
click at [83, 603] on div "My Account" at bounding box center [60, 609] width 60 height 15
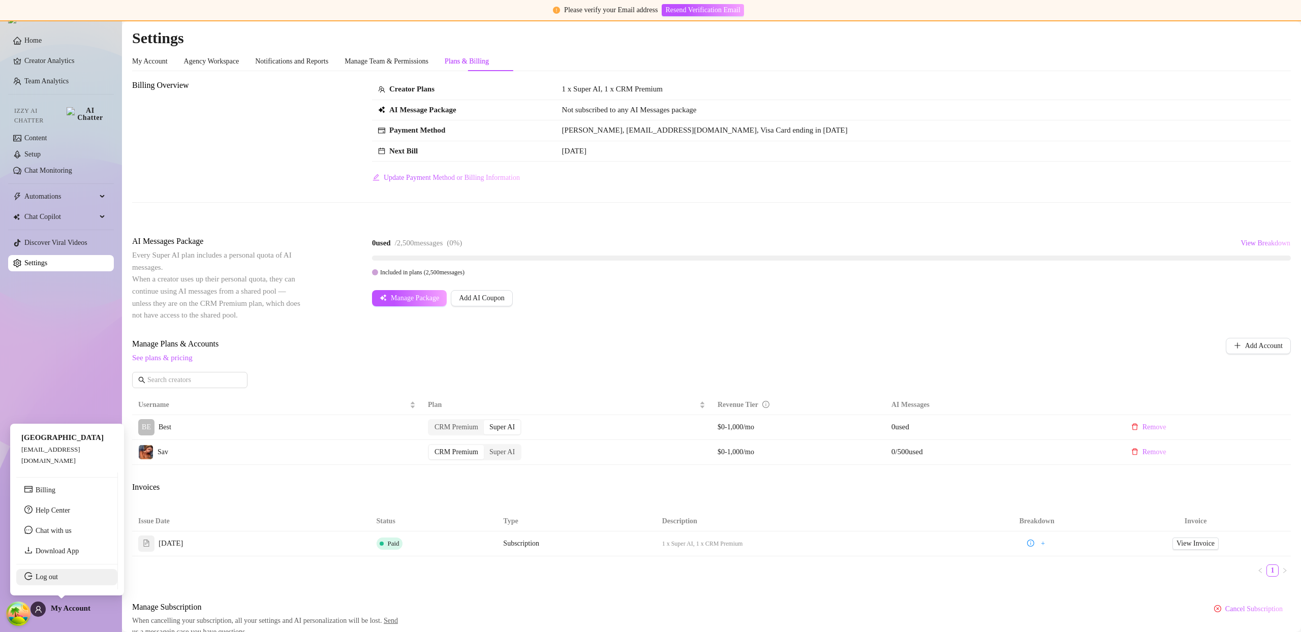
click at [58, 581] on link "Log out" at bounding box center [47, 577] width 22 height 8
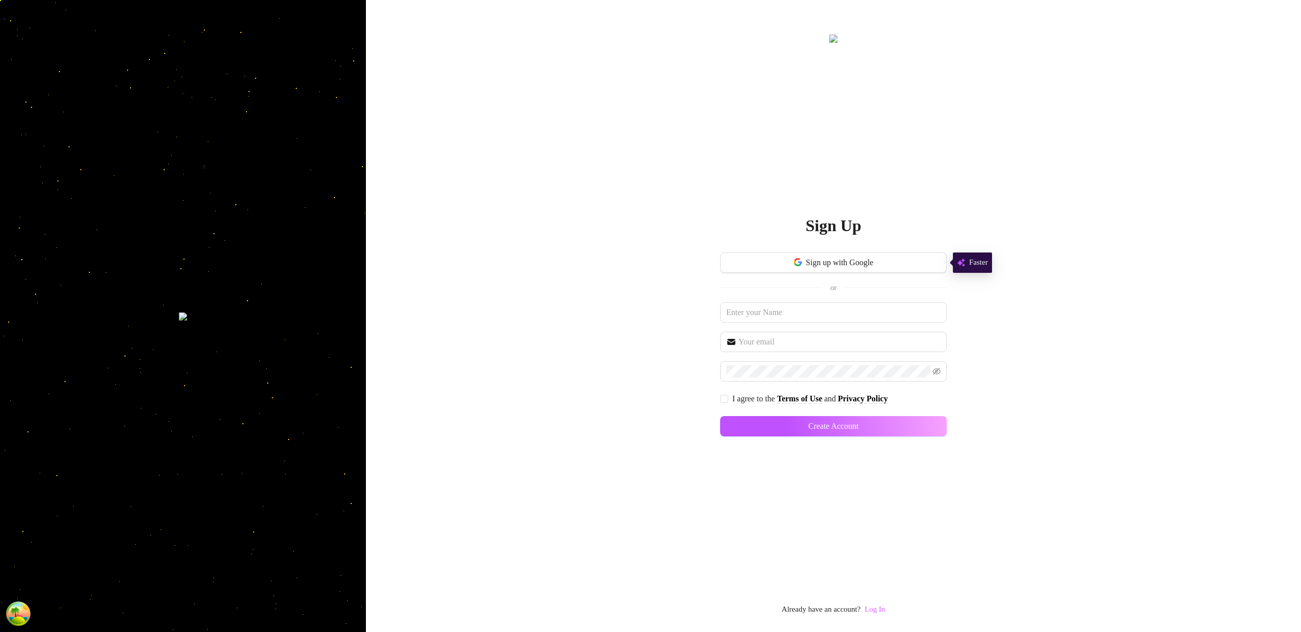
click at [876, 610] on link "Log In" at bounding box center [874, 609] width 20 height 8
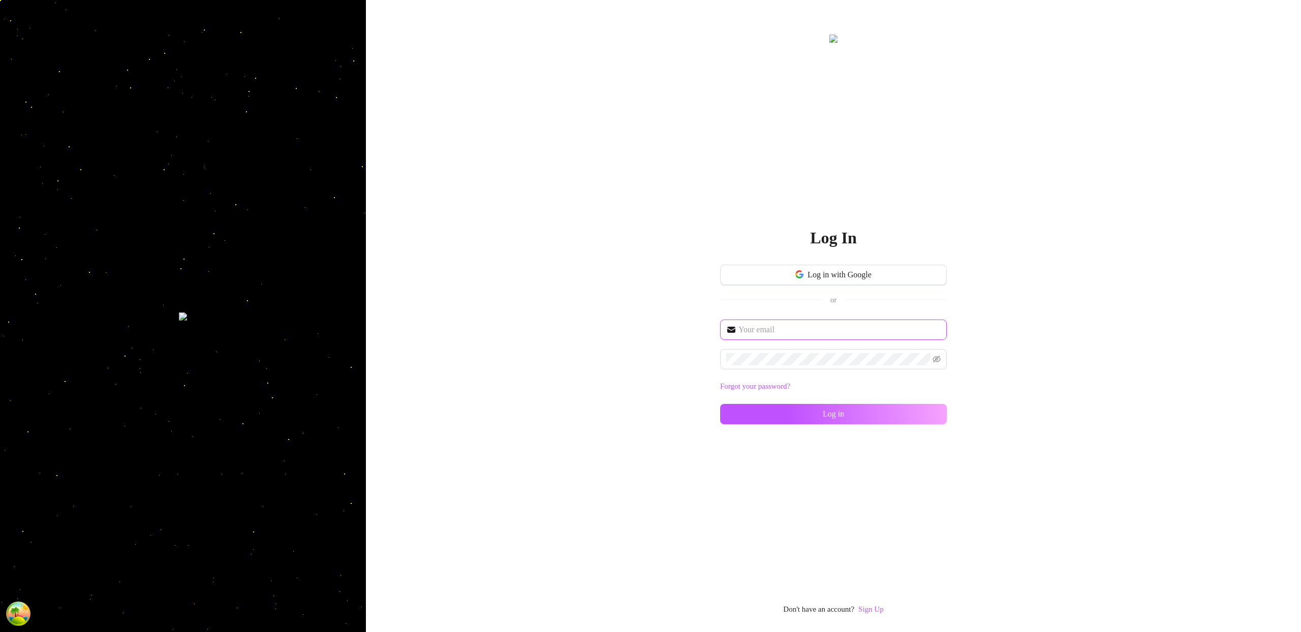
click at [803, 325] on input "text" at bounding box center [839, 330] width 202 height 12
paste input "accidental-link-passwords"
type input "accidental-link-passwords"
drag, startPoint x: 844, startPoint y: 326, endPoint x: 707, endPoint y: 339, distance: 137.8
click at [707, 339] on div "Log In Log in with Google or accidental-link-passwords Invalid email address Fo…" at bounding box center [833, 316] width 935 height 632
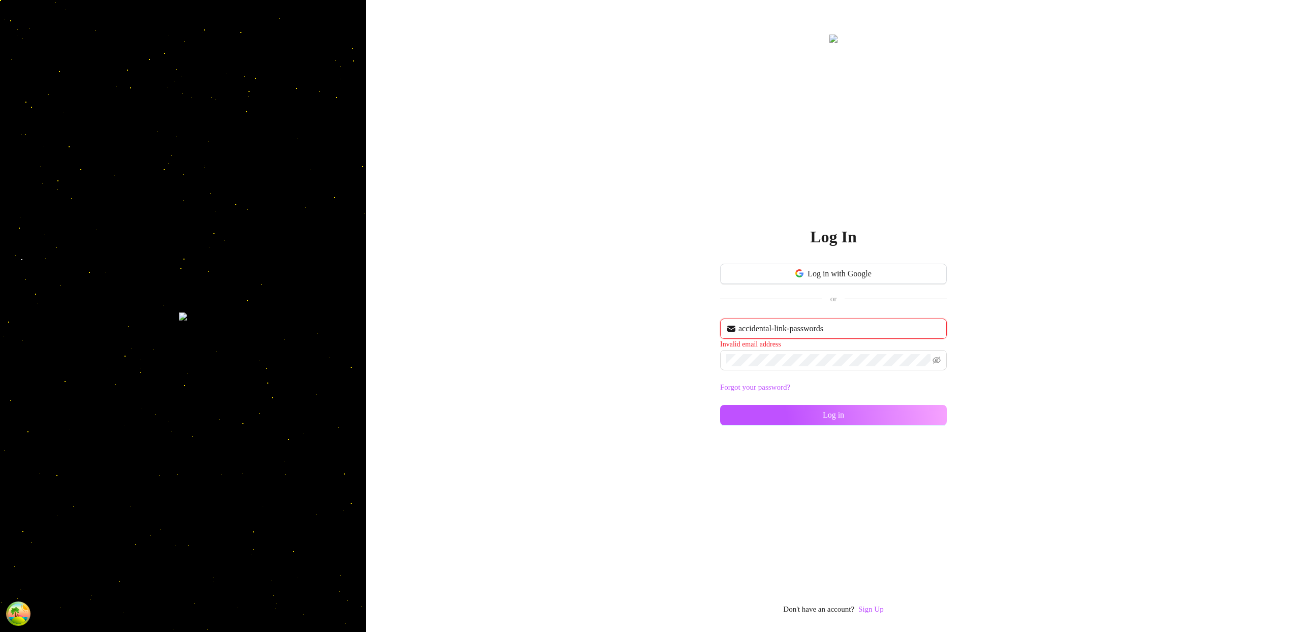
drag, startPoint x: 844, startPoint y: 331, endPoint x: 733, endPoint y: 330, distance: 111.8
click at [734, 330] on span "accidental-link-passwords" at bounding box center [833, 329] width 227 height 20
click at [826, 337] on span at bounding box center [833, 329] width 227 height 20
click at [826, 330] on input "text" at bounding box center [839, 329] width 202 height 12
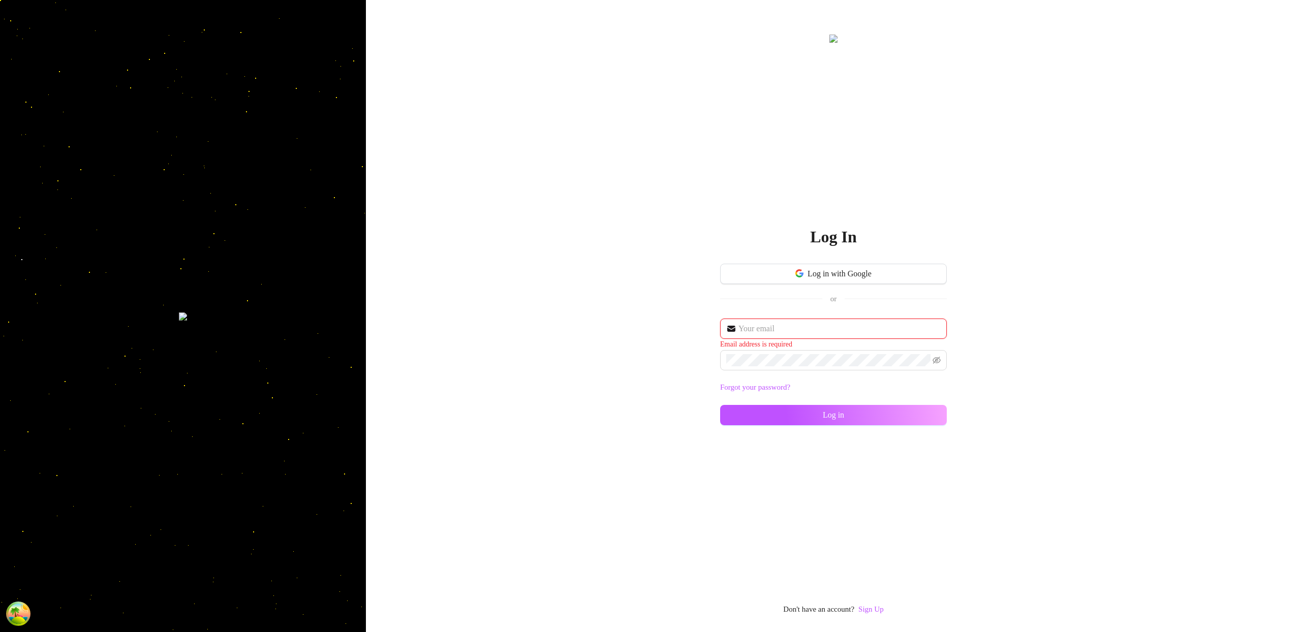
type input "[EMAIL_ADDRESS][DOMAIN_NAME]"
click at [937, 358] on icon "eye-invisible" at bounding box center [937, 359] width 2 height 2
click at [937, 358] on icon "eye" at bounding box center [936, 359] width 8 height 6
click at [886, 415] on button "Log in" at bounding box center [833, 414] width 227 height 20
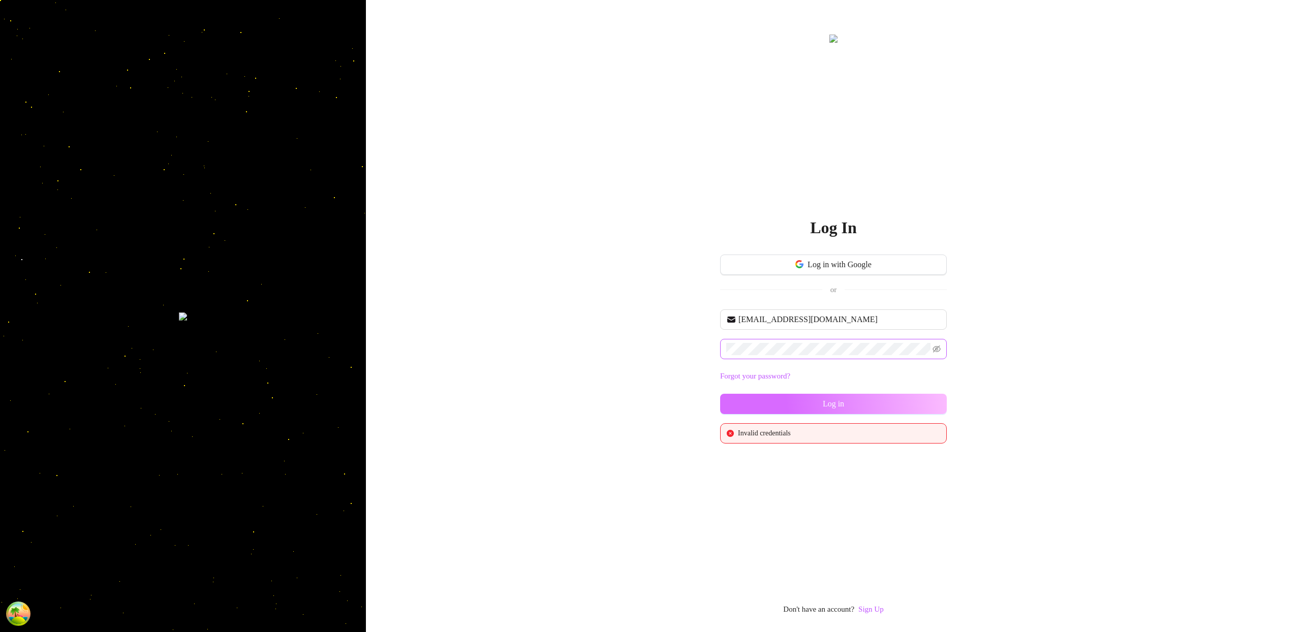
click at [899, 401] on button "Log in" at bounding box center [833, 404] width 227 height 20
click at [720, 394] on button "Log in" at bounding box center [833, 404] width 227 height 20
click at [1041, 349] on div "Log In Log in with Google or [EMAIL_ADDRESS][DOMAIN_NAME] Forgot your password?…" at bounding box center [833, 316] width 935 height 632
click at [928, 407] on button "Log in" at bounding box center [833, 404] width 227 height 20
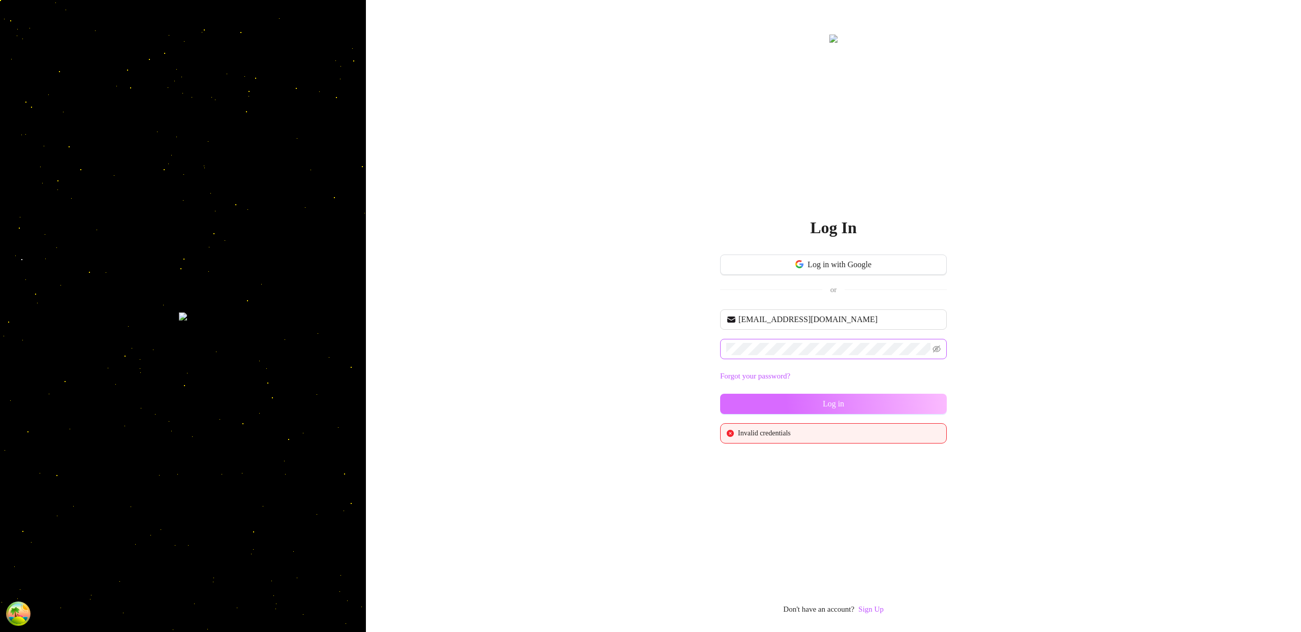
click at [870, 404] on button "Log in" at bounding box center [833, 404] width 227 height 20
click at [862, 403] on button "Log in" at bounding box center [833, 404] width 227 height 20
click at [848, 403] on button "Log in" at bounding box center [833, 404] width 227 height 20
click at [843, 403] on button "Log in" at bounding box center [833, 404] width 227 height 20
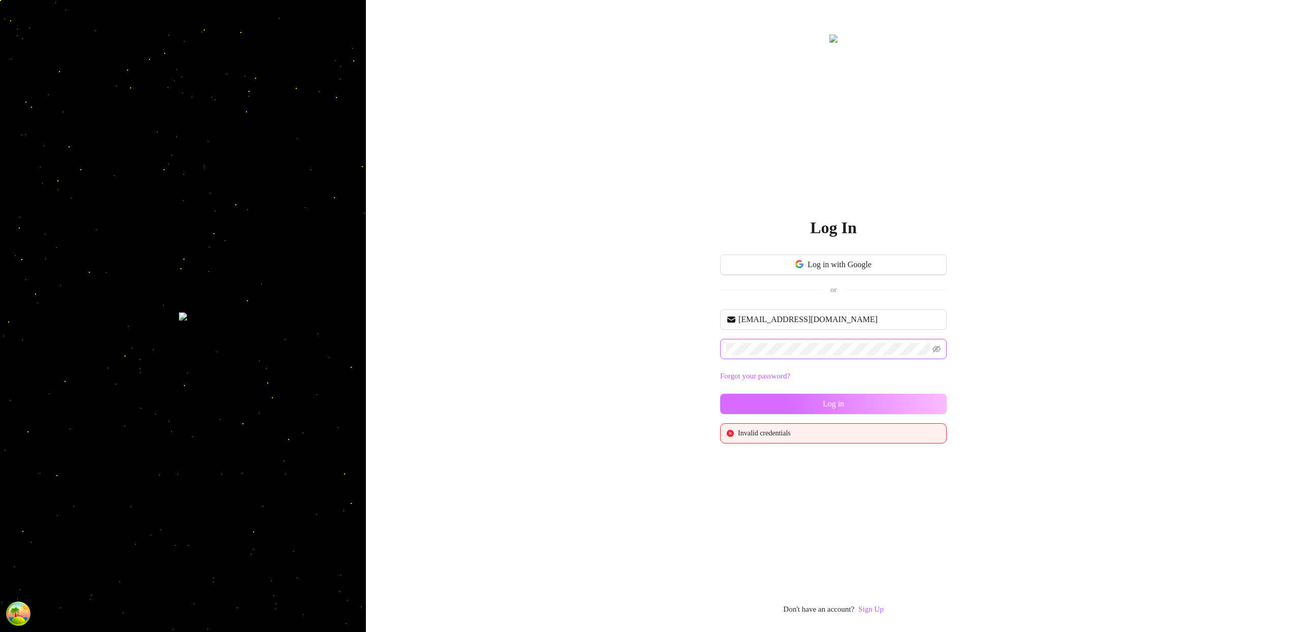
click at [839, 403] on span "Log in" at bounding box center [833, 403] width 21 height 9
click at [838, 403] on span "Log in" at bounding box center [839, 403] width 21 height 9
click at [838, 403] on span "Log in" at bounding box center [833, 403] width 21 height 9
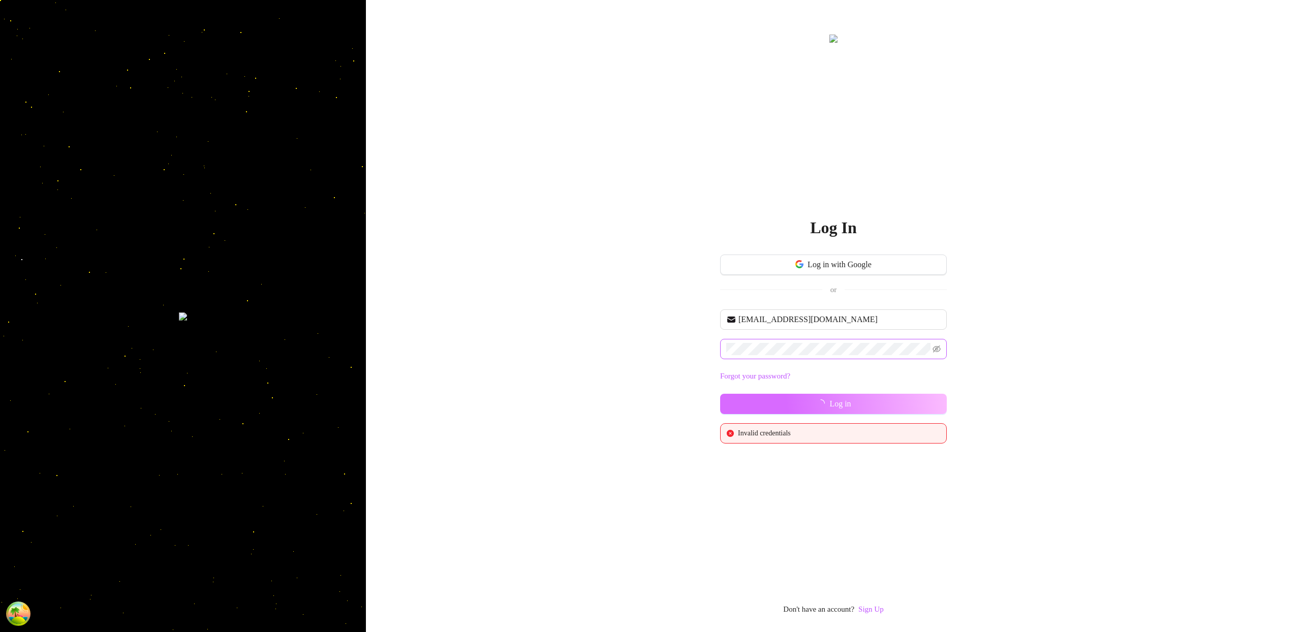
click at [838, 403] on span "Log in" at bounding box center [839, 403] width 21 height 9
click at [938, 349] on icon "eye-invisible" at bounding box center [936, 349] width 8 height 8
click at [868, 357] on span at bounding box center [833, 349] width 227 height 20
click at [981, 247] on div "Log In Log in with Google or [EMAIL_ADDRESS][DOMAIN_NAME] Password is required …" at bounding box center [833, 316] width 935 height 632
click at [788, 338] on span at bounding box center [833, 348] width 227 height 20
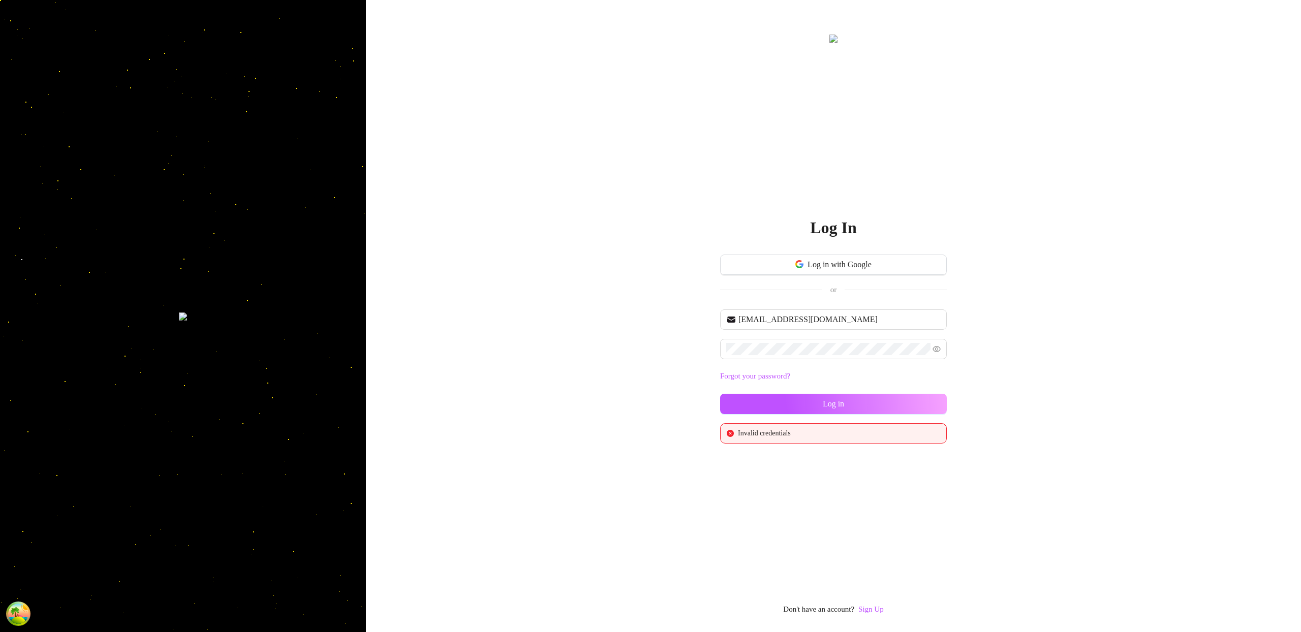
click at [903, 402] on button "Log in" at bounding box center [833, 404] width 227 height 20
